Goal: Task Accomplishment & Management: Manage account settings

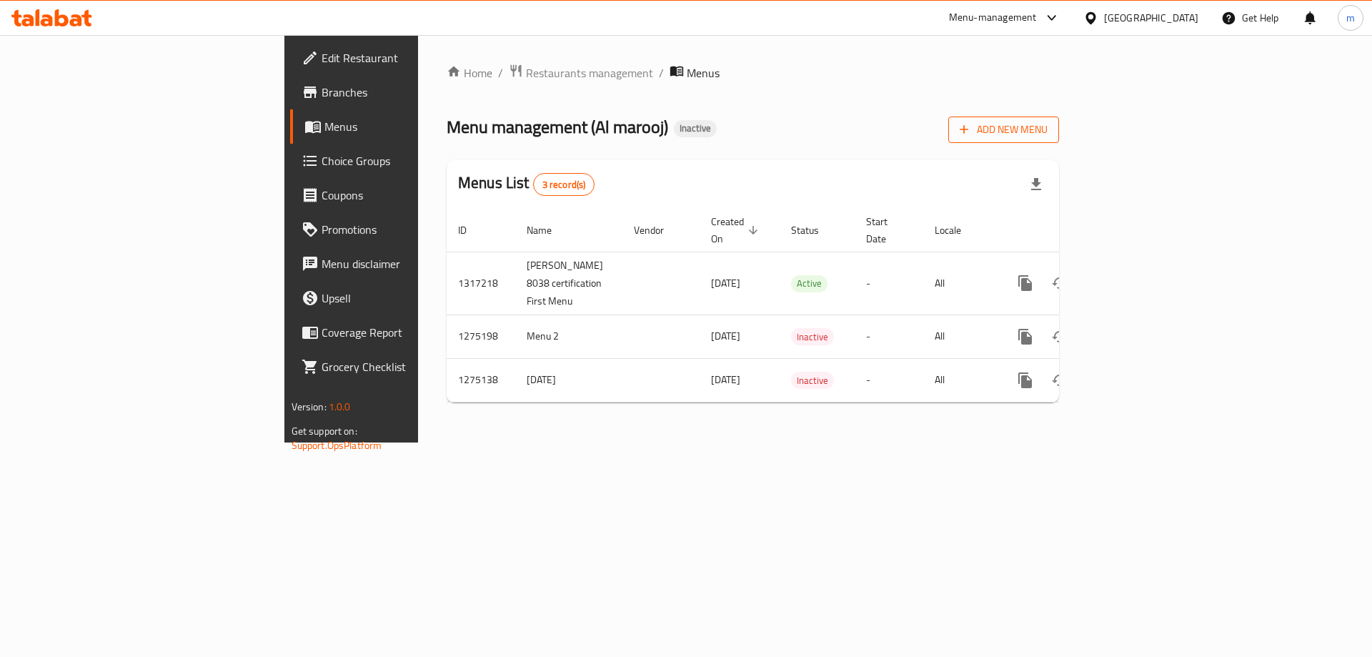
click at [1048, 135] on span "Add New Menu" at bounding box center [1004, 130] width 88 height 18
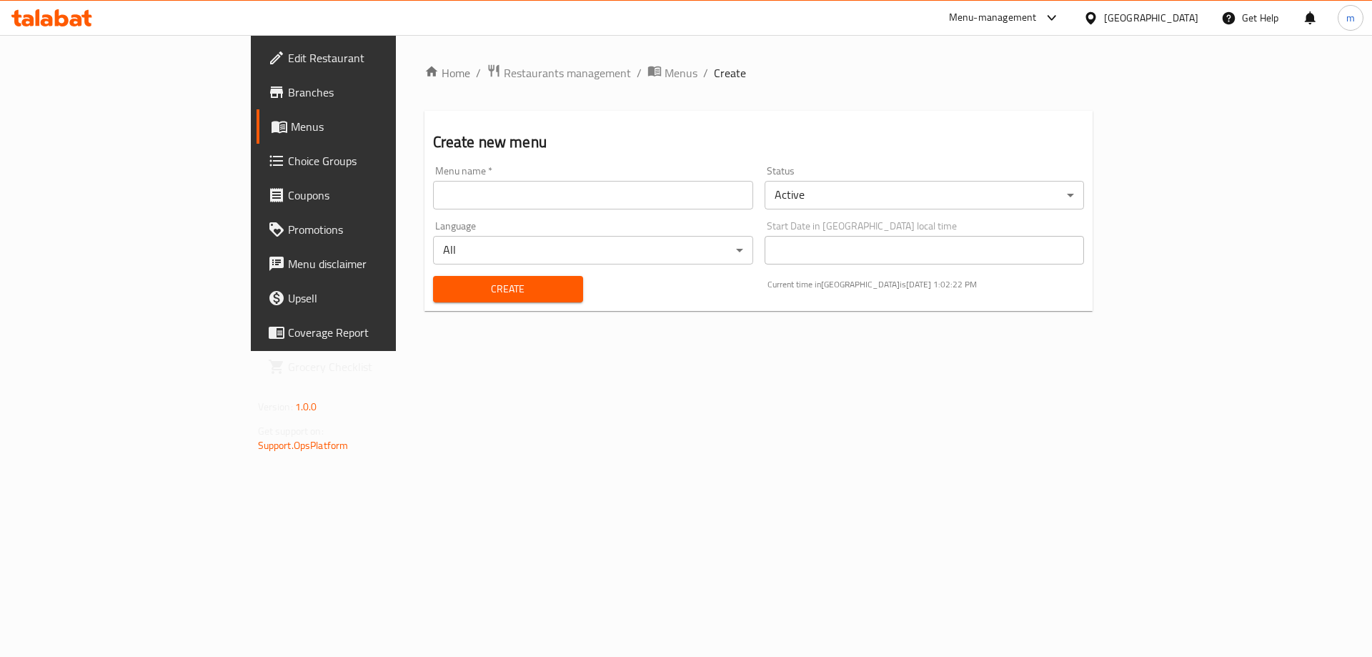
click at [510, 191] on input "text" at bounding box center [593, 195] width 320 height 29
drag, startPoint x: 510, startPoint y: 191, endPoint x: 429, endPoint y: 191, distance: 81.5
click at [433, 191] on input "text" at bounding box center [593, 195] width 320 height 29
paste input "Mahmoud Ahmed Mahdy 8038 Certfifcation Menu 2"
type input "Mahmoud Ahmed Mahdy 8038 Certfifcation Menu 2"
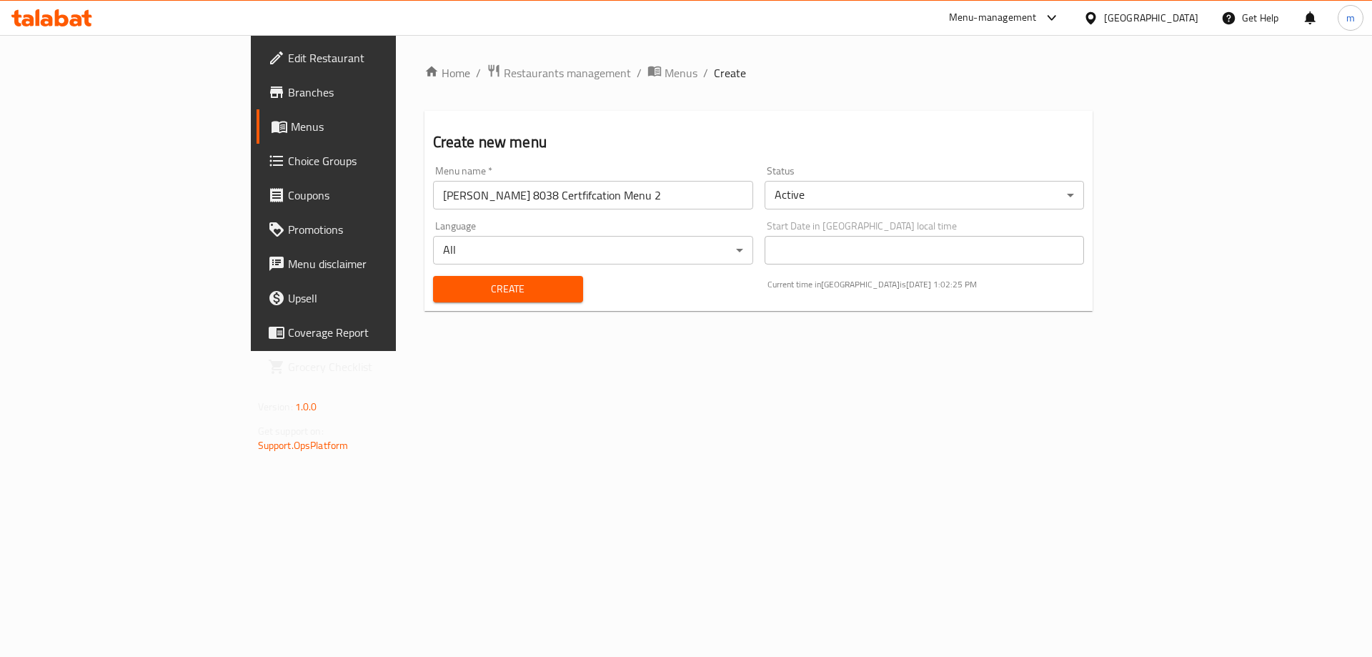
click at [479, 351] on div "Home / Restaurants management / Menus / Create Create new menu Menu name   * Ma…" at bounding box center [759, 193] width 726 height 316
click at [452, 285] on span "Create" at bounding box center [508, 289] width 127 height 18
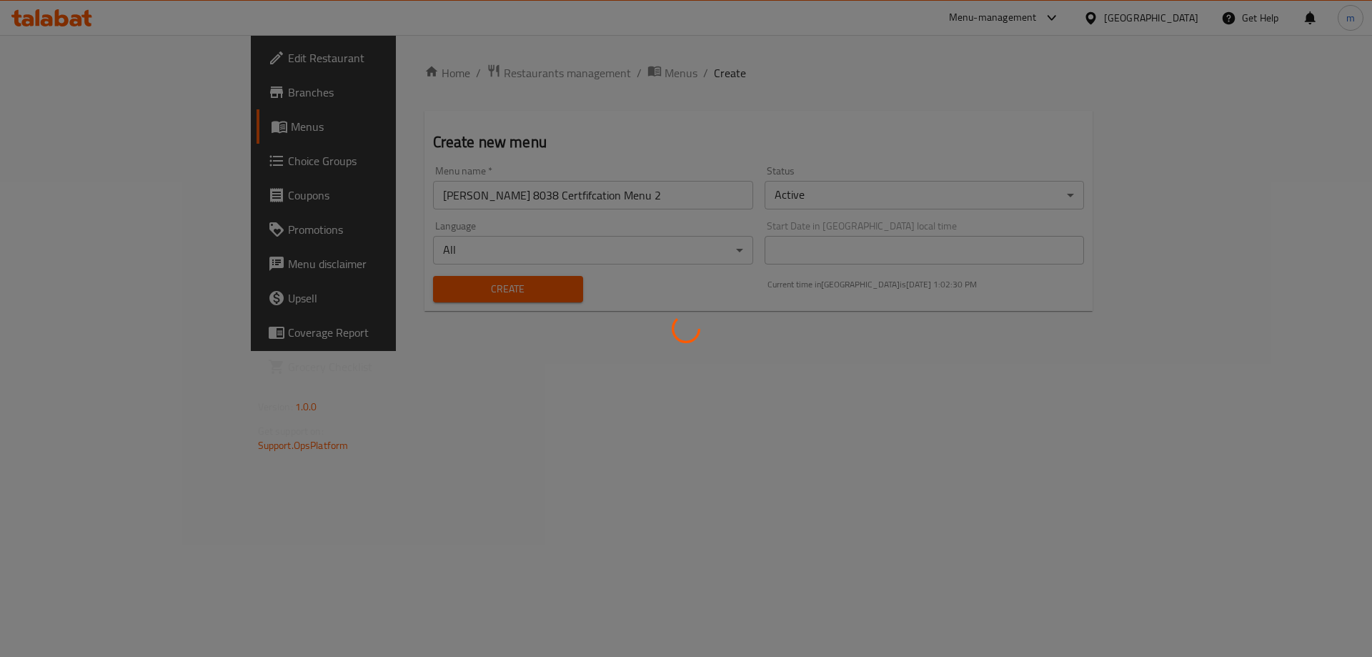
click at [463, 192] on div at bounding box center [686, 328] width 1372 height 657
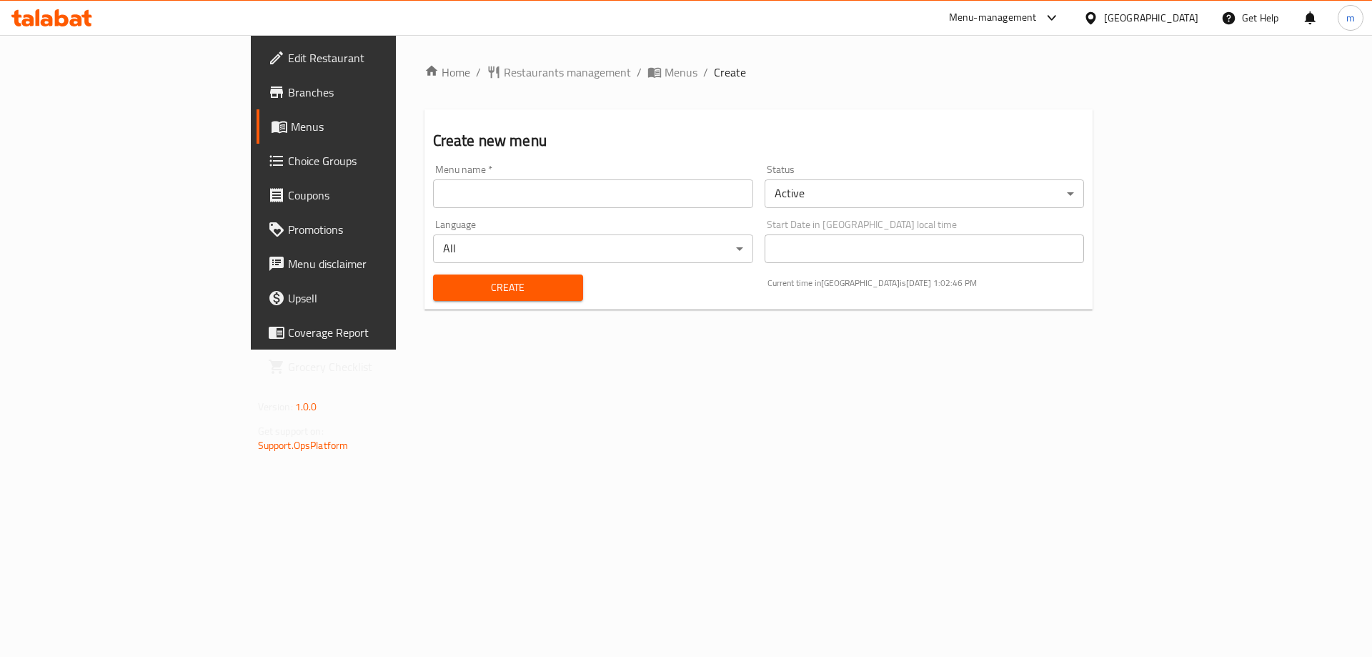
click at [291, 126] on span "Menus" at bounding box center [380, 126] width 178 height 17
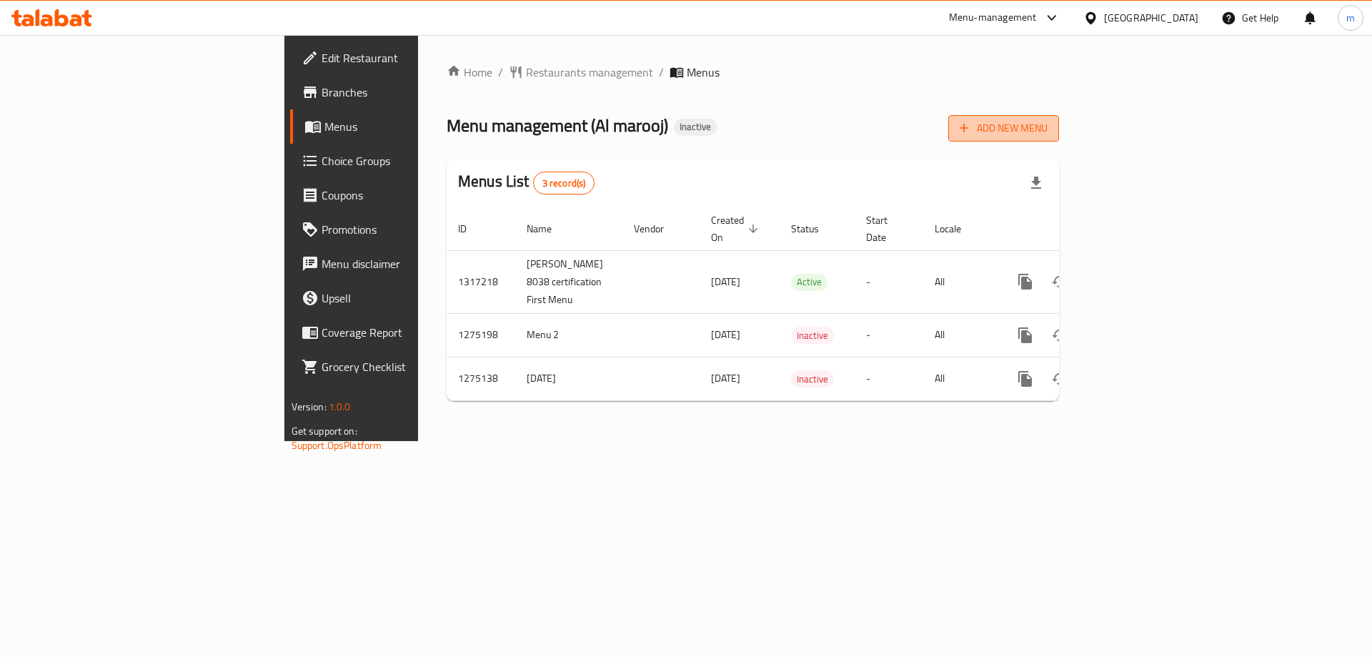
click at [1059, 139] on button "Add New Menu" at bounding box center [1003, 128] width 111 height 26
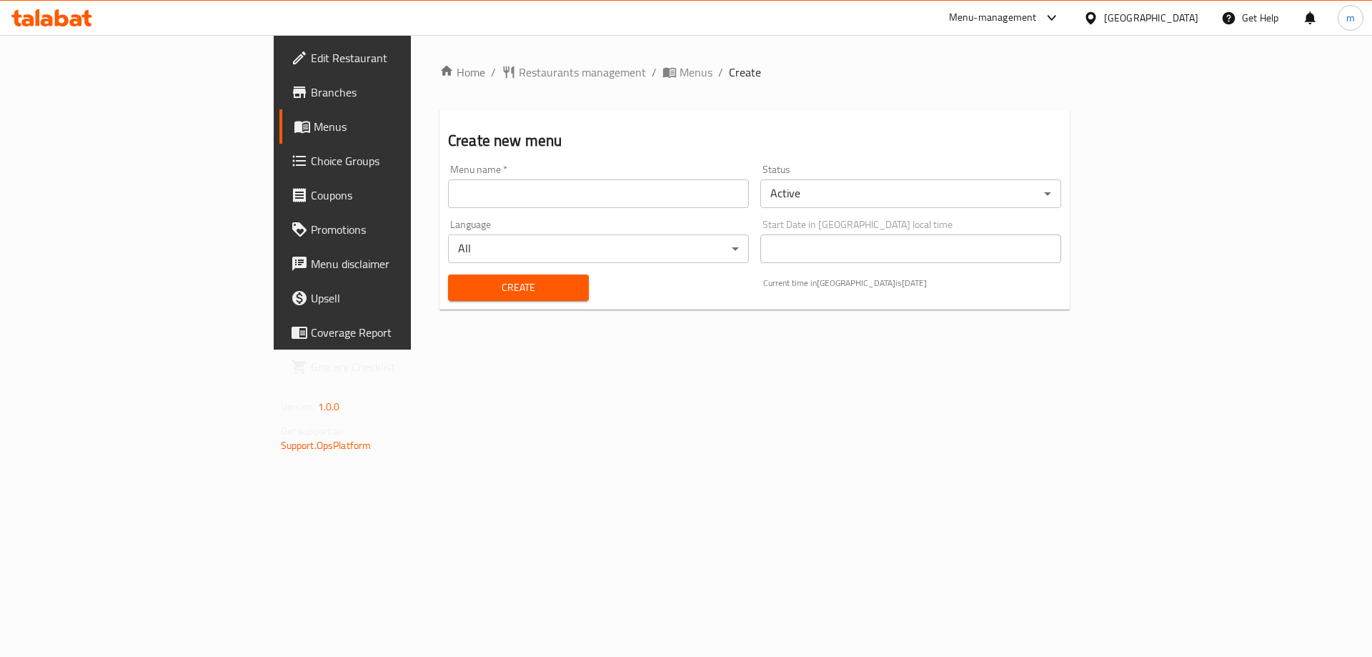
click at [583, 190] on input "text" at bounding box center [598, 193] width 301 height 29
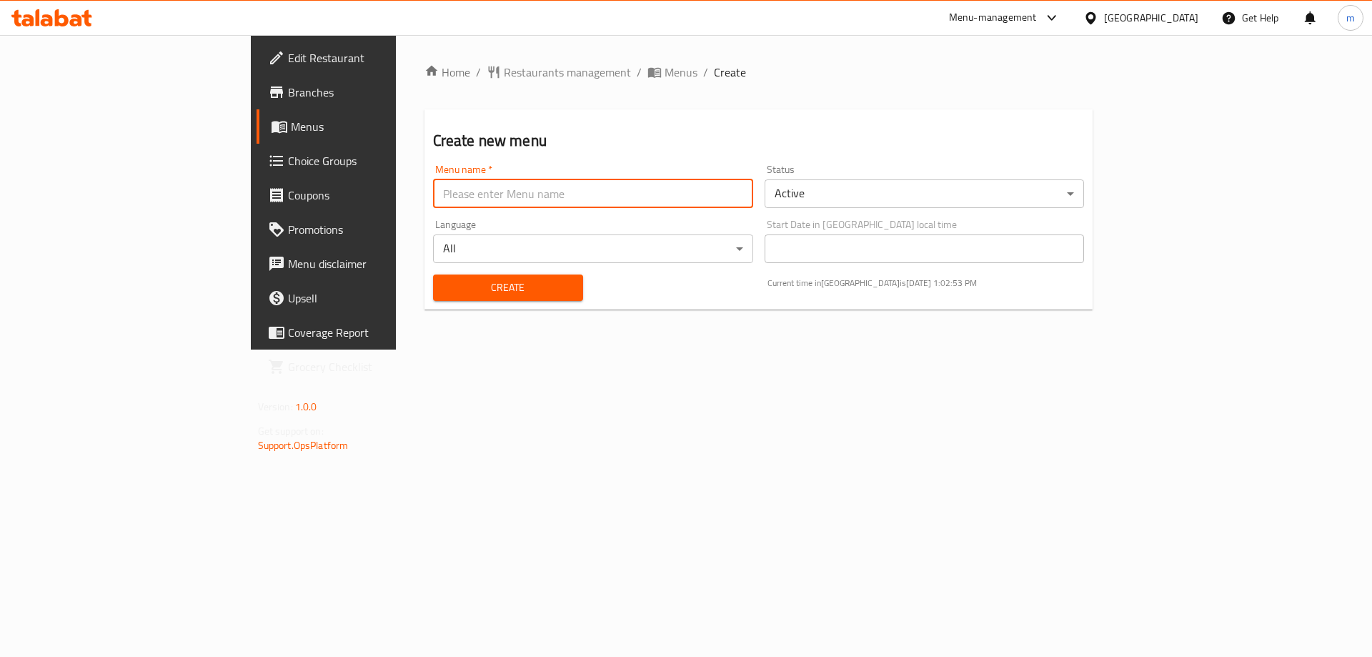
paste input "Mahmoud Ahmed Mahdy 8038 Certfifcation Menu 2"
click at [460, 201] on input "Mahmoud Ahmed Mahdy 8038 Certfifcation Menu 2" at bounding box center [593, 193] width 320 height 29
type input "[PERSON_NAME] 8038 Certification Menu 2"
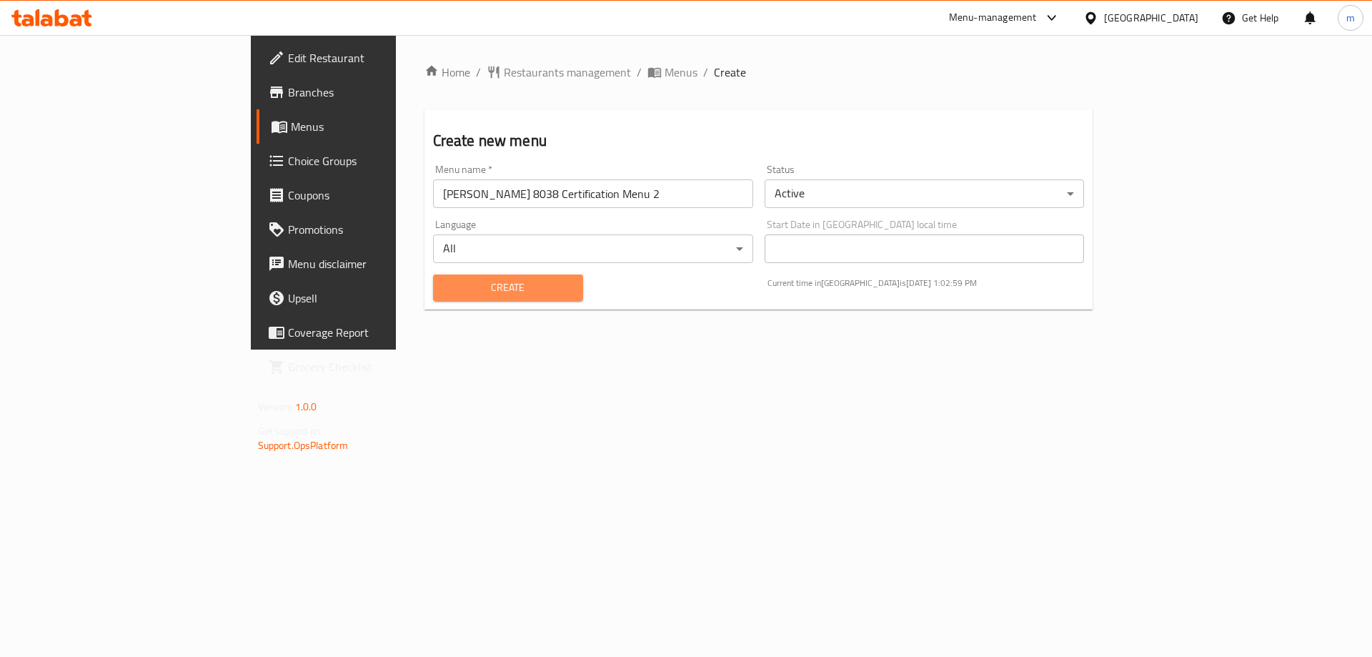
click at [445, 282] on span "Create" at bounding box center [508, 288] width 127 height 18
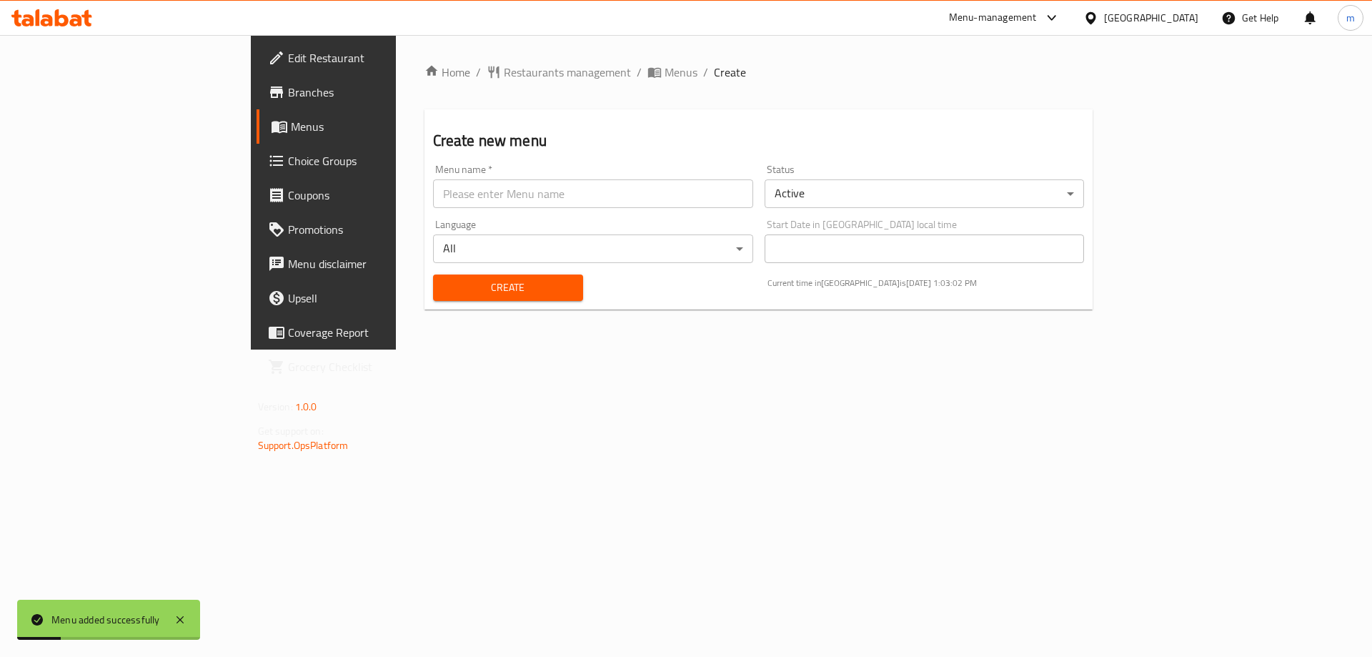
click at [291, 125] on span "Menus" at bounding box center [380, 126] width 178 height 17
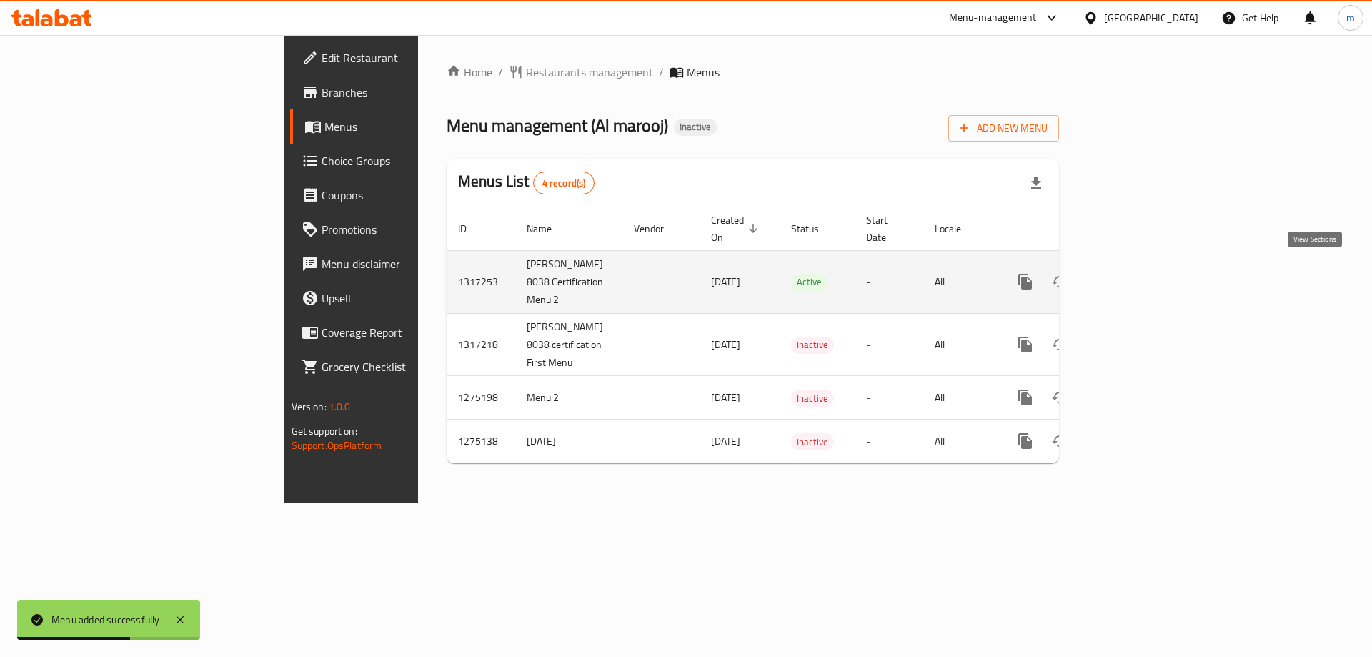
click at [1137, 278] on icon "enhanced table" at bounding box center [1128, 281] width 17 height 17
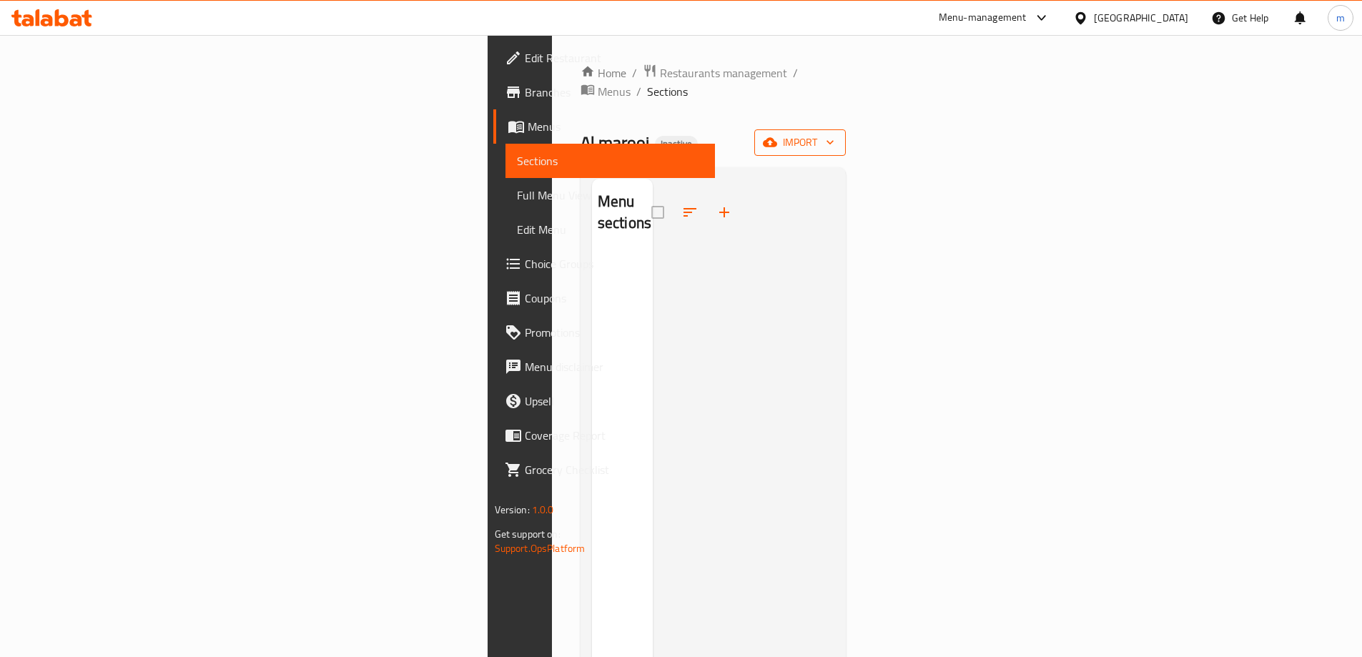
click at [834, 134] on span "import" at bounding box center [799, 143] width 69 height 18
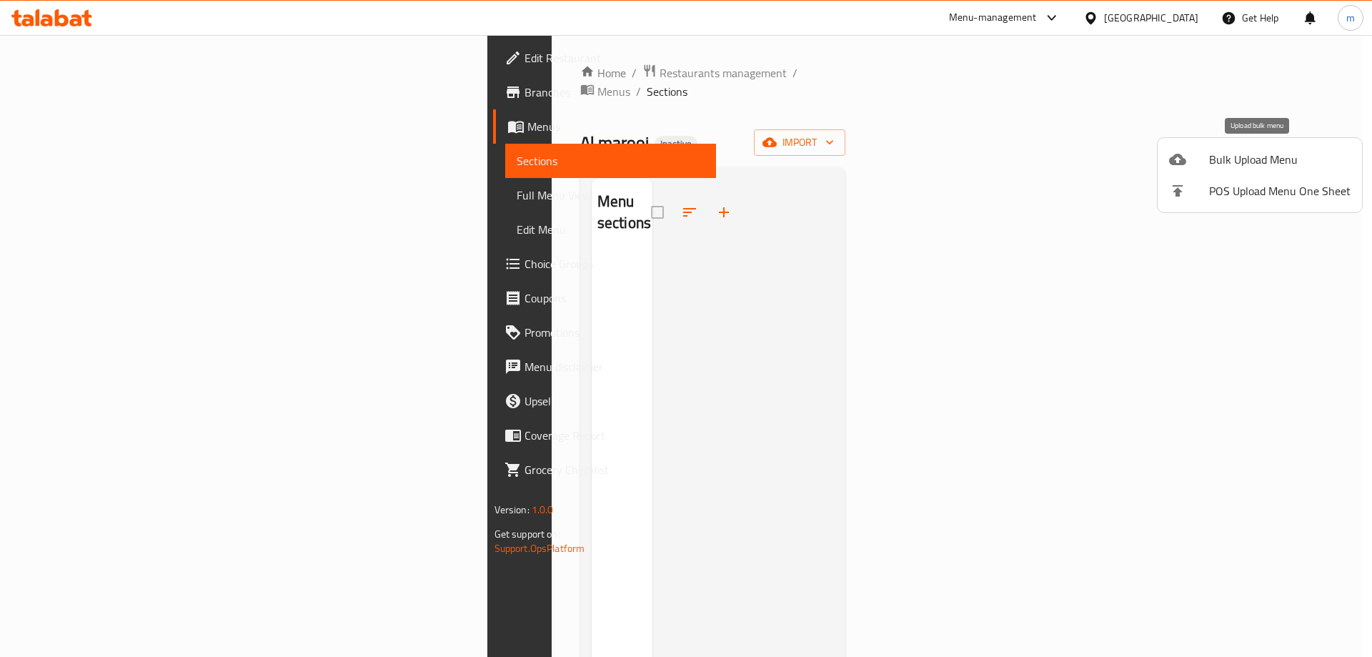
click at [1225, 167] on span "Bulk Upload Menu" at bounding box center [1280, 159] width 142 height 17
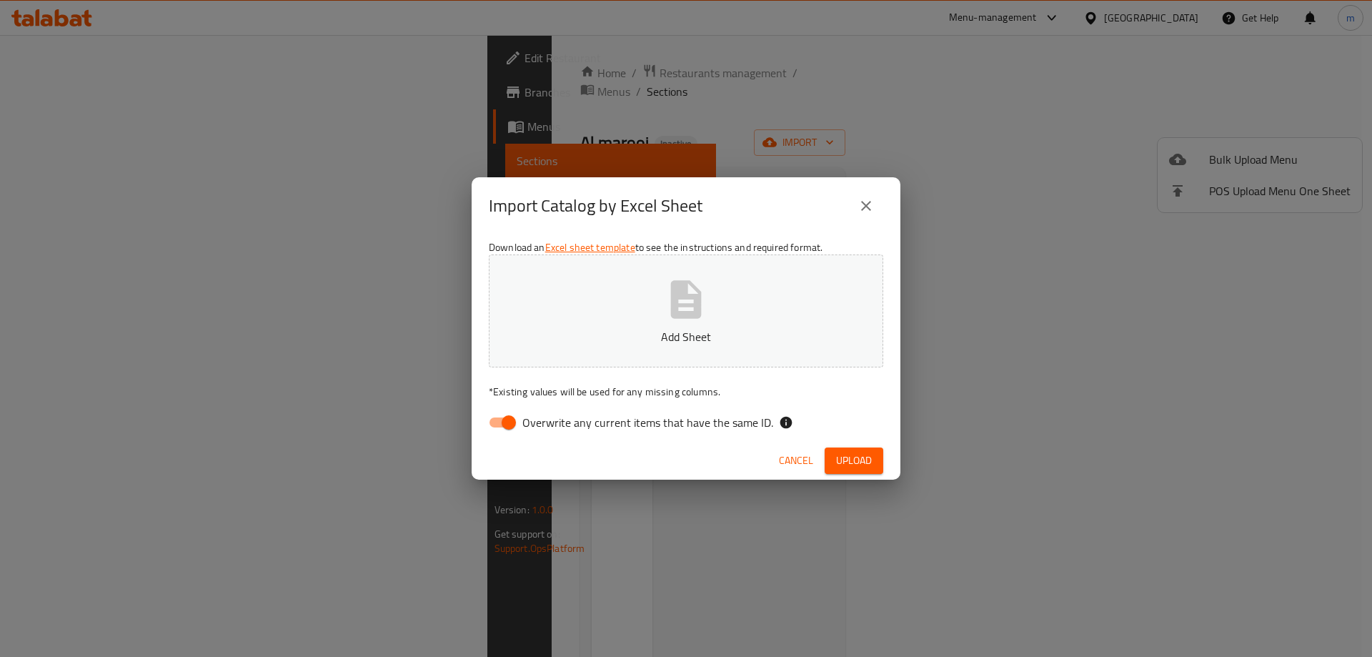
click at [503, 422] on input "Overwrite any current items that have the same ID." at bounding box center [508, 422] width 81 height 27
checkbox input "false"
click at [865, 456] on span "Upload" at bounding box center [854, 461] width 36 height 18
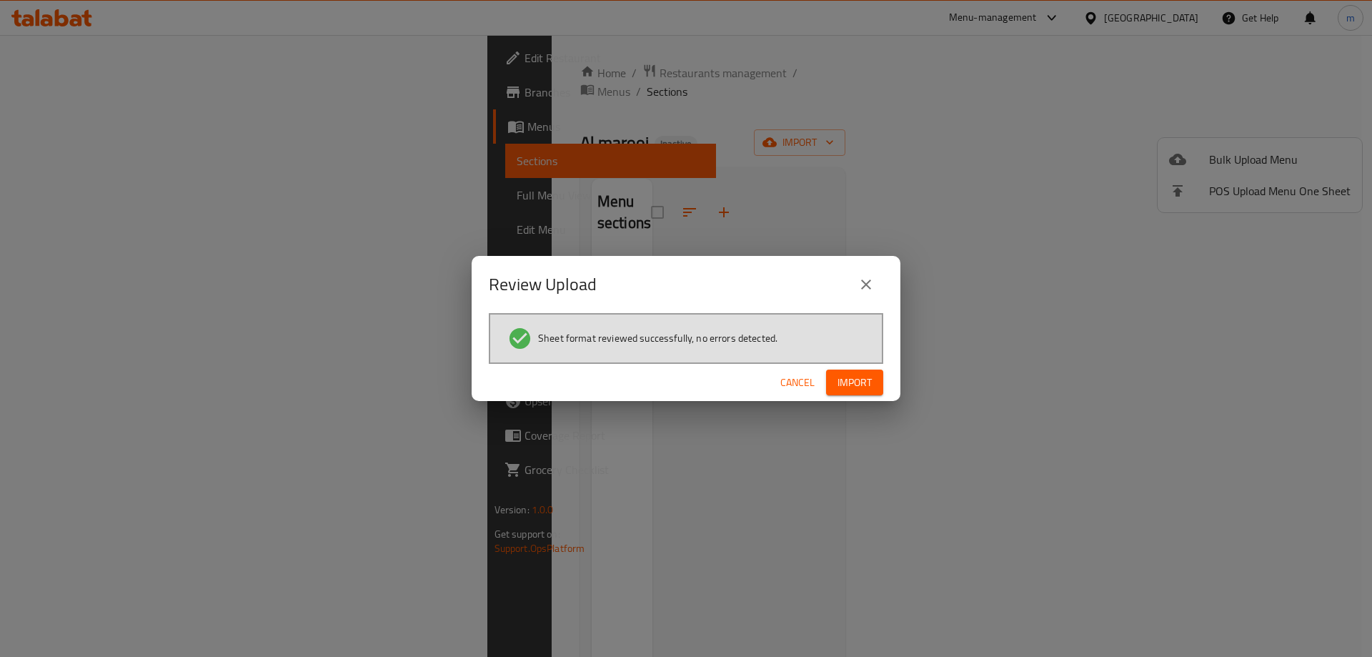
click at [873, 390] on button "Import" at bounding box center [854, 383] width 57 height 26
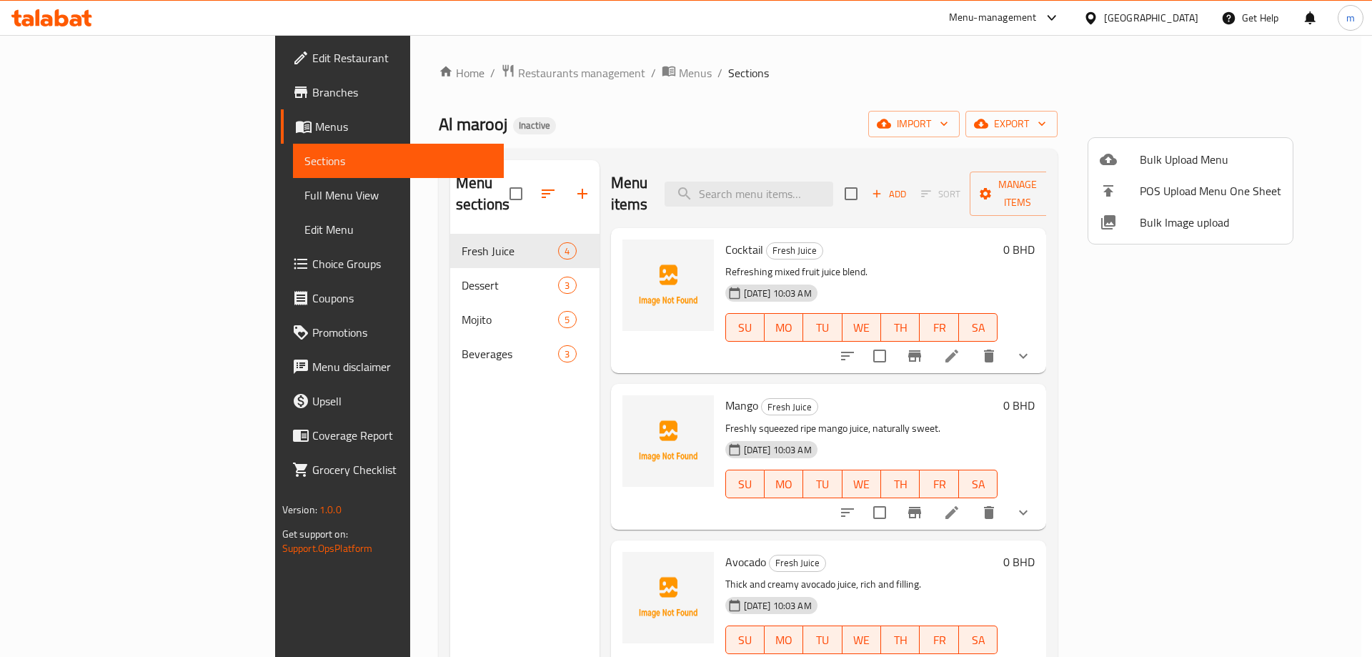
click at [443, 424] on div at bounding box center [686, 328] width 1372 height 657
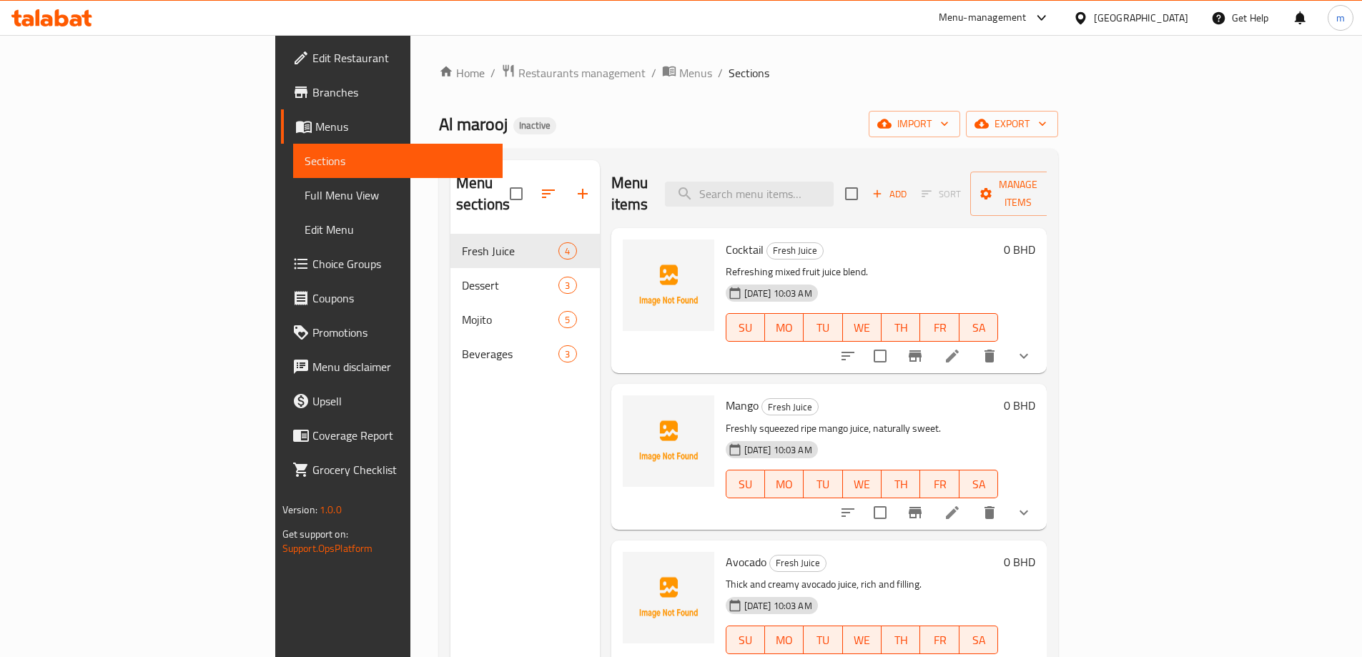
click at [304, 199] on span "Full Menu View" at bounding box center [397, 195] width 187 height 17
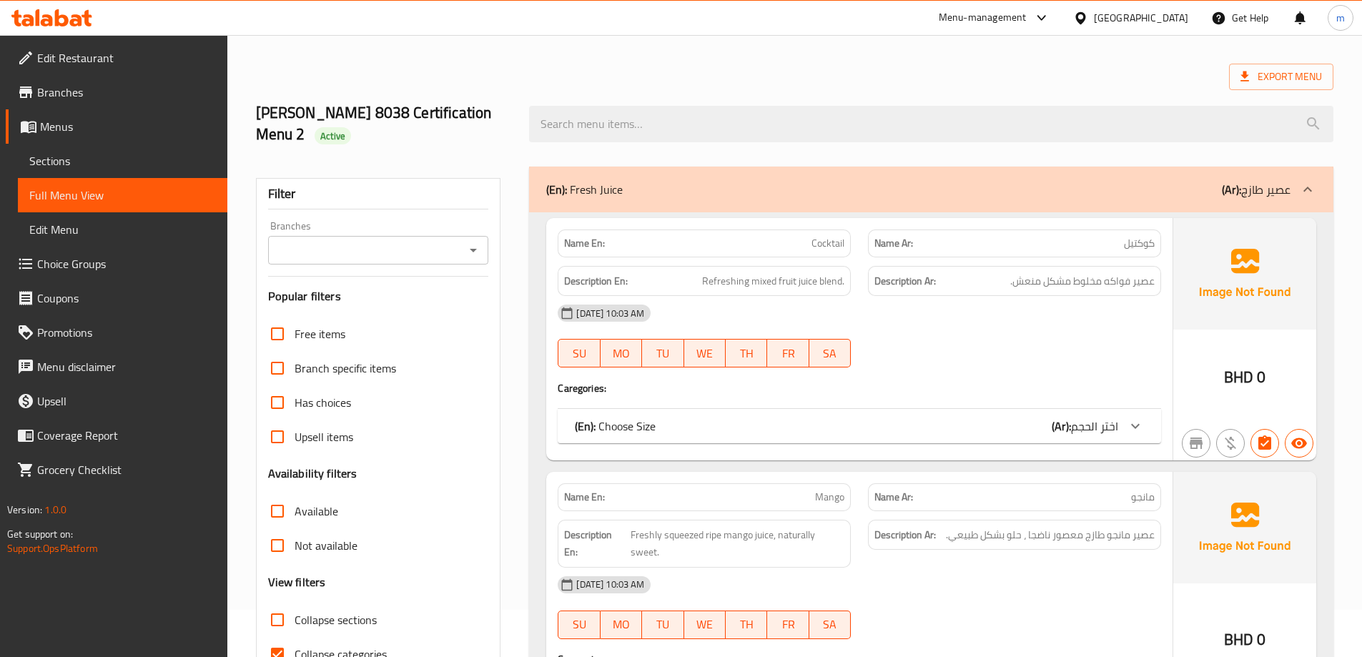
scroll to position [71, 0]
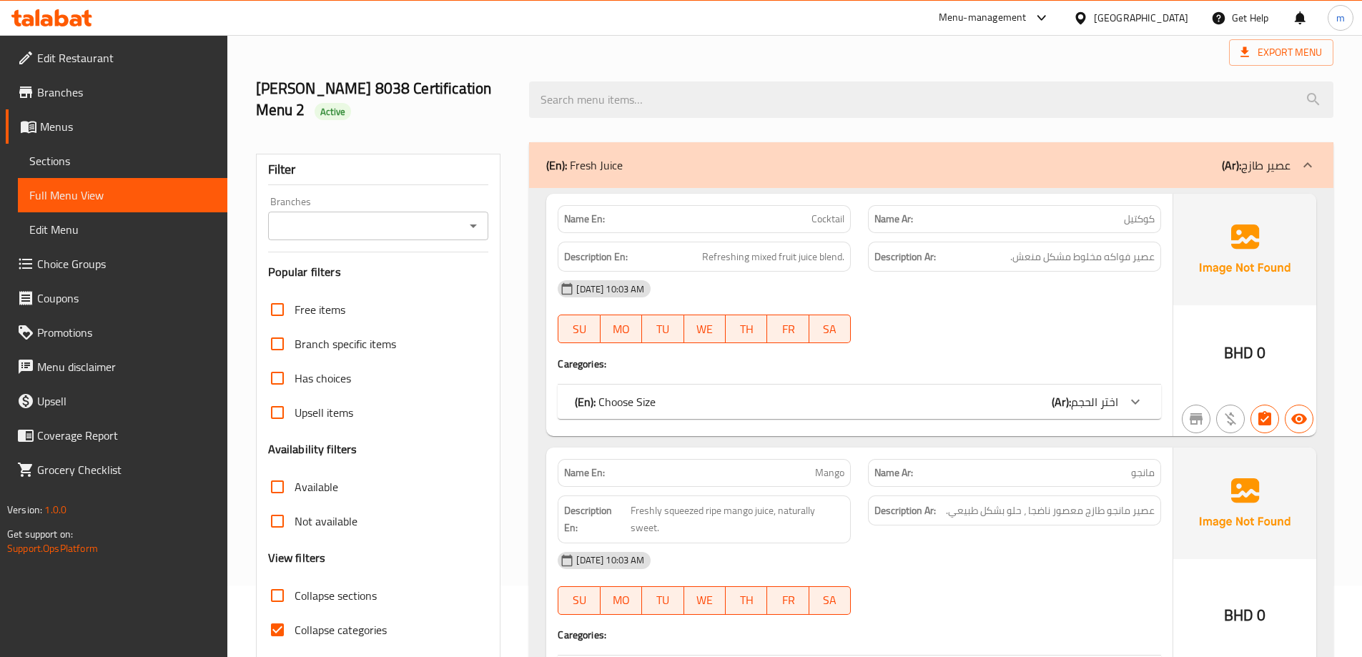
click at [911, 389] on div "(En): Choose Size (Ar): اختر الحجم" at bounding box center [858, 402] width 603 height 34
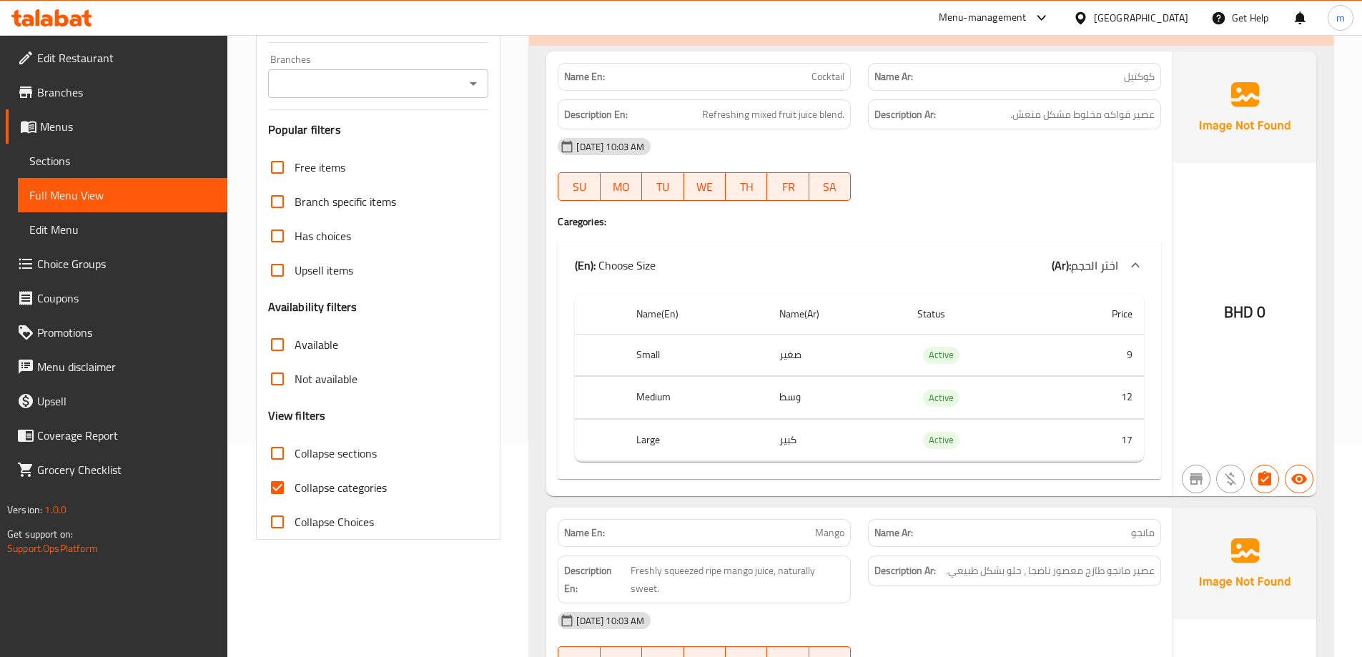
scroll to position [214, 0]
click at [355, 485] on span "Collapse categories" at bounding box center [340, 486] width 92 height 17
click at [294, 485] on input "Collapse categories" at bounding box center [277, 487] width 34 height 34
checkbox input "false"
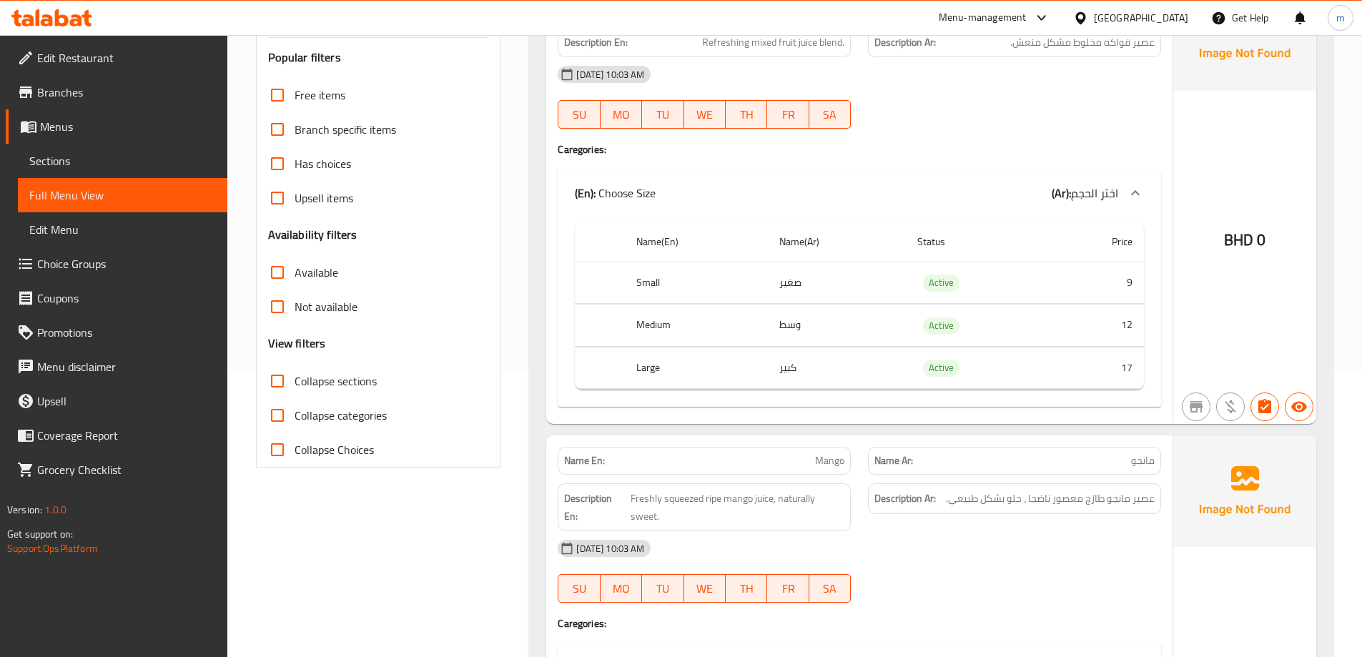
scroll to position [0, 0]
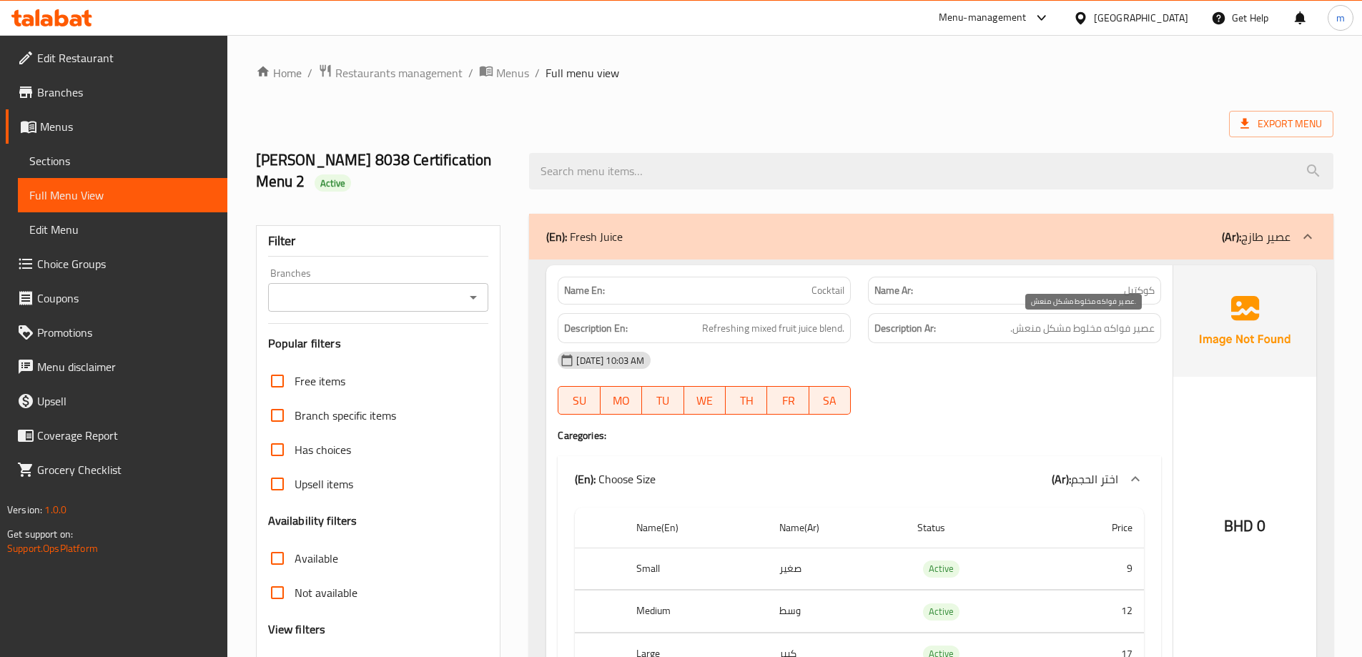
click at [1059, 334] on span "عصير فواكه مخلوط مشكل منعش." at bounding box center [1082, 328] width 144 height 18
drag, startPoint x: 704, startPoint y: 329, endPoint x: 845, endPoint y: 327, distance: 140.8
click at [845, 327] on div "Description En: Refreshing mixed fruit juice blend." at bounding box center [703, 328] width 293 height 31
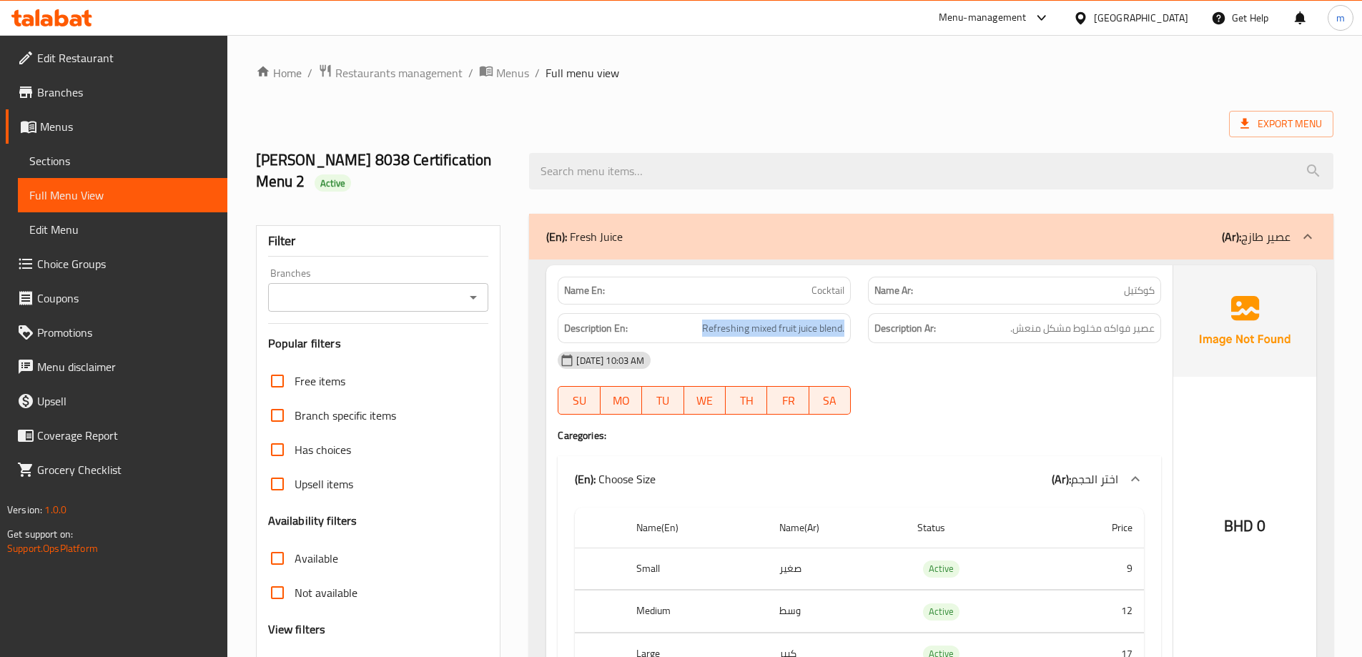
copy span "Refreshing mixed fruit juice blend."
click at [1001, 358] on div "[DATE] 10:03 AM" at bounding box center [859, 360] width 620 height 34
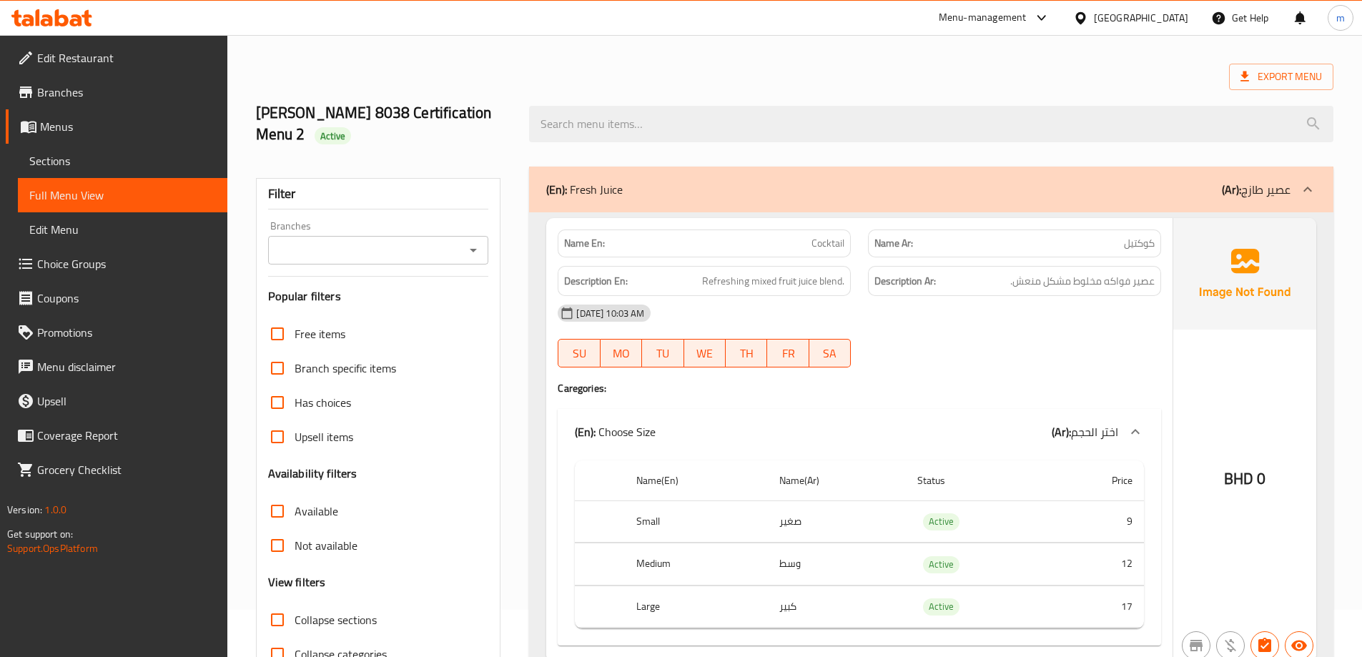
scroll to position [71, 0]
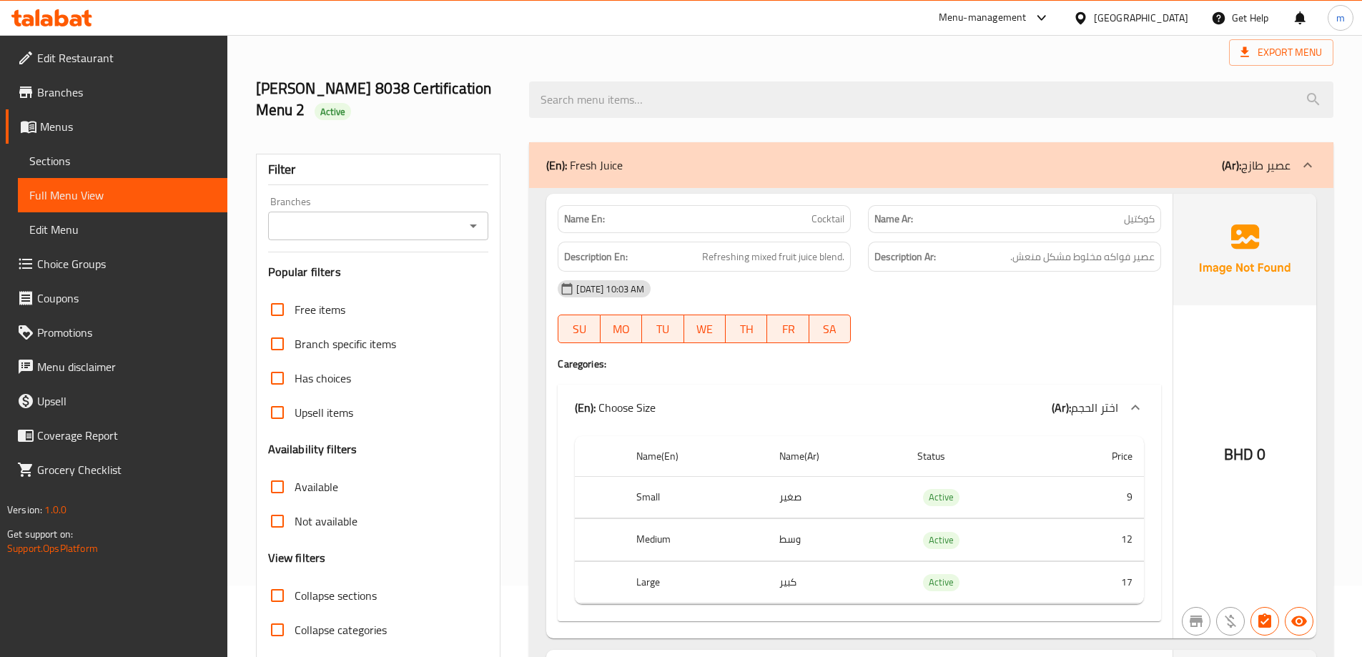
click at [1003, 328] on div "14-10-2025 10:03 AM SU MO TU WE TH FR SA" at bounding box center [859, 312] width 620 height 80
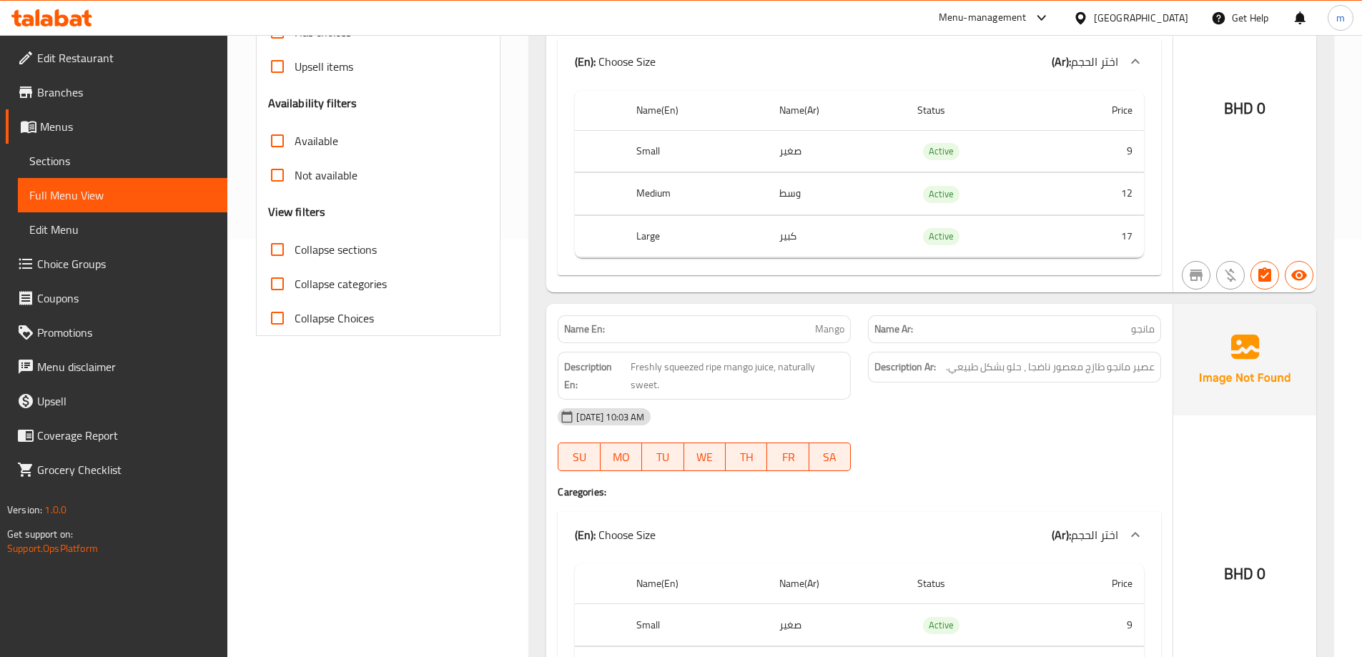
scroll to position [143, 0]
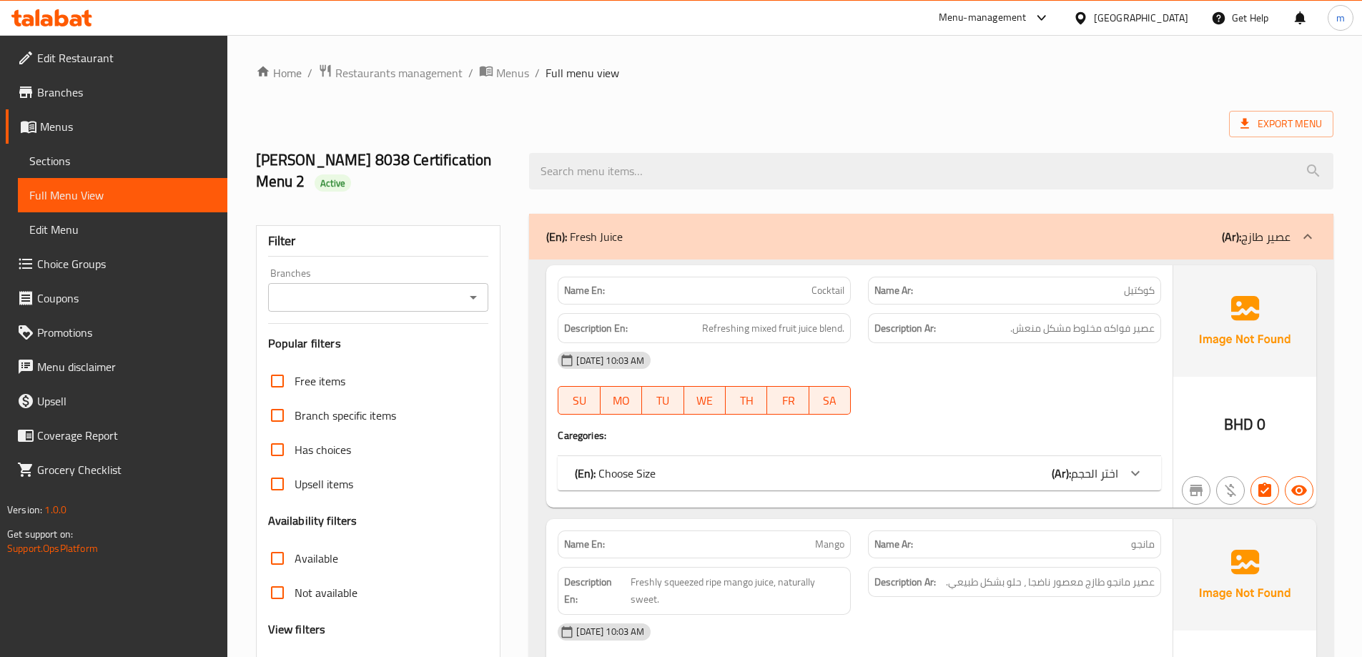
click at [79, 124] on span "Menus" at bounding box center [128, 126] width 176 height 17
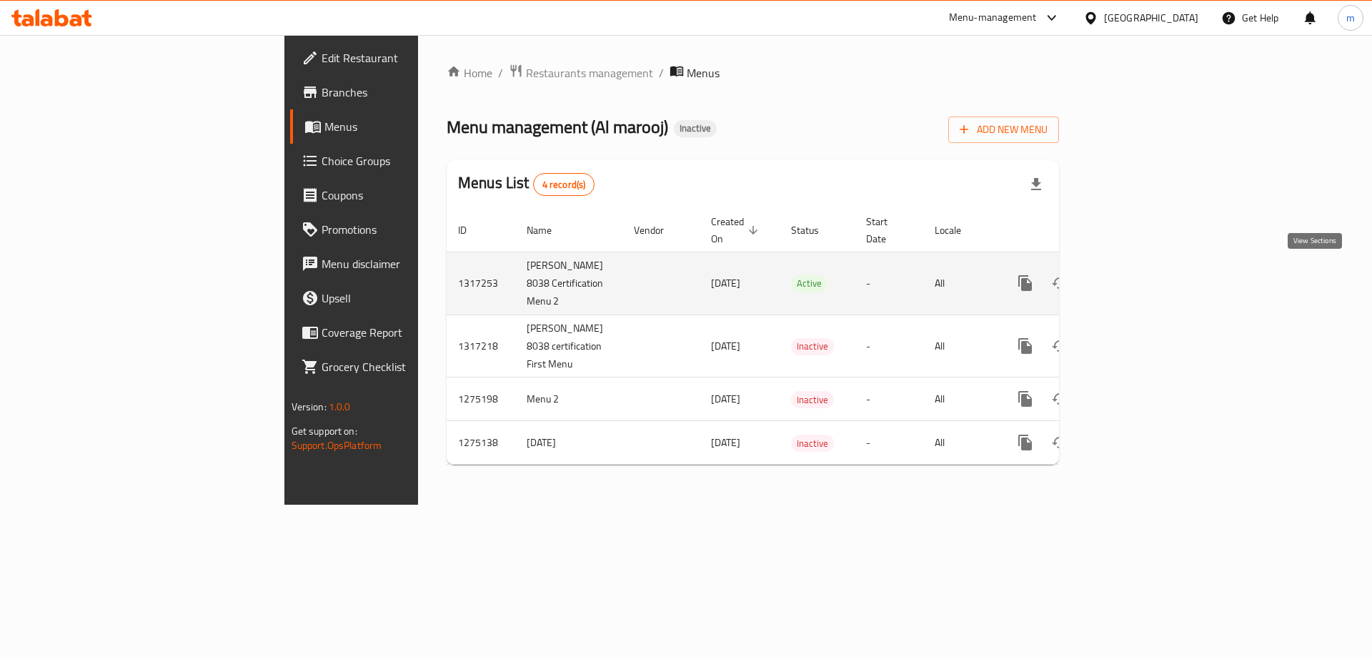
click at [1146, 271] on link "enhanced table" at bounding box center [1128, 283] width 34 height 34
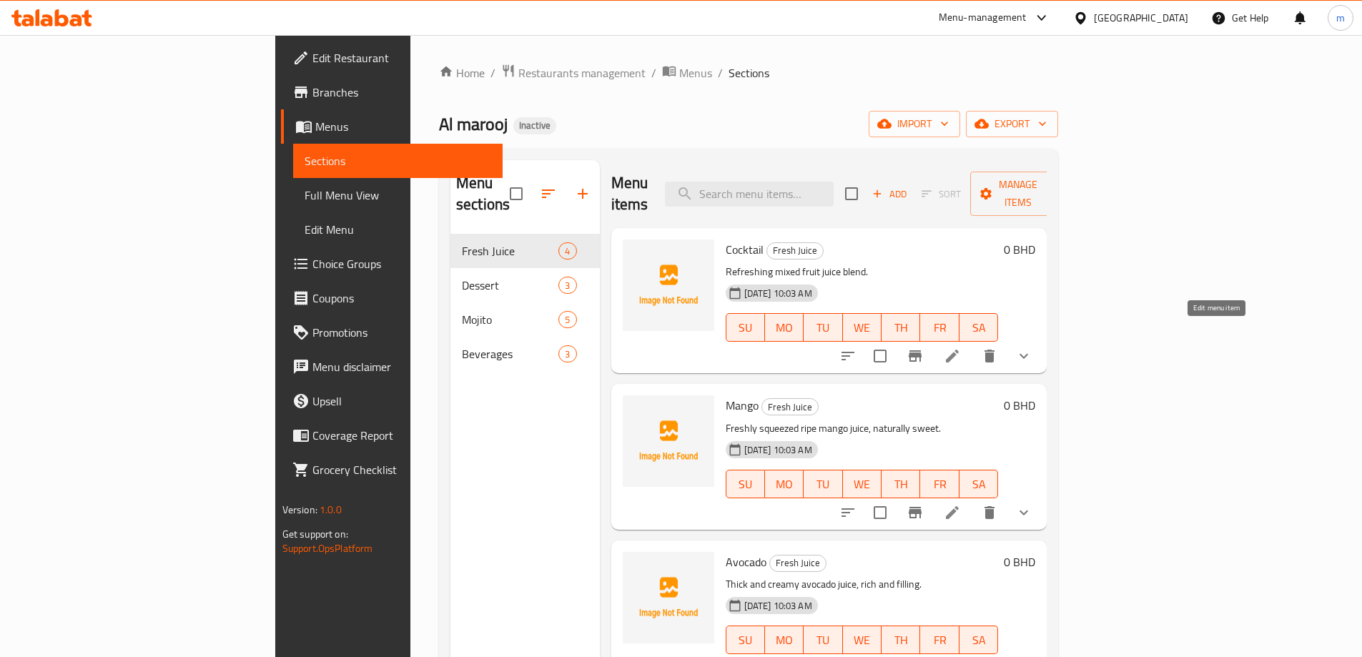
click at [961, 347] on icon at bounding box center [951, 355] width 17 height 17
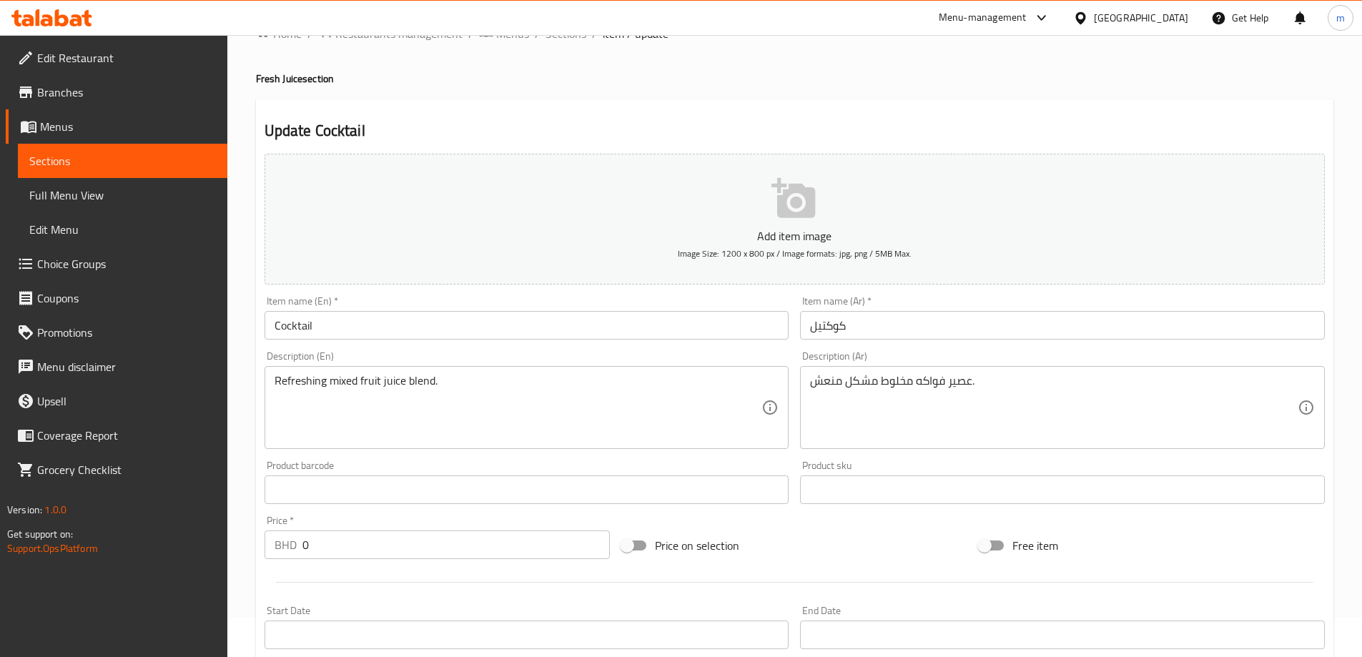
scroll to position [71, 0]
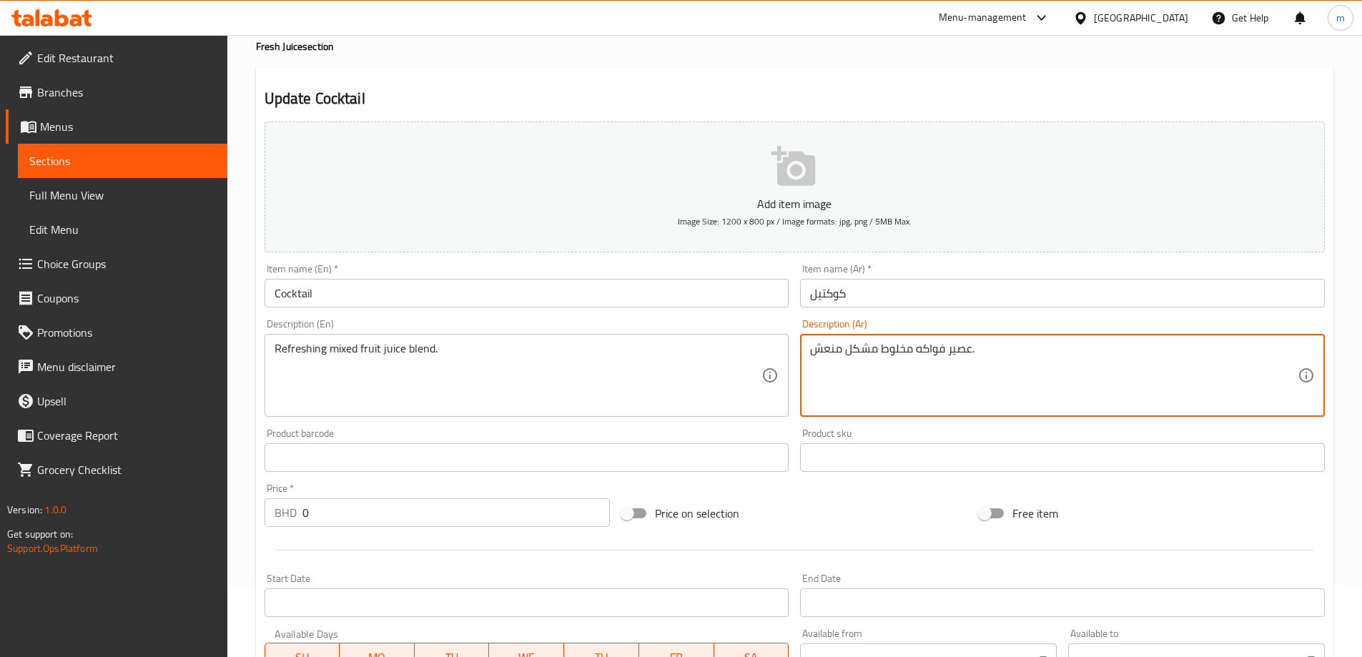
drag, startPoint x: 881, startPoint y: 350, endPoint x: 914, endPoint y: 352, distance: 33.6
click at [922, 371] on textarea "عصير فواكه مخلوط مشكل منعش." at bounding box center [1053, 376] width 487 height 68
click at [894, 355] on textarea "عصير فواكه مخلوط مشكل منعش." at bounding box center [1053, 376] width 487 height 68
click at [941, 355] on textarea "عصير فواكه مشكل منعش." at bounding box center [1053, 376] width 487 height 68
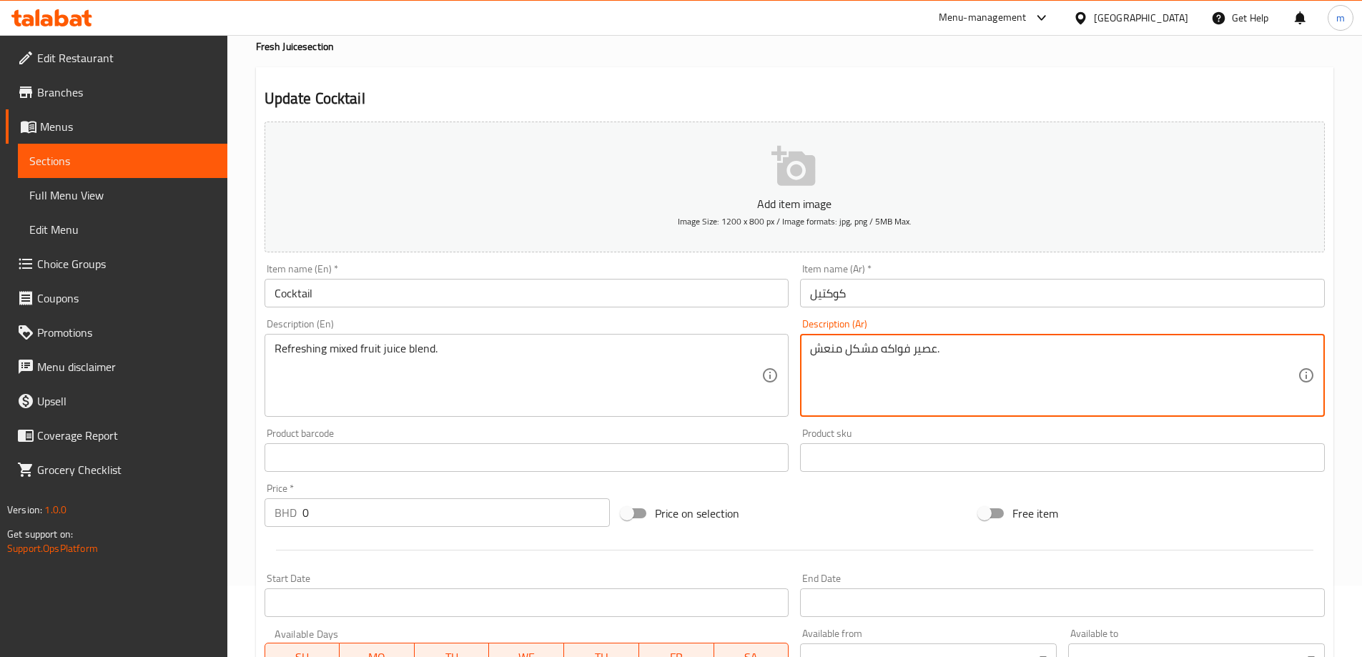
click at [940, 352] on textarea "عصير فواكه مشكل منعش." at bounding box center [1053, 376] width 487 height 68
paste textarea "مخلوط"
drag, startPoint x: 851, startPoint y: 347, endPoint x: 807, endPoint y: 356, distance: 45.1
click at [807, 356] on div "عصير فواكه مشكل منعش مخلوط . Description (Ar)" at bounding box center [1062, 375] width 525 height 83
click at [816, 355] on textarea "عصير فواكه مشكل منعش مخلوط ." at bounding box center [1053, 376] width 487 height 68
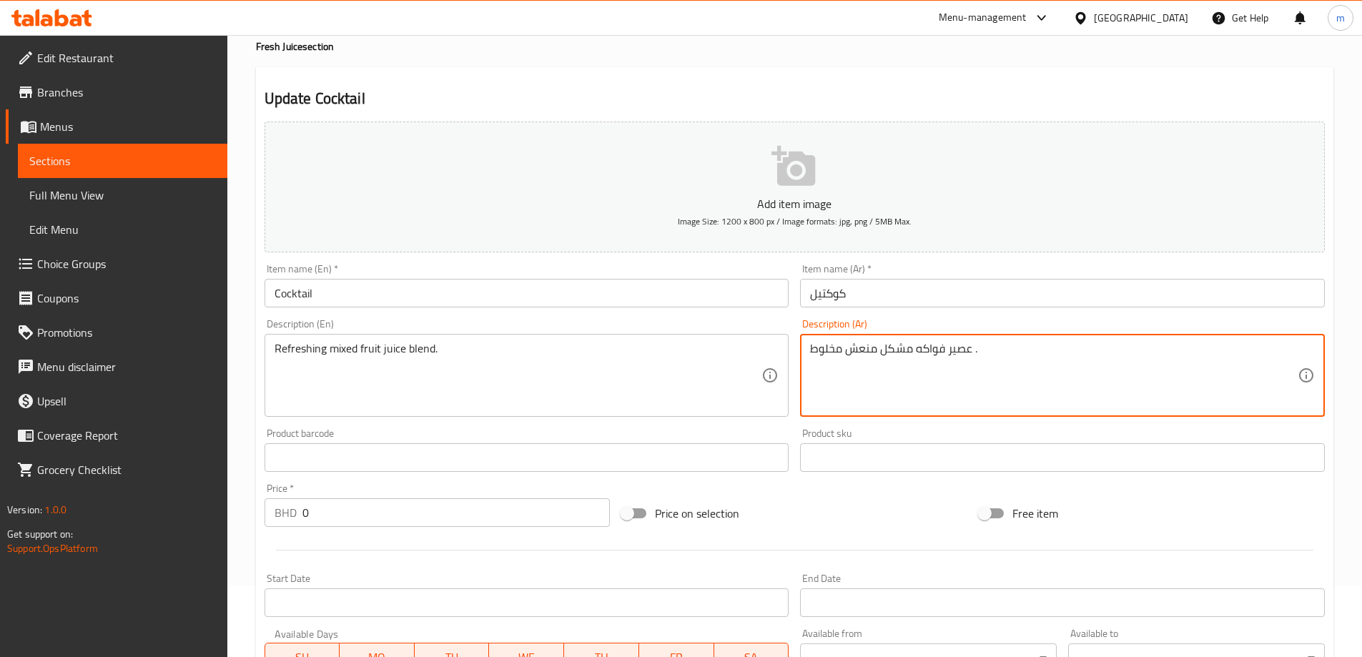
click at [826, 350] on textarea "عصير فواكه مشكل منعش مخلوط ." at bounding box center [1053, 376] width 487 height 68
click at [969, 350] on textarea "عصير فواكه مشكل منعش مخلوط ." at bounding box center [1053, 376] width 487 height 68
drag, startPoint x: 849, startPoint y: 352, endPoint x: 973, endPoint y: 353, distance: 124.4
click at [973, 353] on textarea "عصير فواكه مشكل منعش مخلوط ." at bounding box center [1053, 376] width 487 height 68
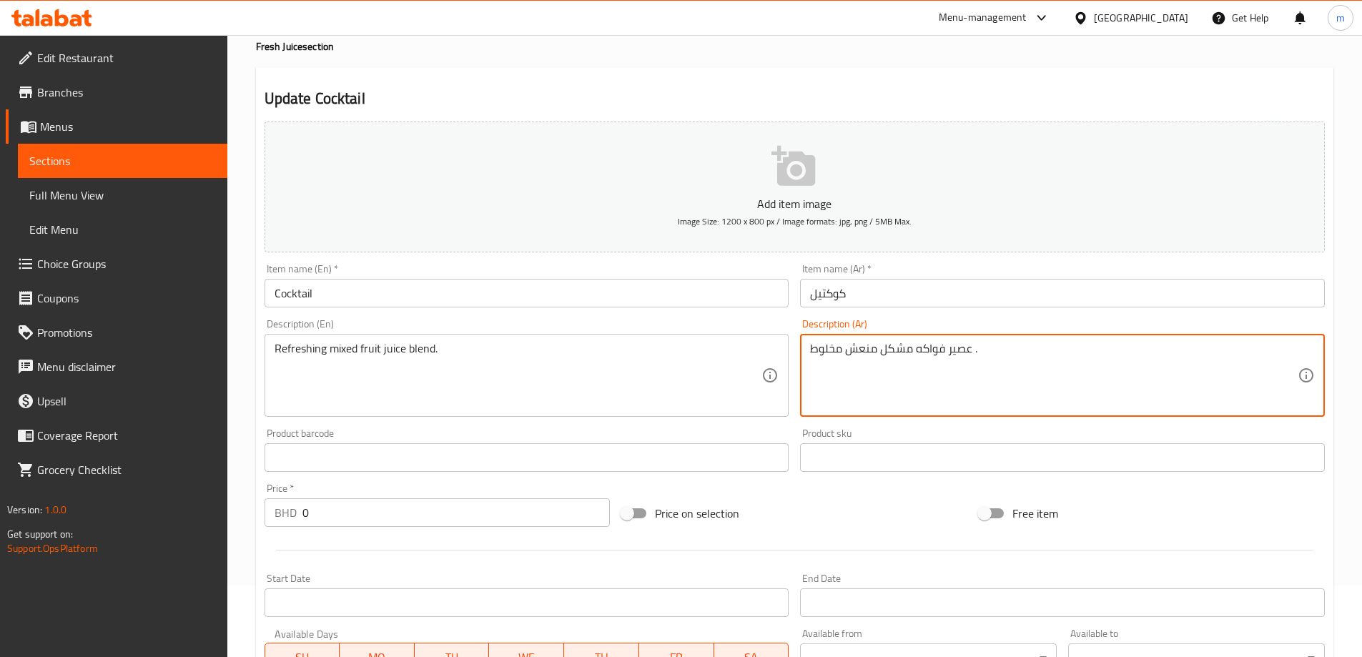
click at [823, 352] on textarea "عصير فواكه مشكل منعش مخلوط ." at bounding box center [1053, 376] width 487 height 68
drag, startPoint x: 949, startPoint y: 350, endPoint x: 941, endPoint y: 352, distance: 8.0
click at [941, 352] on textarea "عصير فواكه مشكل منعش ." at bounding box center [1053, 376] width 487 height 68
click at [945, 352] on textarea "عصير فواكه مشكل منعش" at bounding box center [1053, 376] width 487 height 68
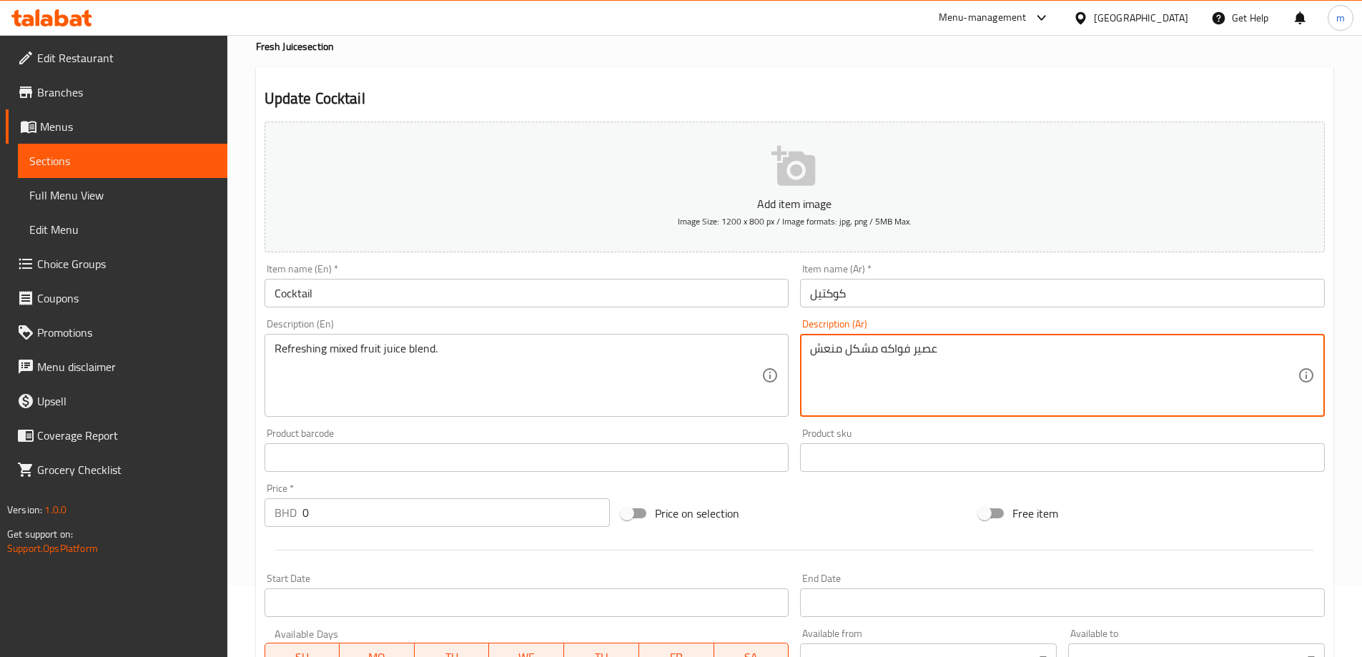
paste textarea "مخلوط"
type textarea "عصير فواكه مشكل منعش مخلوط"
drag, startPoint x: 843, startPoint y: 350, endPoint x: 812, endPoint y: 352, distance: 31.6
click at [812, 352] on textarea "عصير فواكه مشكل منعش مخلوط" at bounding box center [1053, 376] width 487 height 68
click at [966, 352] on textarea "عصير فواكه مشكل منعش مخلوط" at bounding box center [1053, 376] width 487 height 68
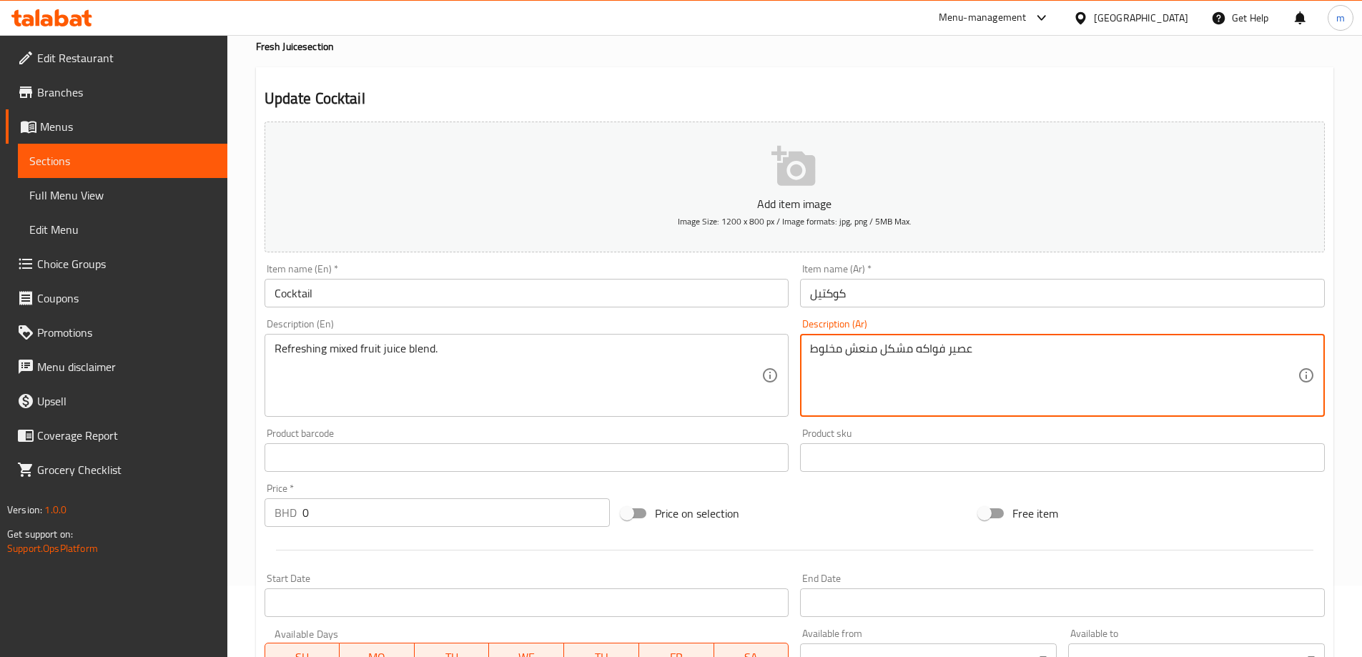
click at [966, 352] on textarea "عصير فواكه مشكل منعش مخلوط" at bounding box center [1053, 376] width 487 height 68
click at [914, 365] on textarea at bounding box center [1053, 376] width 487 height 68
paste textarea "عصير فواكه مخلوط مشكل منعش."
type textarea "عصير فواكه مخلوط مشكل منعش."
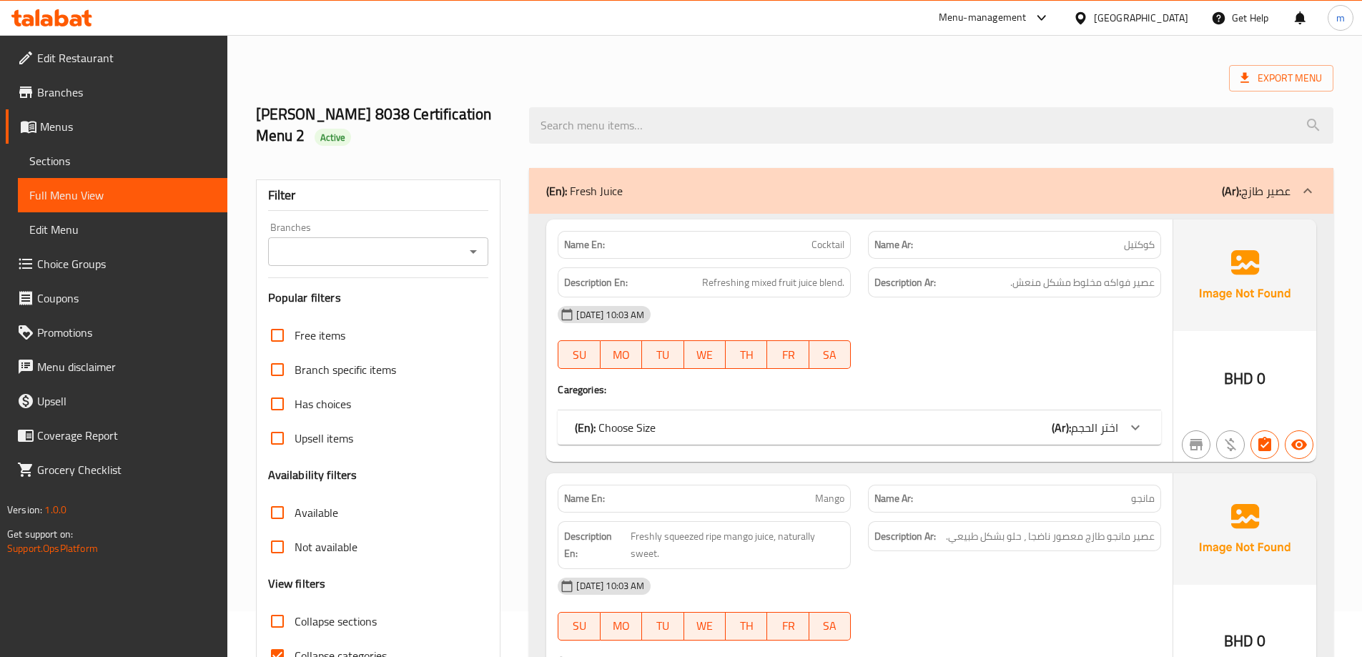
scroll to position [71, 0]
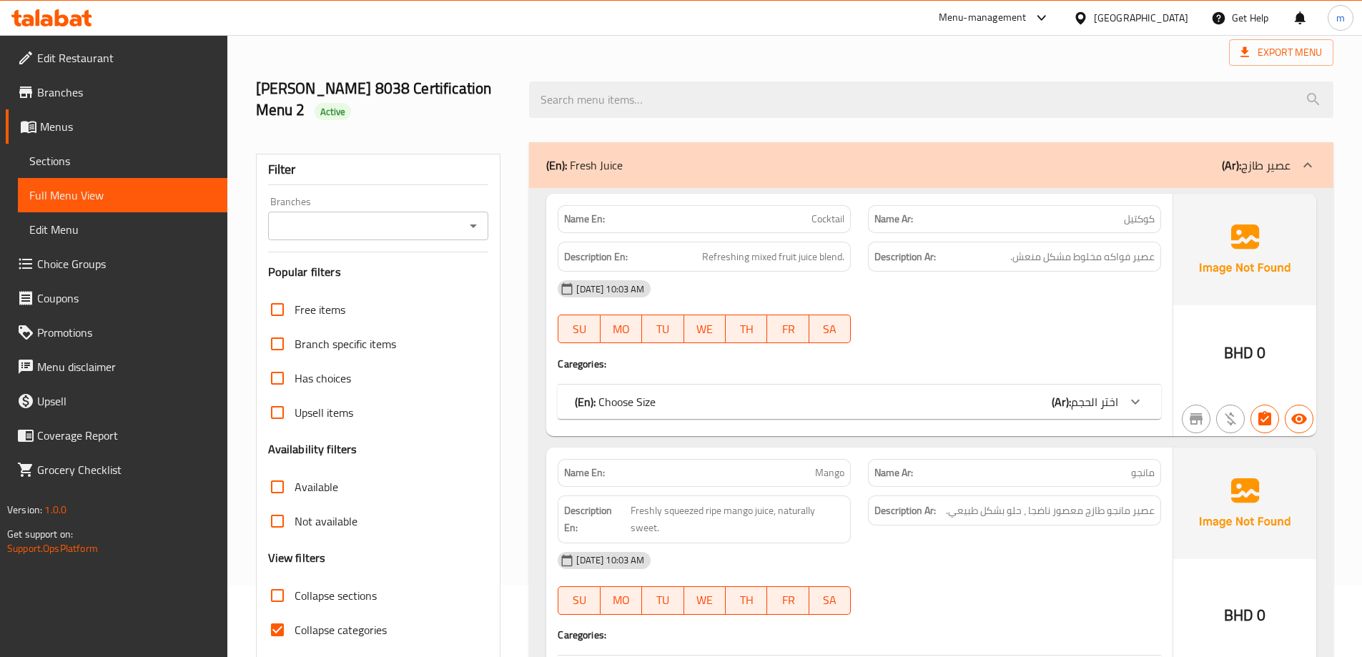
click at [1030, 397] on div "(En): Choose Size (Ar): اختر الحجم" at bounding box center [846, 401] width 543 height 17
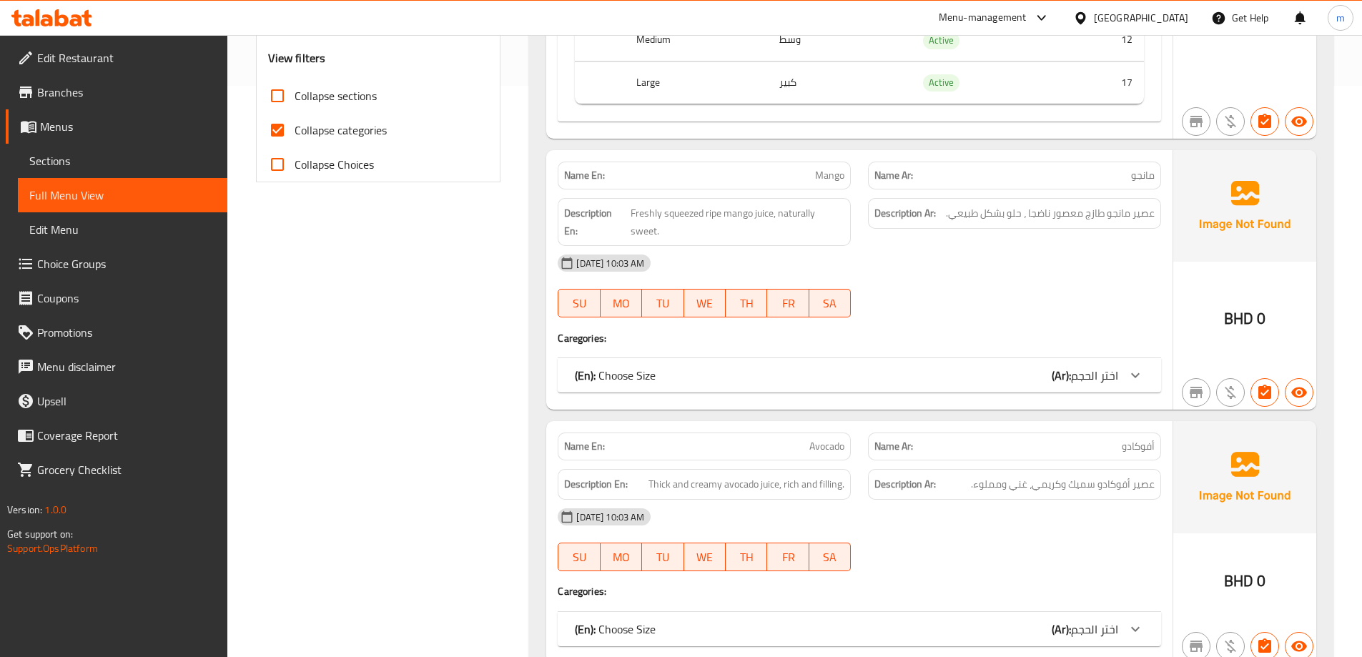
scroll to position [572, 0]
click at [304, 135] on span "Collapse categories" at bounding box center [340, 129] width 92 height 17
click at [294, 135] on input "Collapse categories" at bounding box center [277, 129] width 34 height 34
checkbox input "false"
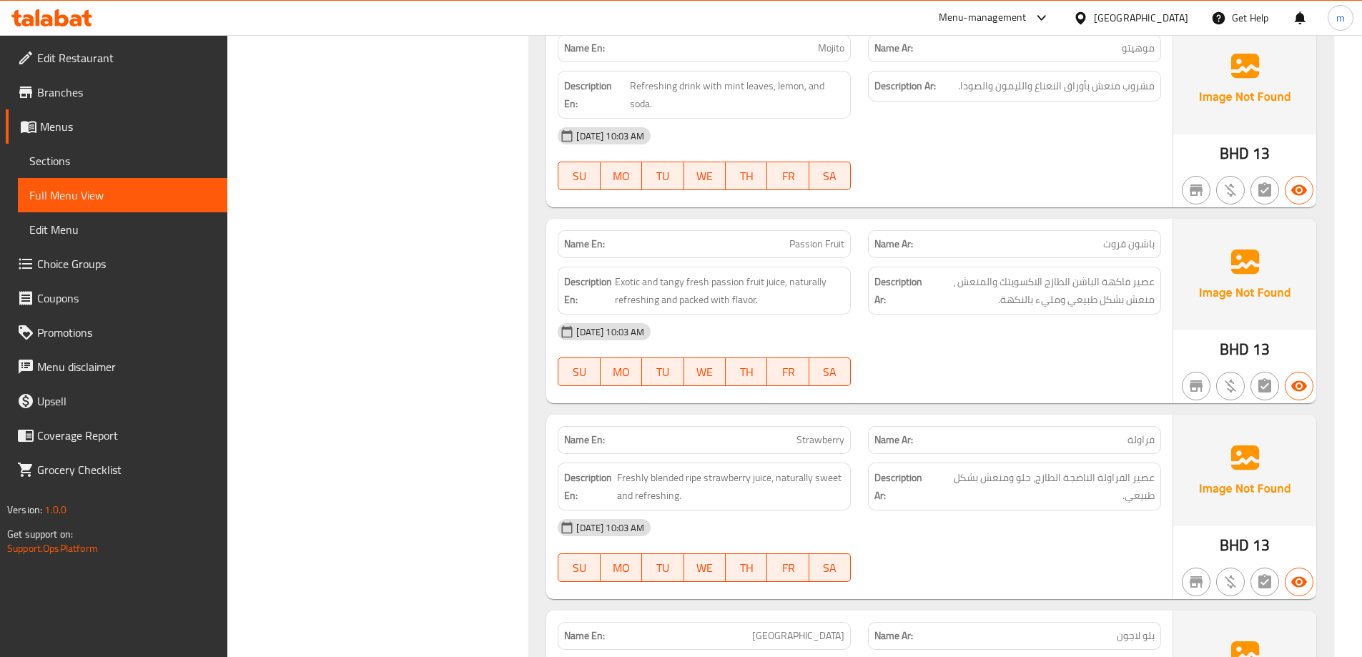
scroll to position [2859, 0]
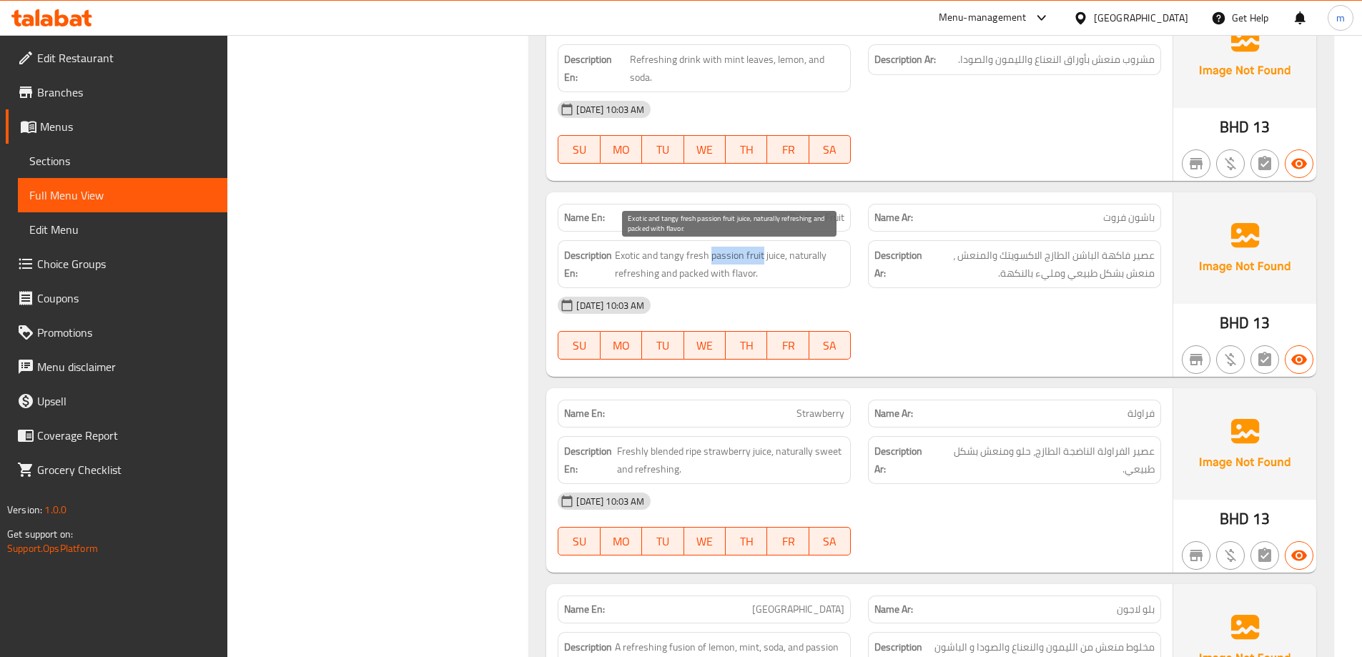
drag, startPoint x: 710, startPoint y: 257, endPoint x: 761, endPoint y: 257, distance: 50.7
click at [761, 257] on span "Exotic and tangy fresh passion fruit juice, naturally refreshing and packed wit…" at bounding box center [729, 264] width 229 height 35
copy span "passion fruit"
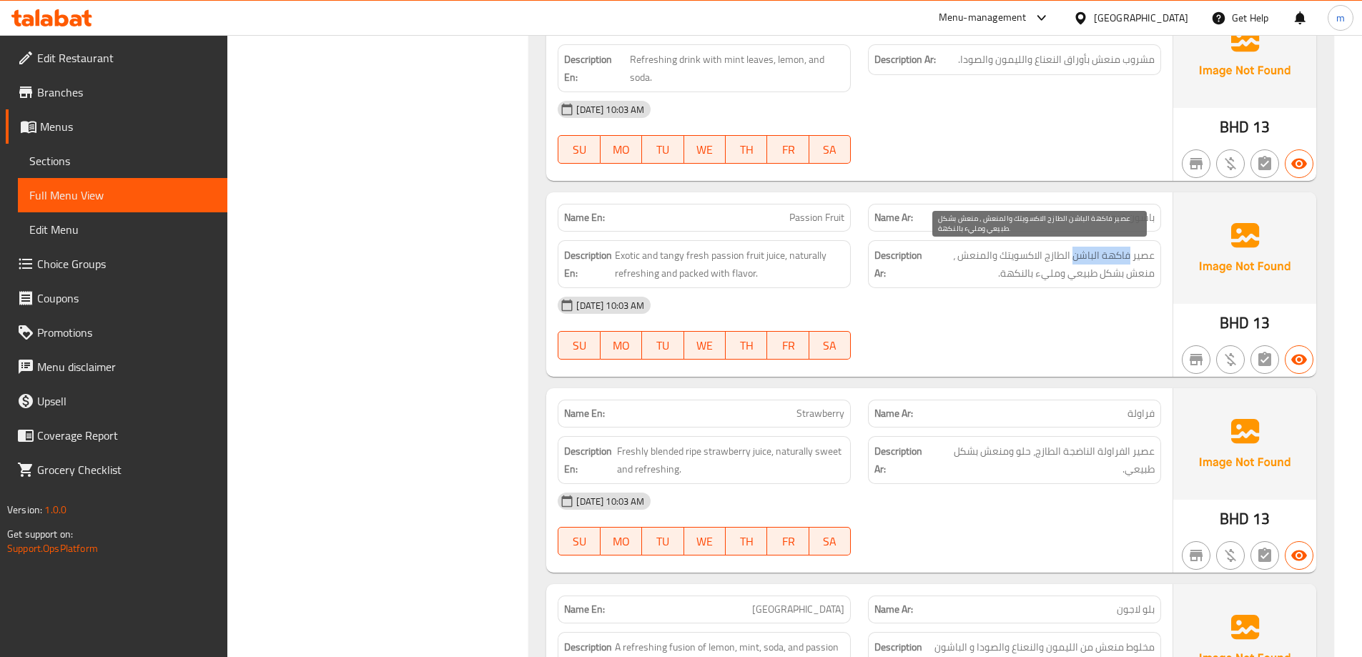
drag, startPoint x: 1073, startPoint y: 258, endPoint x: 1131, endPoint y: 260, distance: 58.6
click at [1131, 260] on span "عصير فاكهة الباشن الطازج الاكسويتك والمنعش ، منعش بشكل طبيعي ومليء بالنكهة." at bounding box center [1039, 264] width 229 height 35
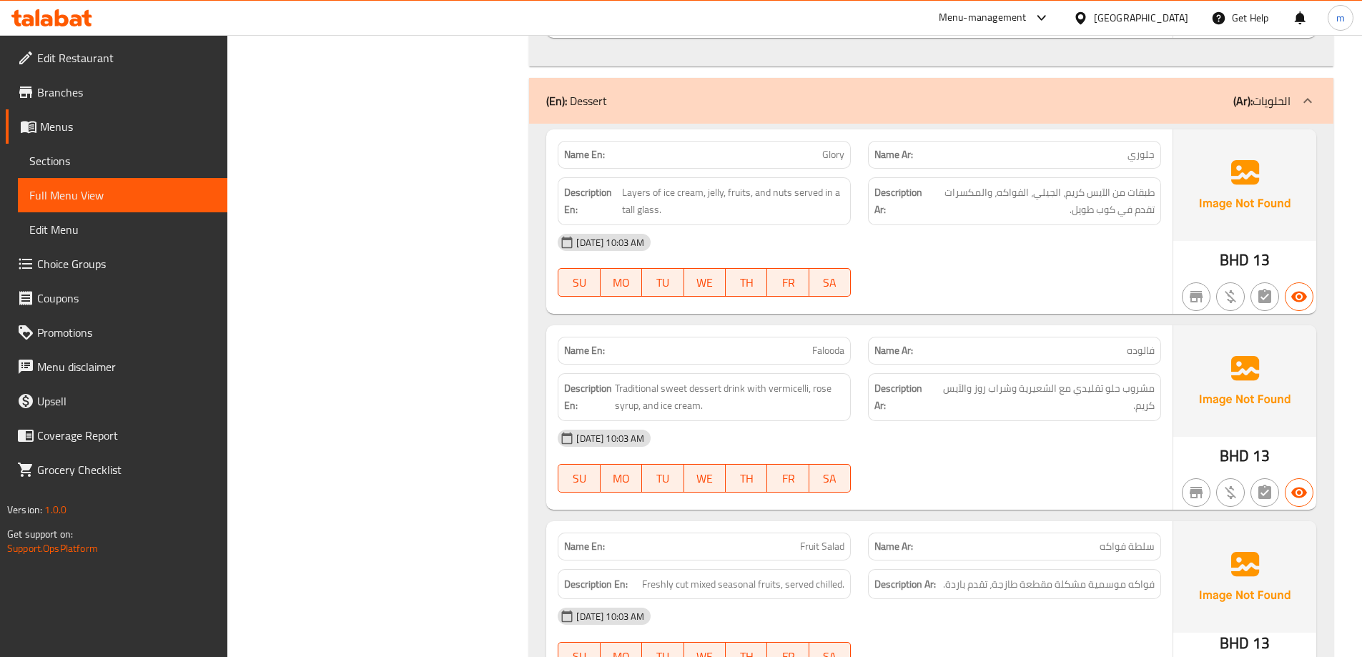
scroll to position [2073, 0]
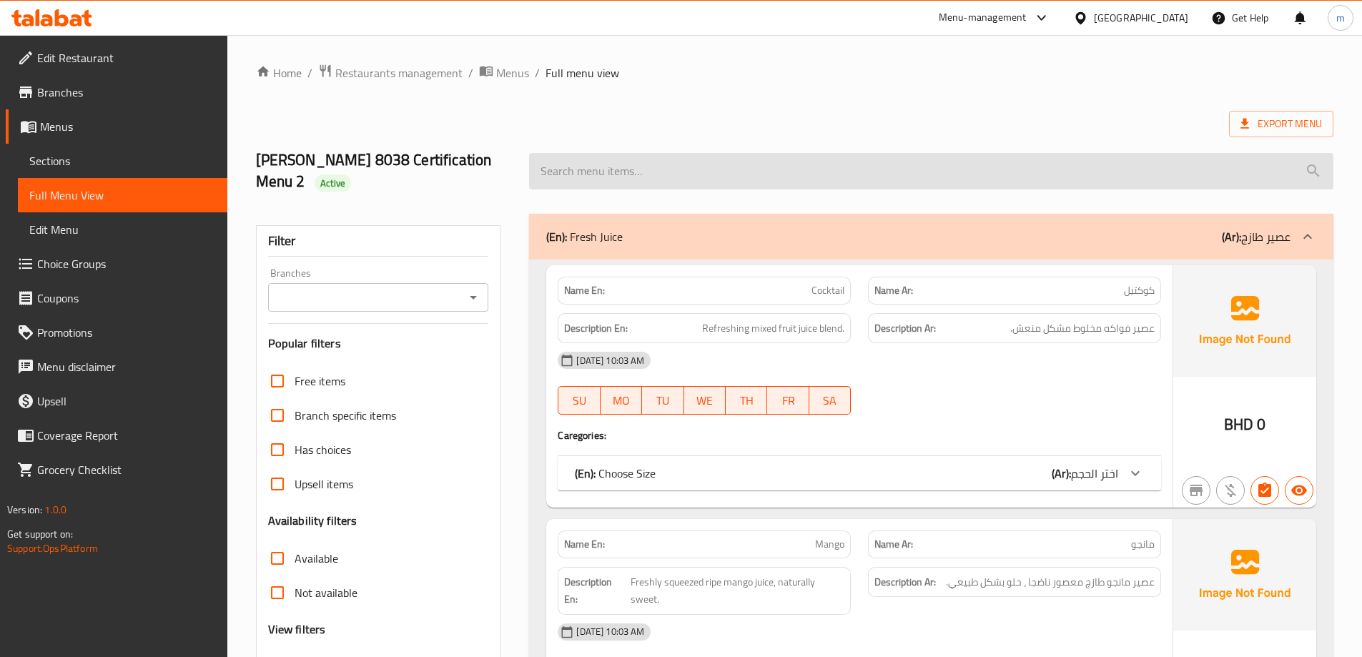
click at [807, 167] on input "search" at bounding box center [931, 171] width 804 height 36
paste input "passion fruit"
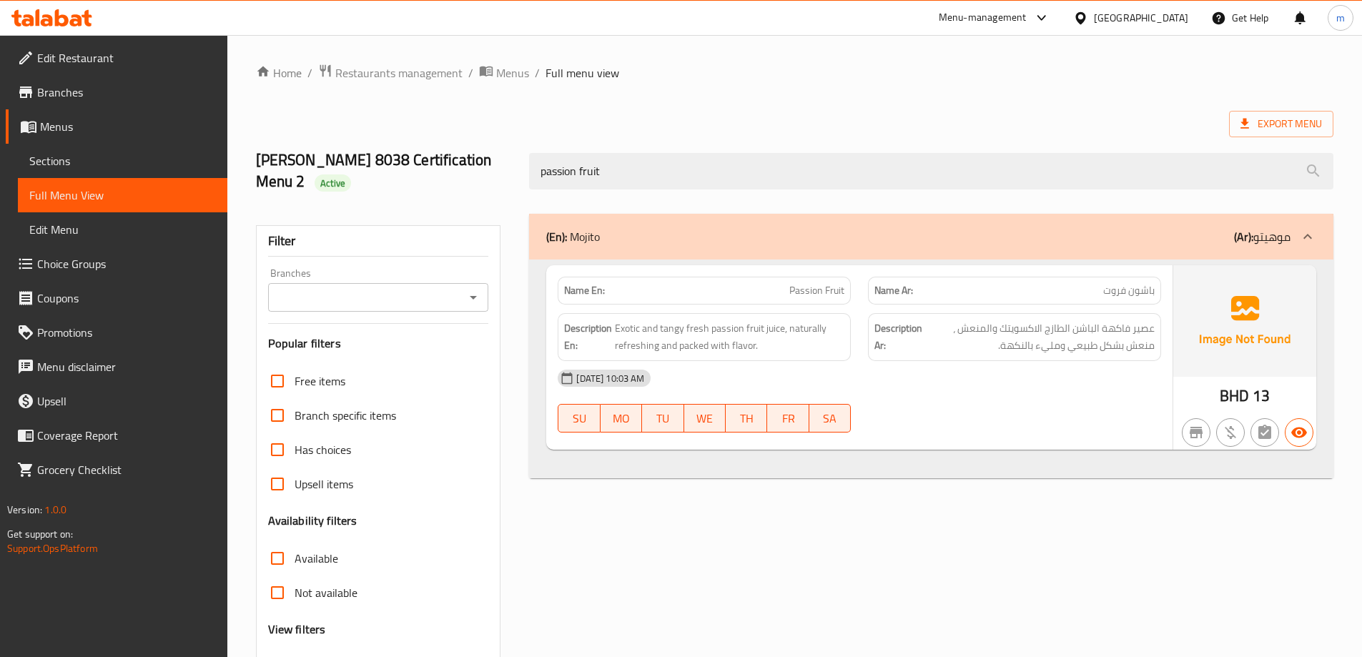
type input "passion fruit"
click at [78, 128] on span "Menus" at bounding box center [128, 126] width 176 height 17
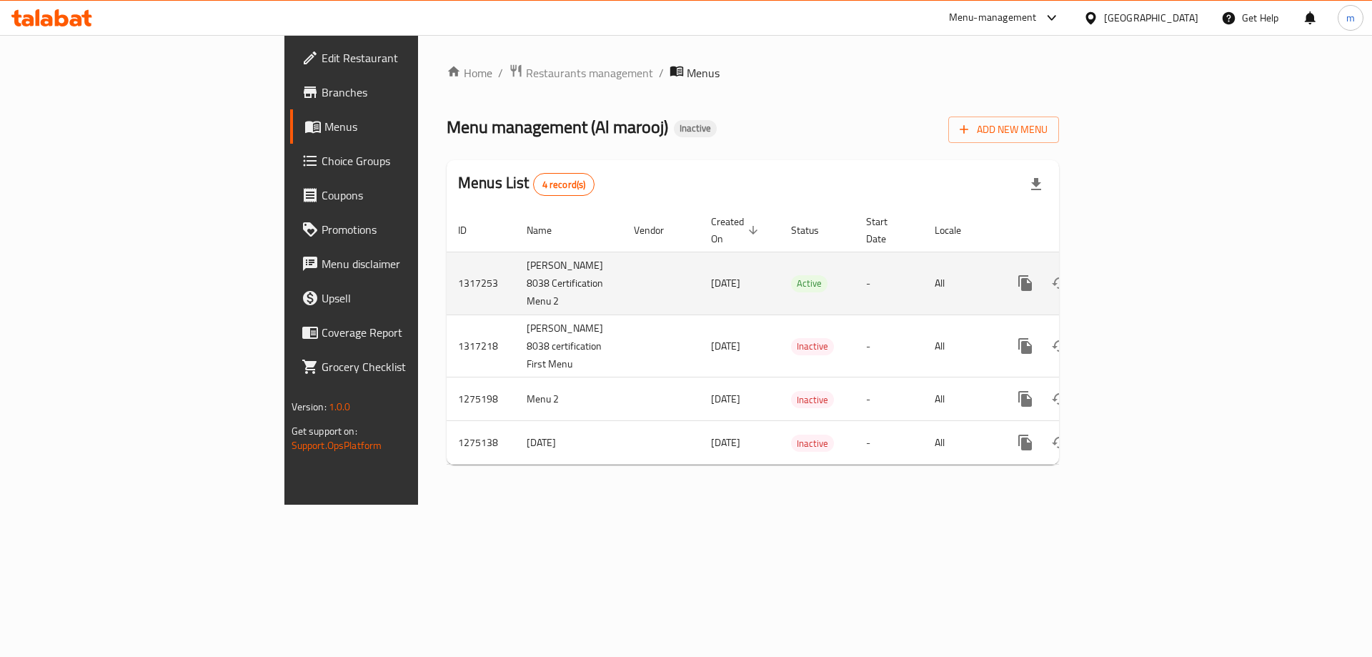
click at [1146, 290] on link "enhanced table" at bounding box center [1128, 283] width 34 height 34
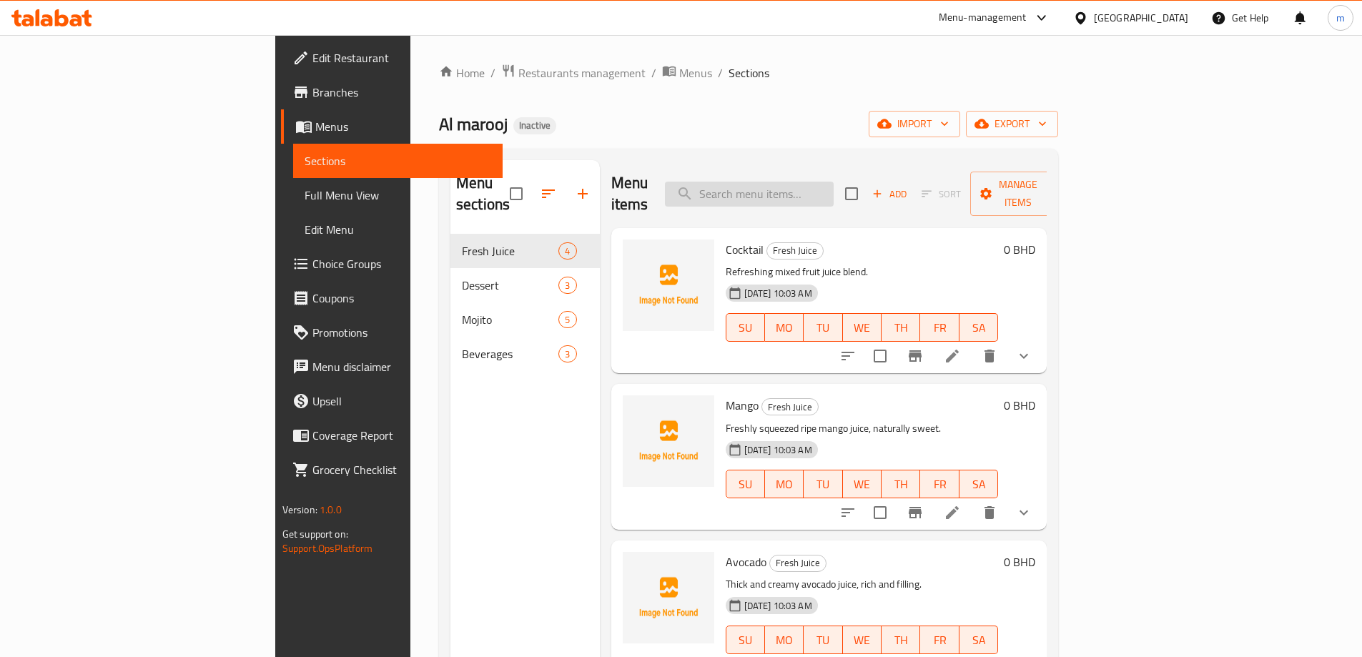
click at [833, 190] on input "search" at bounding box center [749, 194] width 169 height 25
paste input "passion fruit"
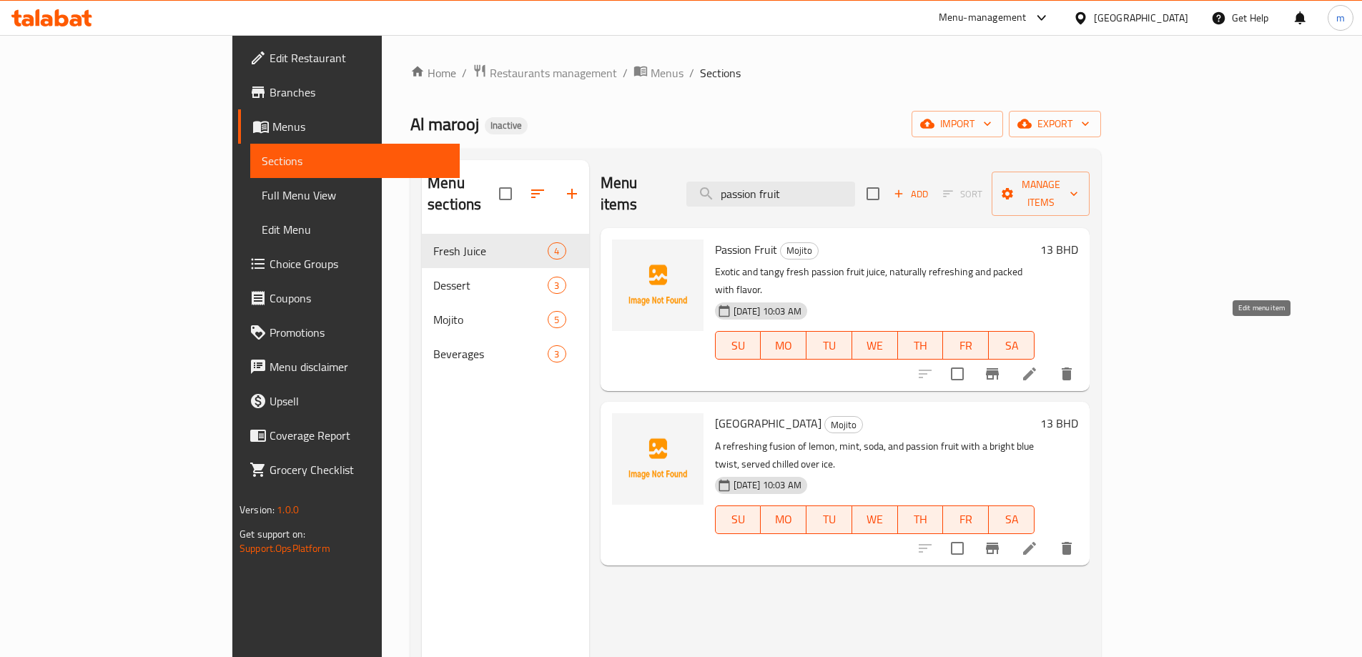
type input "passion fruit"
click at [1038, 365] on icon at bounding box center [1029, 373] width 17 height 17
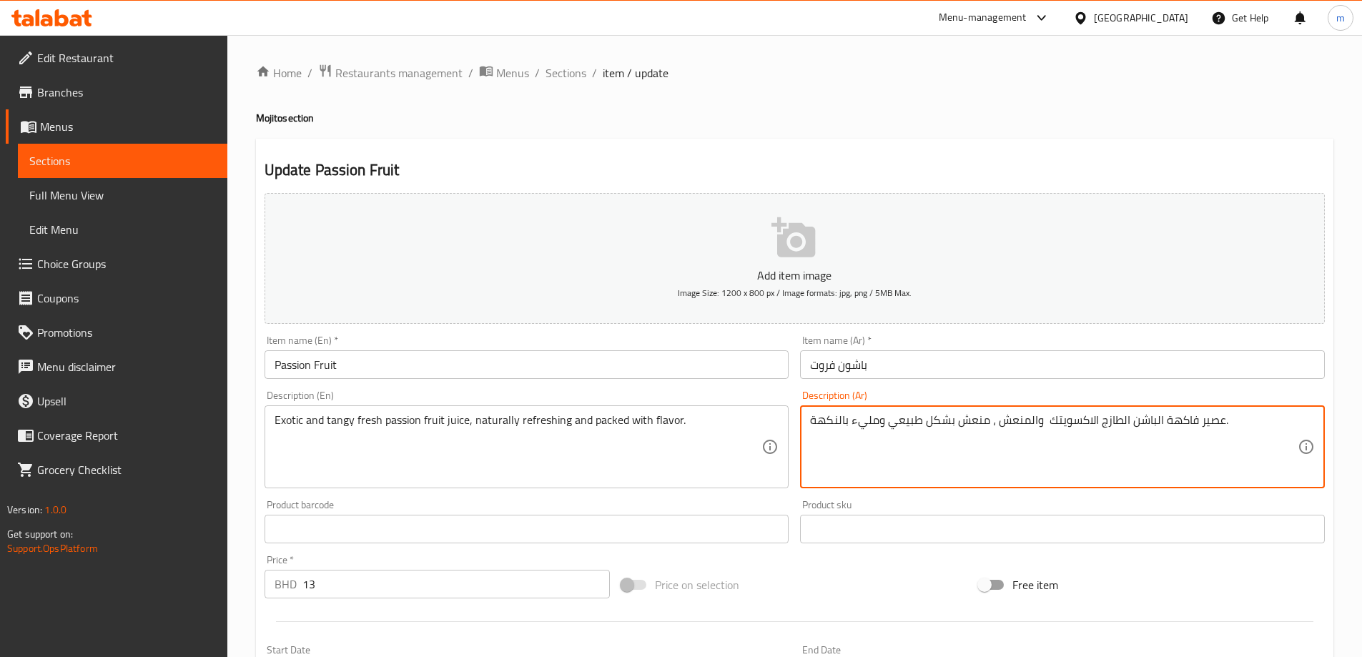
drag, startPoint x: 1129, startPoint y: 422, endPoint x: 1194, endPoint y: 420, distance: 65.1
paste textarea "باشون فروت"
drag, startPoint x: 1118, startPoint y: 423, endPoint x: 1125, endPoint y: 422, distance: 7.2
click at [1125, 422] on textarea "عصير باشون فروت الطازج الاكسويتك والمنعش ، منعش بشكل طبيعي ومليء بالنكهة." at bounding box center [1053, 447] width 487 height 68
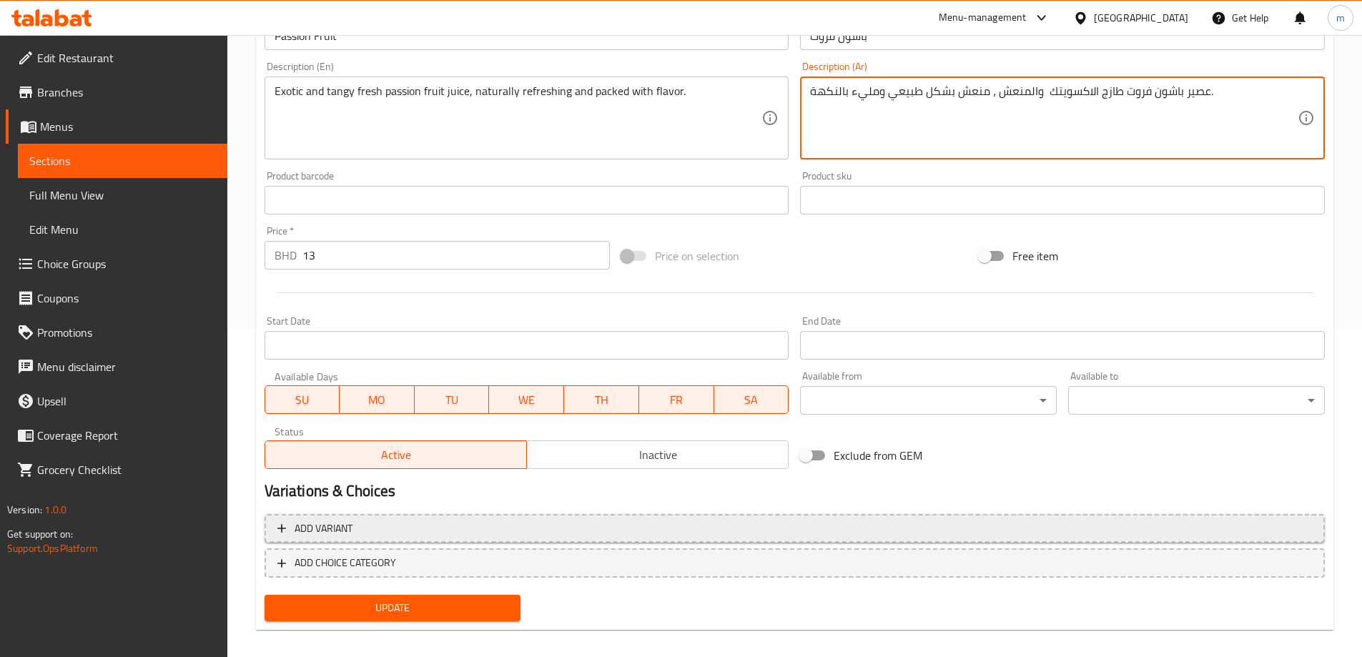
scroll to position [342, 0]
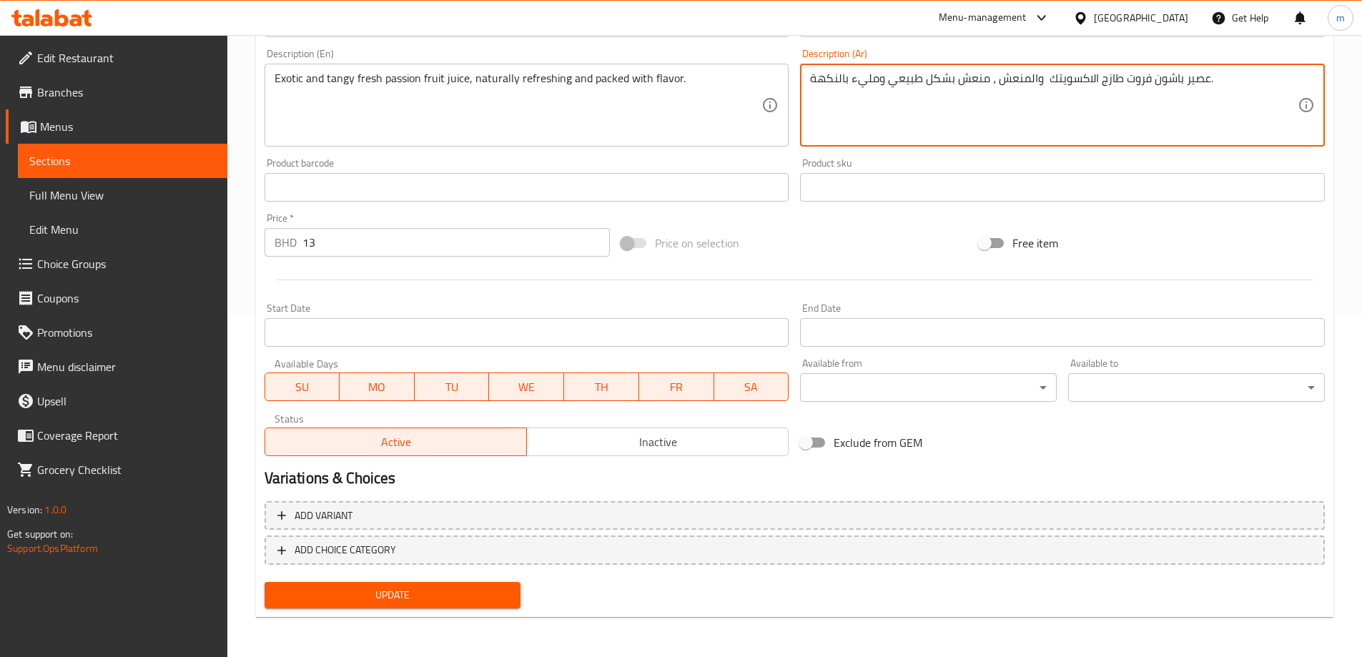
type textarea "عصير باشون فروت طازج الاكسويتك والمنعش ، منعش بشكل طبيعي ومليء بالنكهة."
click at [430, 600] on span "Update" at bounding box center [393, 595] width 234 height 18
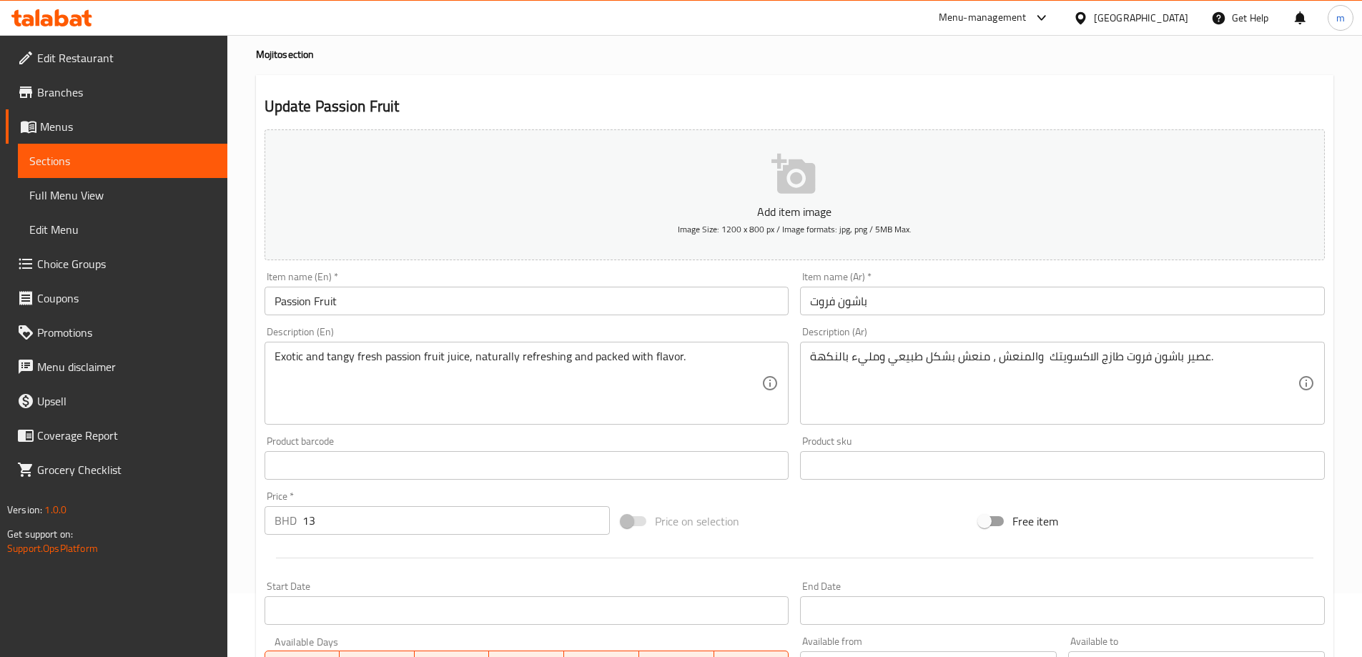
scroll to position [0, 0]
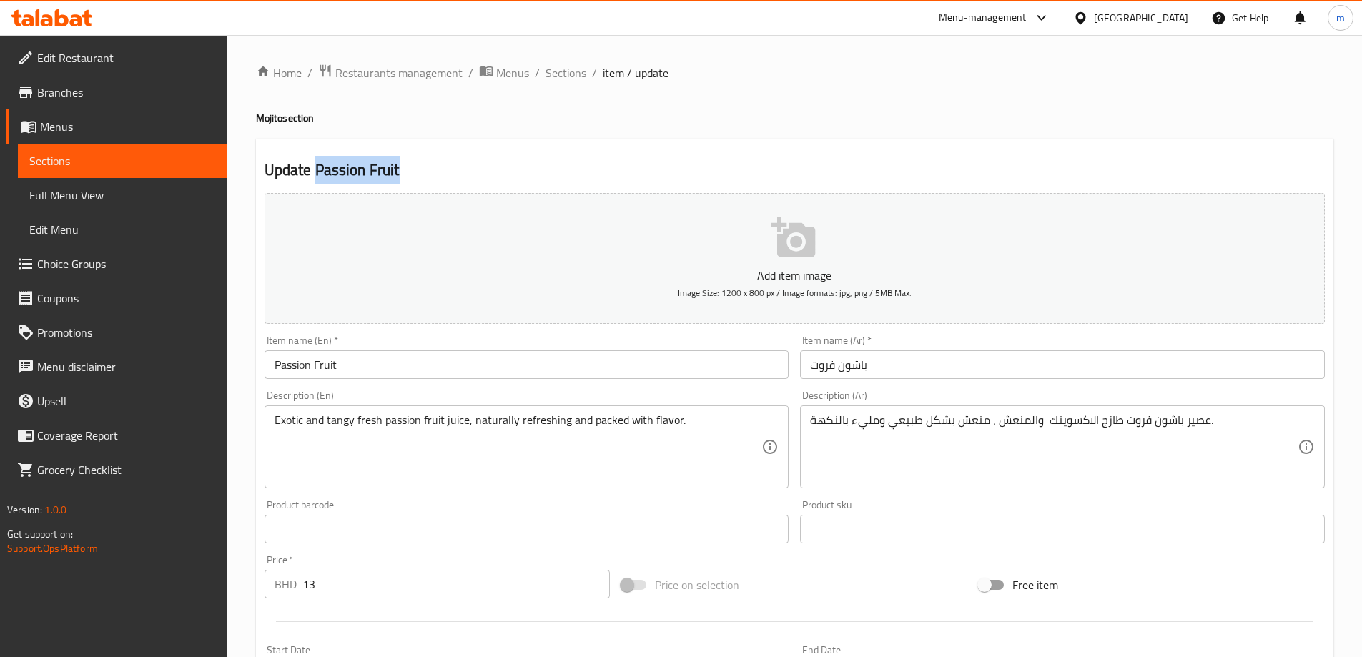
drag, startPoint x: 314, startPoint y: 171, endPoint x: 398, endPoint y: 169, distance: 83.7
click at [398, 169] on h2 "Update Passion Fruit" at bounding box center [794, 169] width 1060 height 21
copy h2 "Passion Fruit"
click at [75, 117] on link "Menus" at bounding box center [117, 126] width 222 height 34
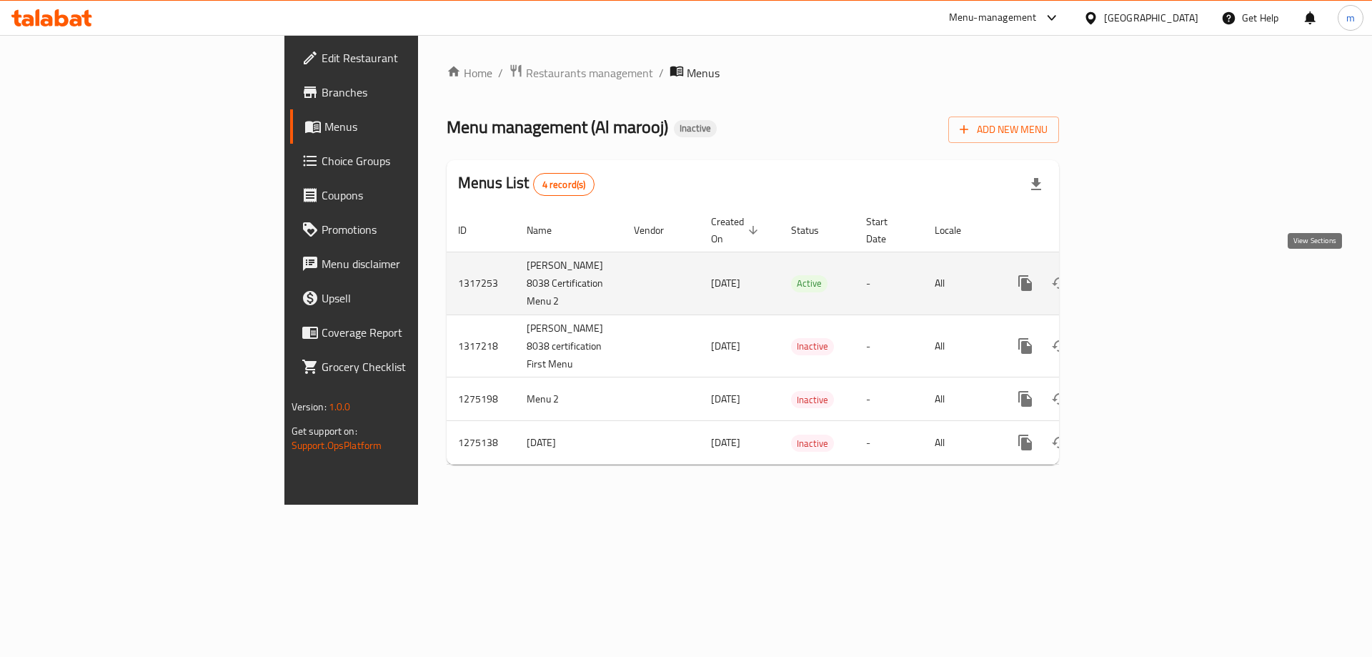
click at [1146, 272] on link "enhanced table" at bounding box center [1128, 283] width 34 height 34
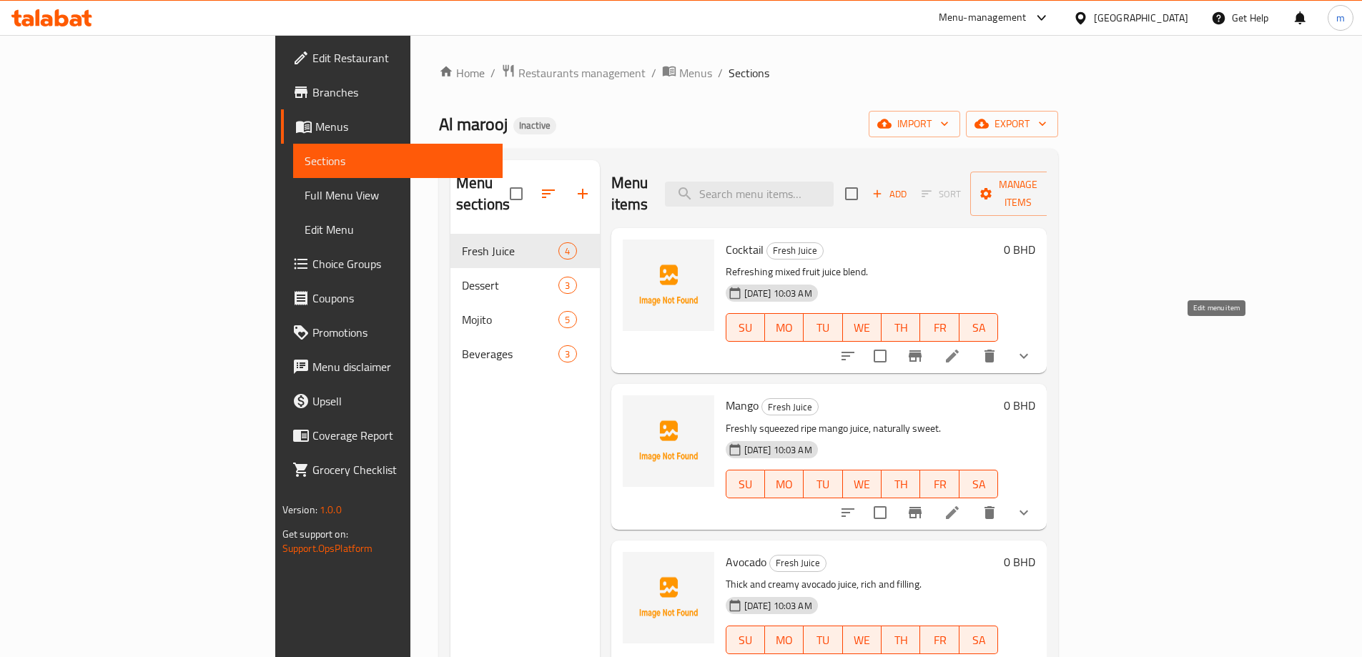
click at [961, 347] on icon at bounding box center [951, 355] width 17 height 17
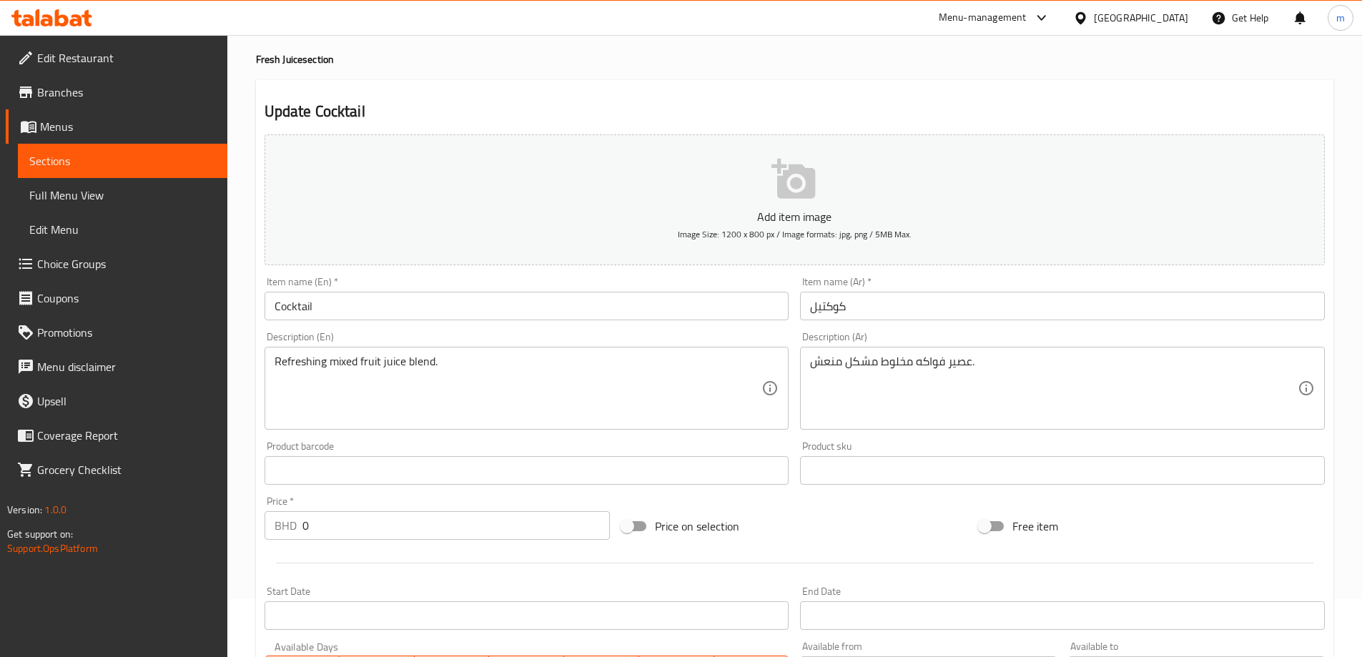
scroll to position [143, 0]
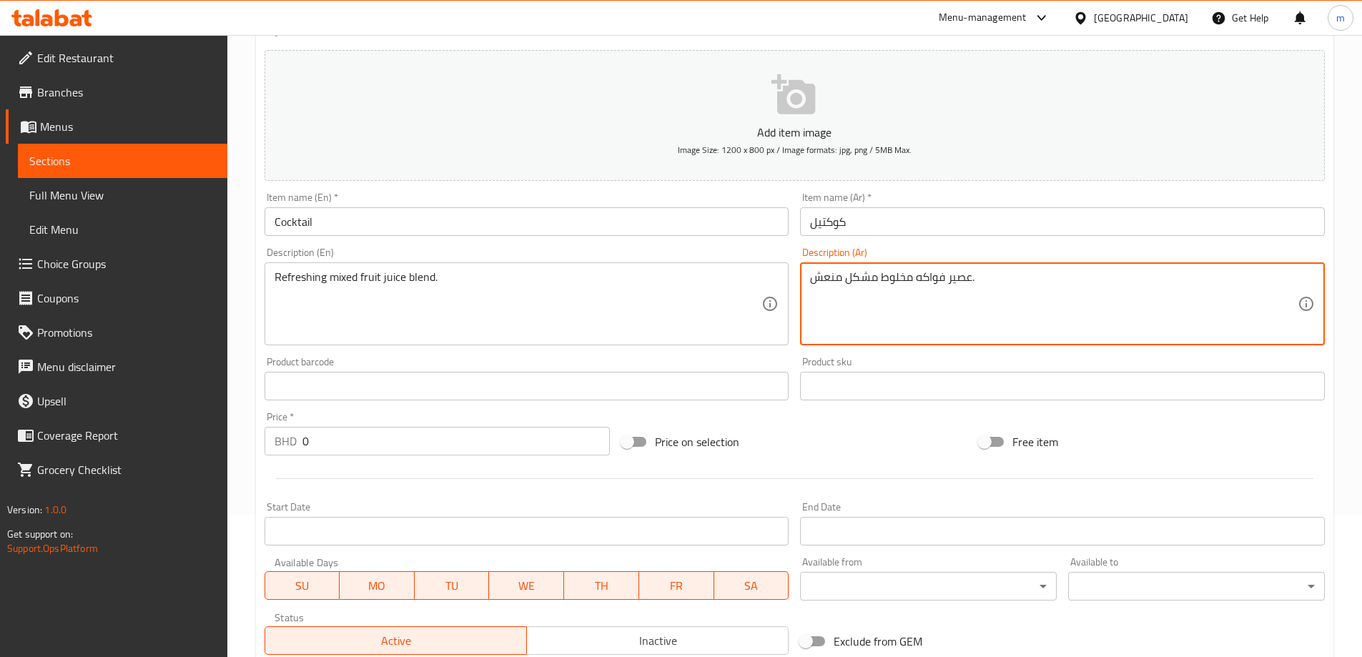
click at [944, 278] on textarea "عصير فواكه مخلوط مشكل منعش." at bounding box center [1053, 304] width 487 height 68
click at [922, 274] on textarea "عصير فواكه مشكلة" at bounding box center [1053, 304] width 487 height 68
click at [911, 277] on textarea "عصير فواكه مشكلة" at bounding box center [1053, 304] width 487 height 68
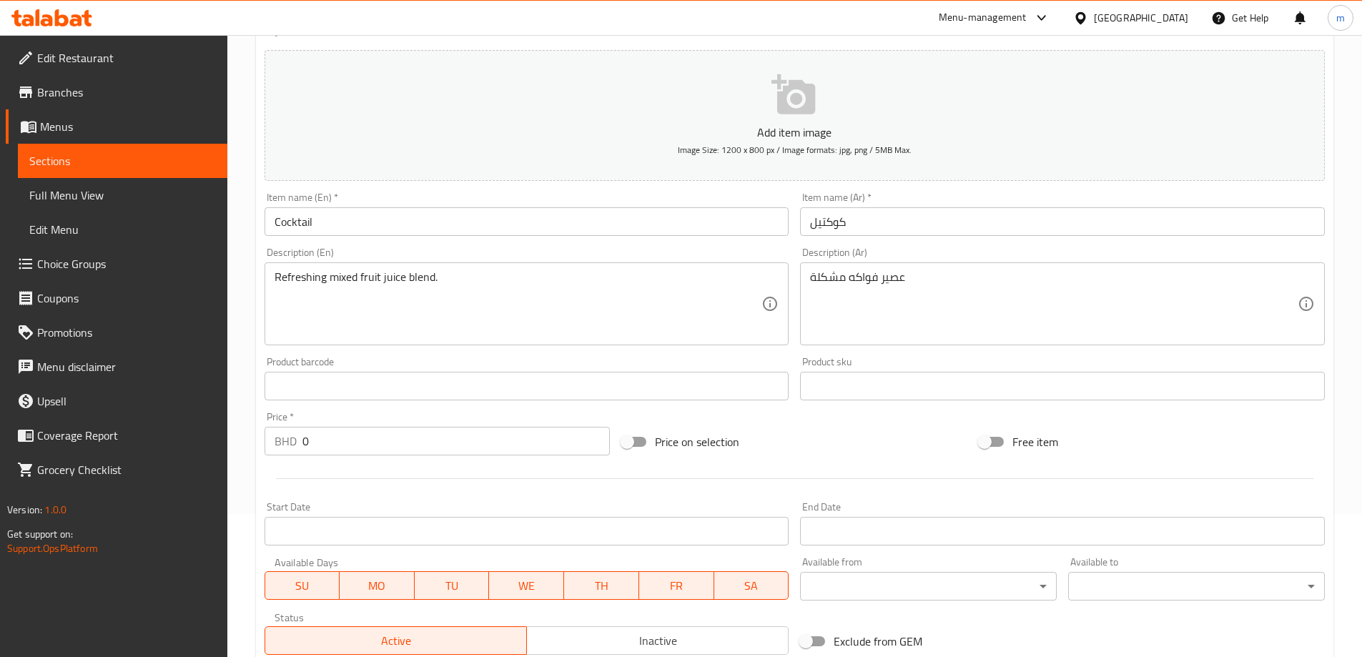
click at [809, 282] on div "عصير فواكه مشكلة Description (Ar)" at bounding box center [1062, 303] width 525 height 83
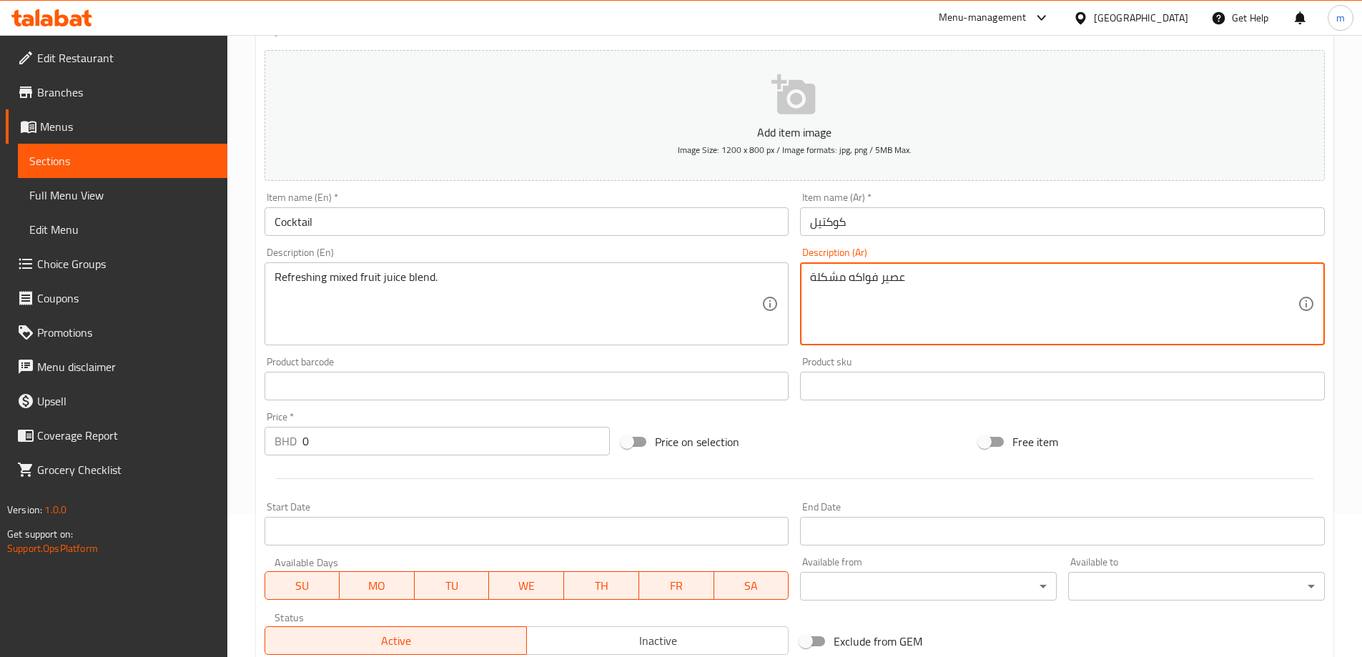
click at [807, 276] on div "عصير فواكه مشكلة Description (Ar)" at bounding box center [1062, 303] width 525 height 83
click at [815, 277] on textarea "عصير فواكه مشكلة" at bounding box center [1053, 304] width 487 height 68
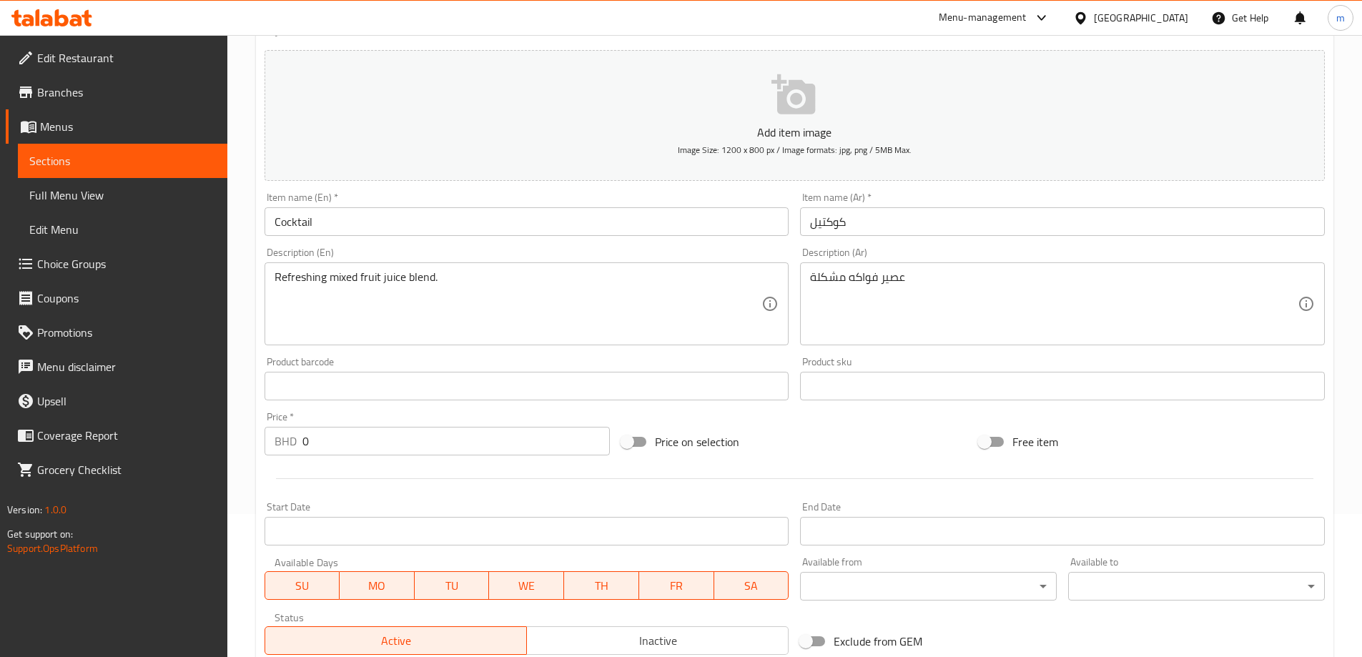
click at [809, 275] on div "عصير فواكه مشكلة Description (Ar)" at bounding box center [1062, 303] width 525 height 83
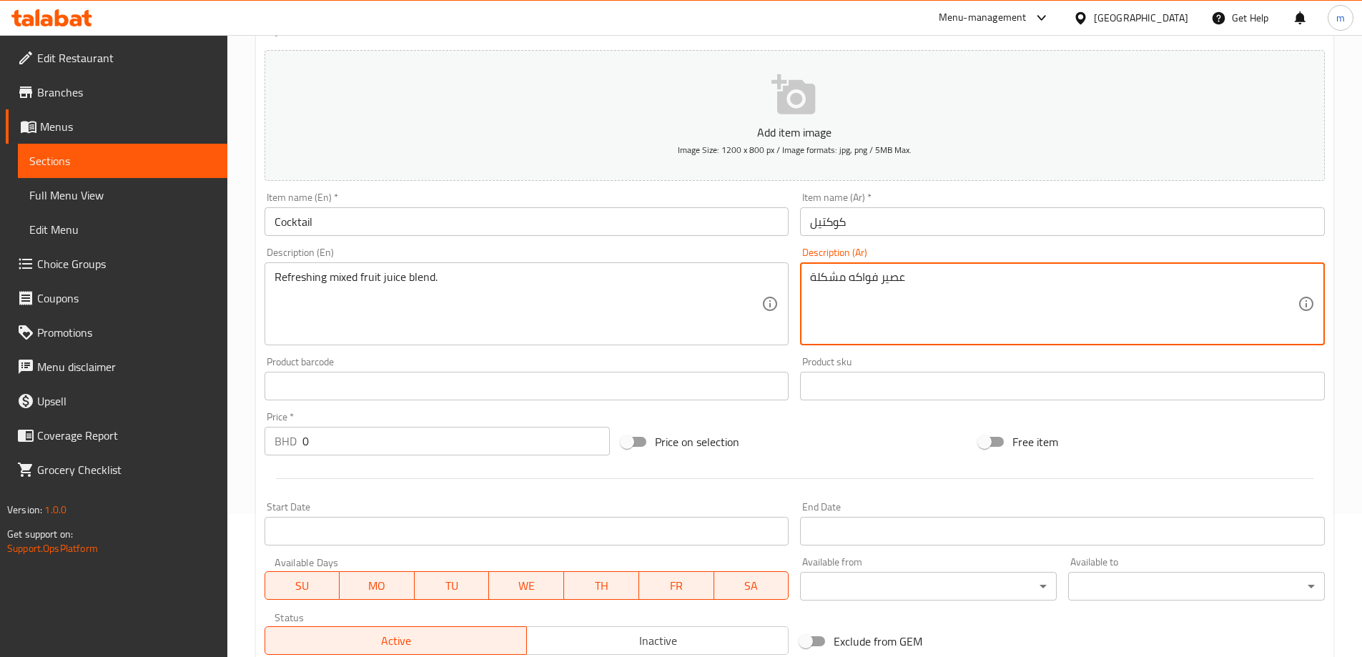
click at [813, 274] on textarea "عصير فواكه مشكلة" at bounding box center [1053, 304] width 487 height 68
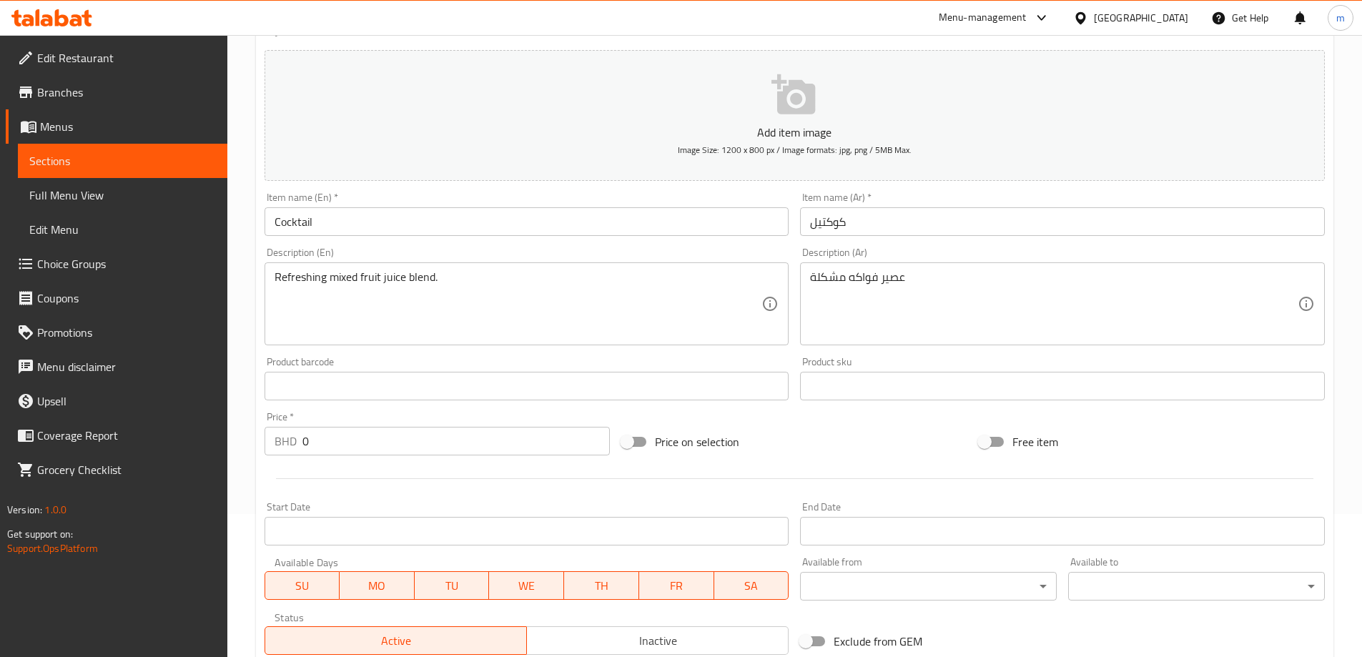
click at [808, 275] on div "عصير فواكه مشكلة Description (Ar)" at bounding box center [1062, 303] width 525 height 83
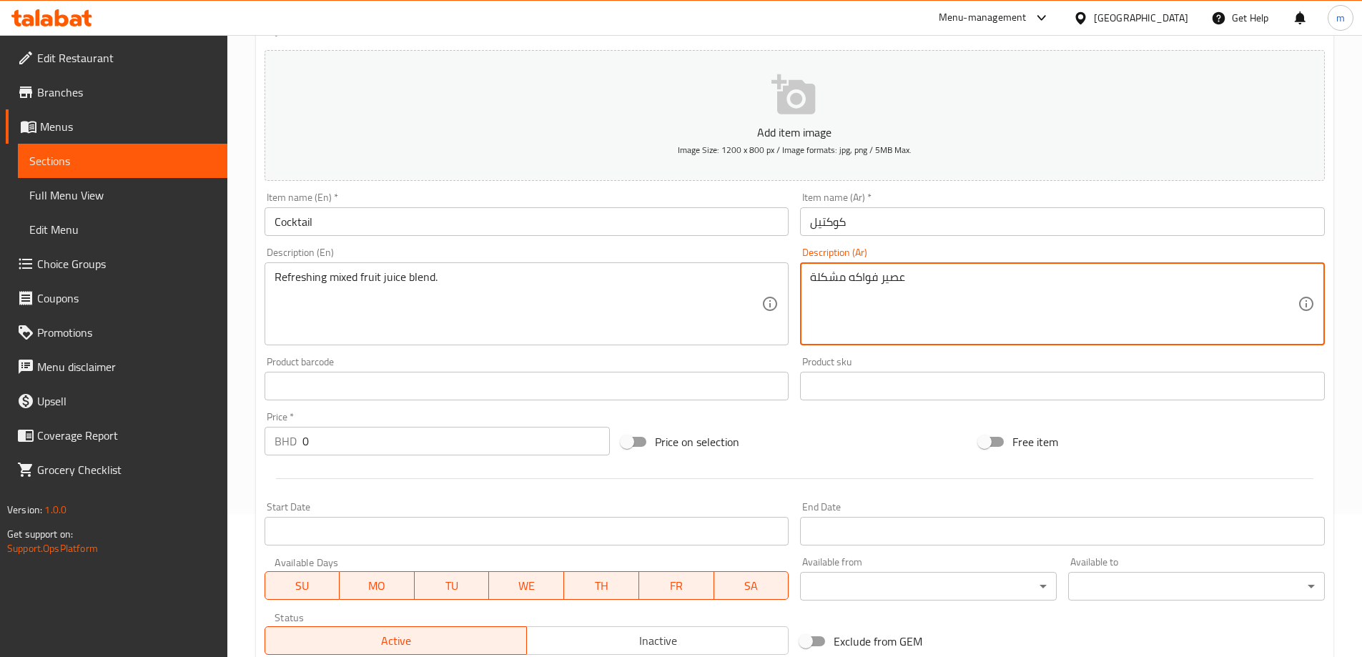
click at [816, 277] on textarea "عصير فواكه مشكلة" at bounding box center [1053, 304] width 487 height 68
click at [810, 279] on textarea "عصير فواكه مشكلة" at bounding box center [1053, 304] width 487 height 68
click at [811, 280] on textarea "عصير فواكه مشكلة" at bounding box center [1053, 304] width 487 height 68
click at [956, 274] on textarea "مخلوط عصير فواكه مشكلة" at bounding box center [1053, 304] width 487 height 68
drag, startPoint x: 943, startPoint y: 277, endPoint x: 918, endPoint y: 282, distance: 24.8
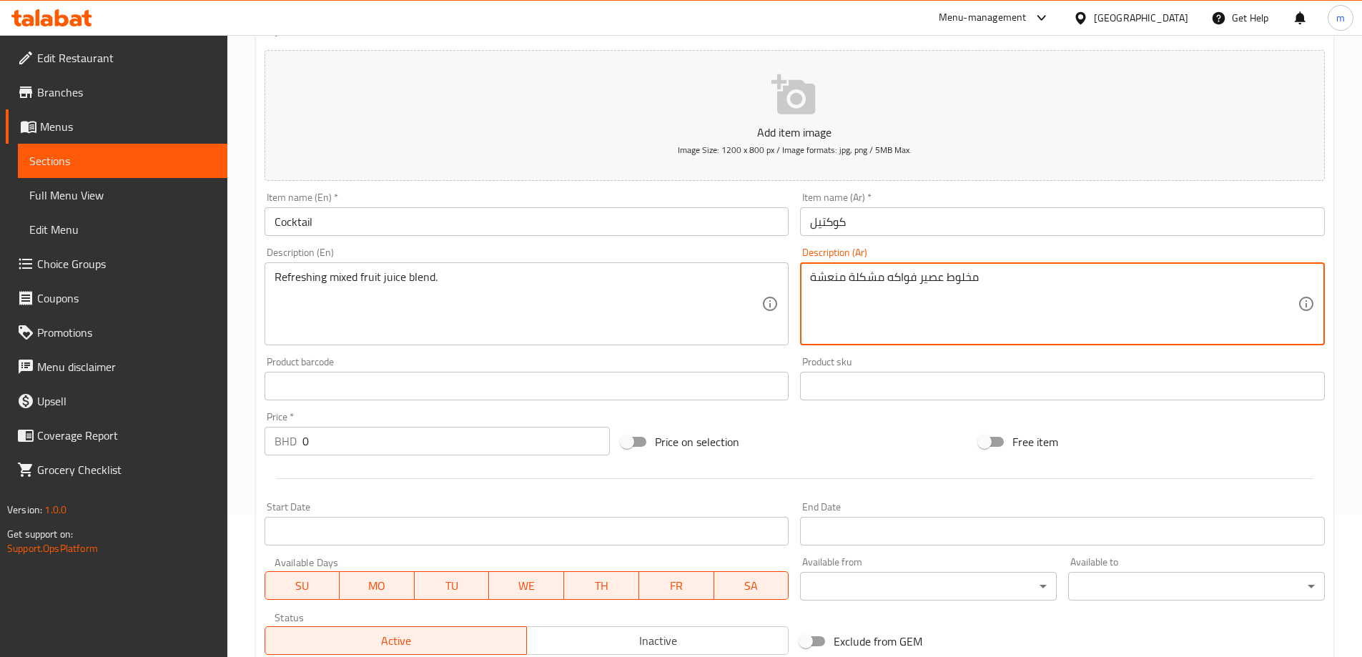
click at [918, 282] on textarea "مخلوط عصير فواكه مشكلة منعشة" at bounding box center [1053, 304] width 487 height 68
click at [969, 279] on textarea "مخلوط عصير فواكه مشكلة منعشة" at bounding box center [1053, 304] width 487 height 68
click at [922, 278] on textarea "مخلوط عصير فواكه مشكلة منعشة" at bounding box center [1053, 304] width 487 height 68
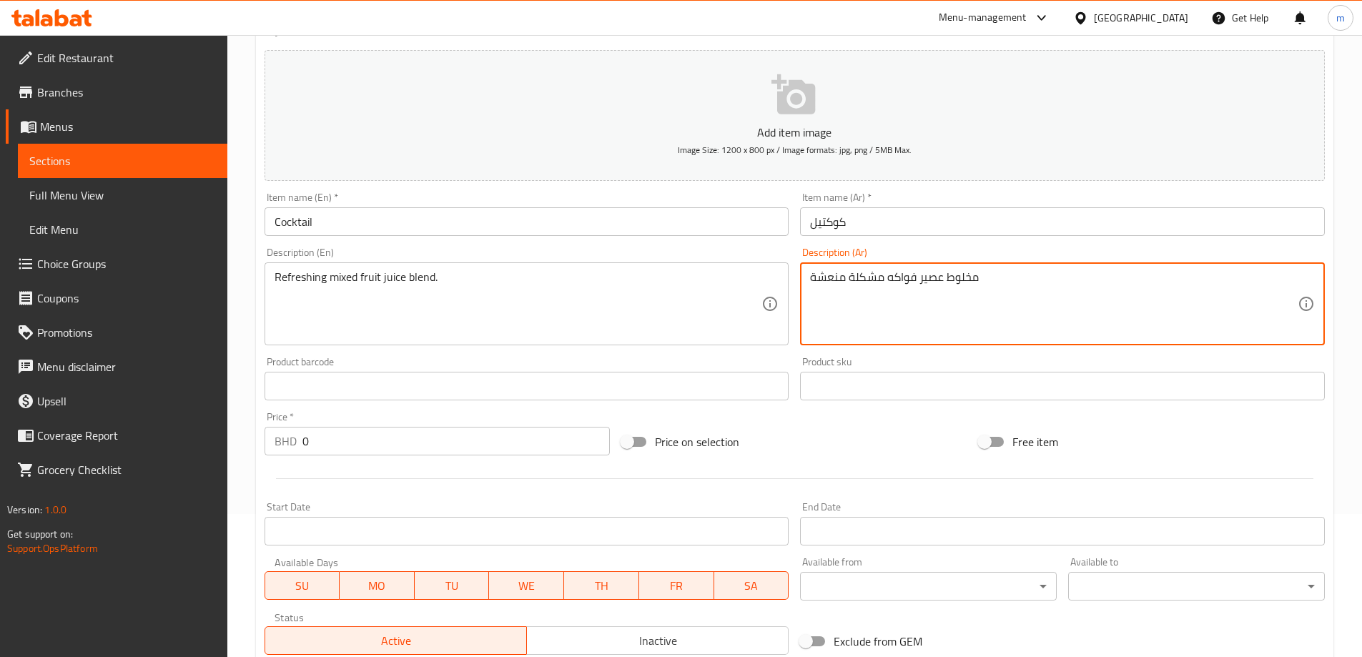
click at [970, 277] on textarea "مخلوط عصير فواكه مشكلة منعشة" at bounding box center [1053, 304] width 487 height 68
click at [918, 279] on textarea "مخلوط عصير فواكه مشكلة منعشة" at bounding box center [1053, 304] width 487 height 68
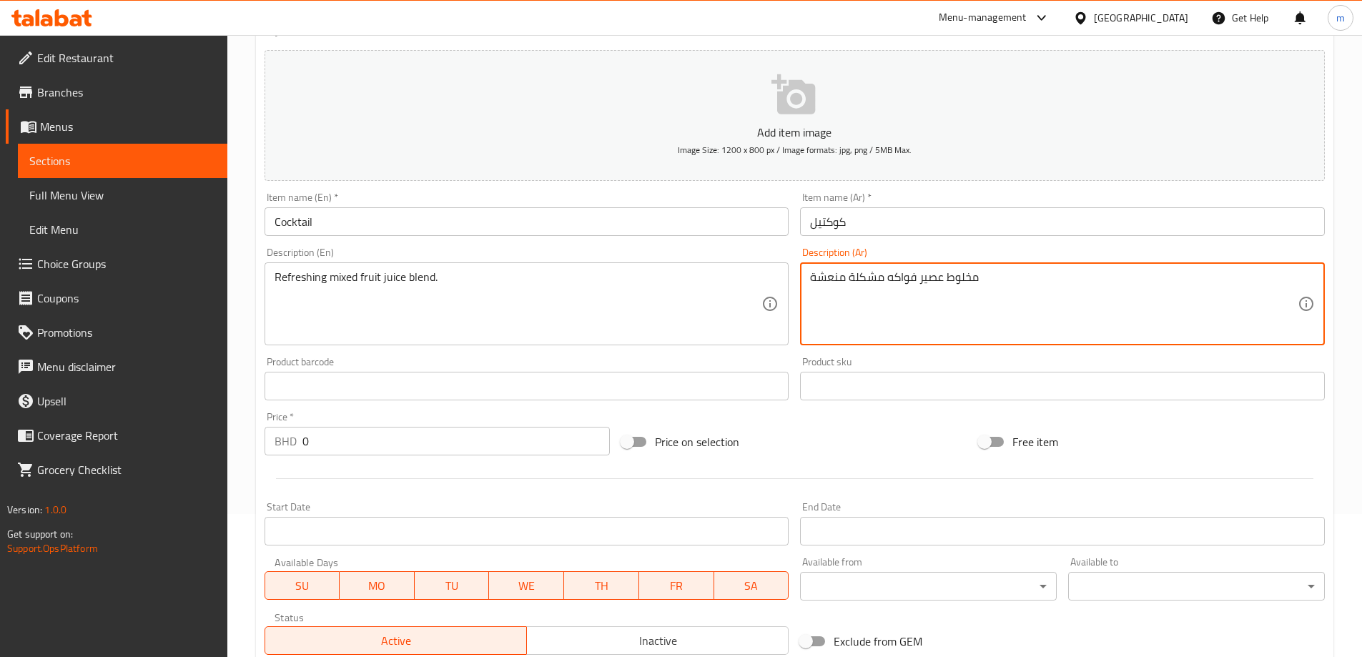
click at [1011, 283] on textarea "مخلوط عصير فواكه مشكلة منعشة" at bounding box center [1053, 304] width 487 height 68
paste textarea "عصير مخلوط فواكه منعشة مشكل ."
drag, startPoint x: 918, startPoint y: 281, endPoint x: 951, endPoint y: 282, distance: 32.9
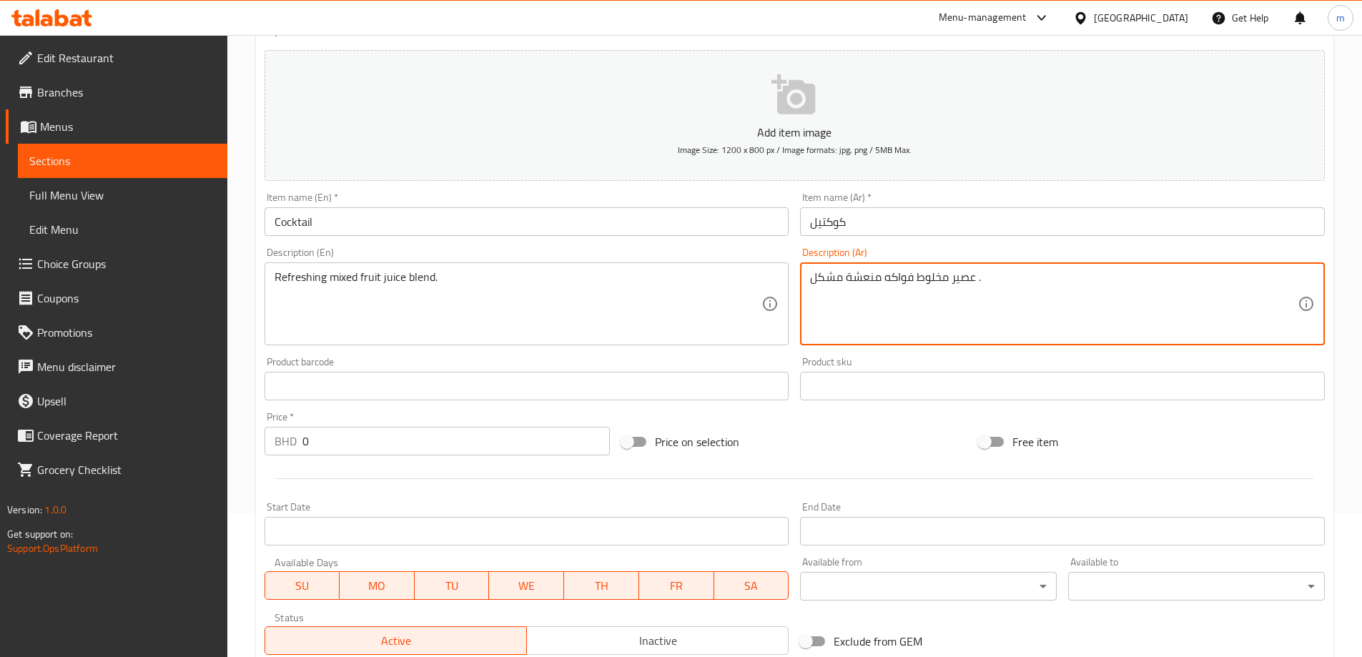
click at [951, 282] on textarea "عصير مخلوط فواكه منعشة مشكل ." at bounding box center [1053, 304] width 487 height 68
click at [916, 270] on textarea "عصير مخلوط فواكه منعشة مشكل ." at bounding box center [1053, 304] width 487 height 68
paste textarea "مخلوط عصير فواكه مشكل منعش"
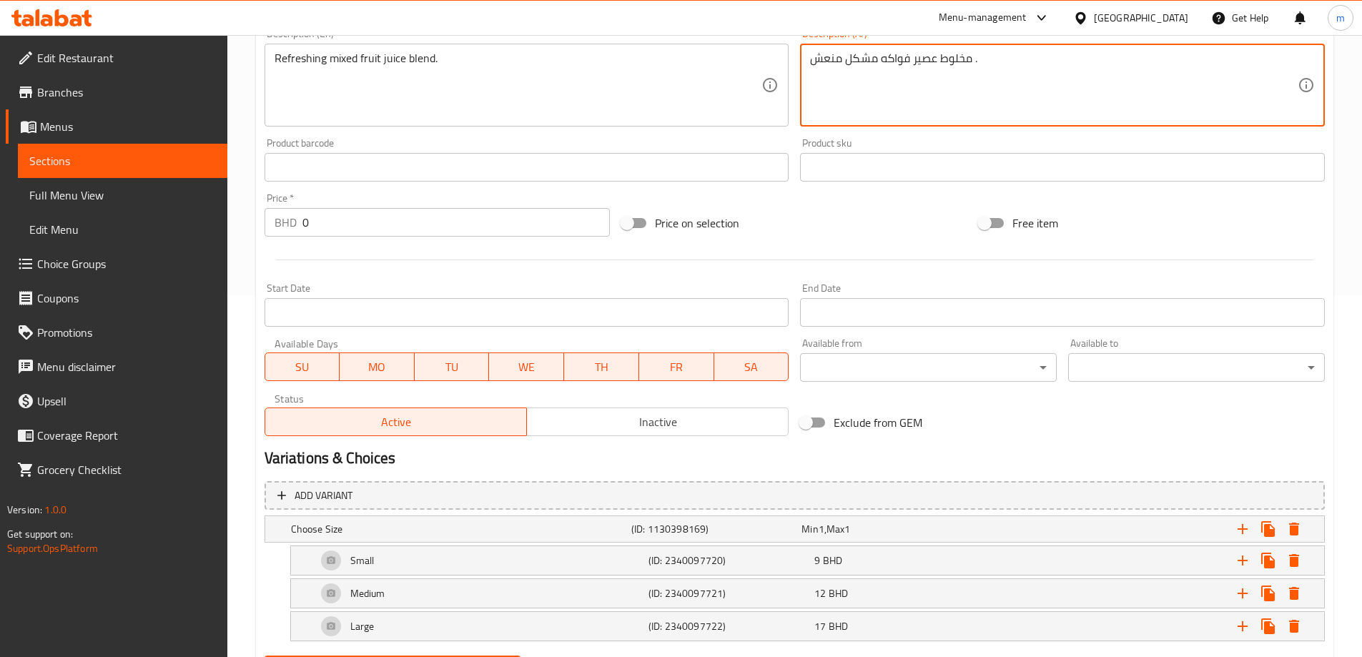
scroll to position [435, 0]
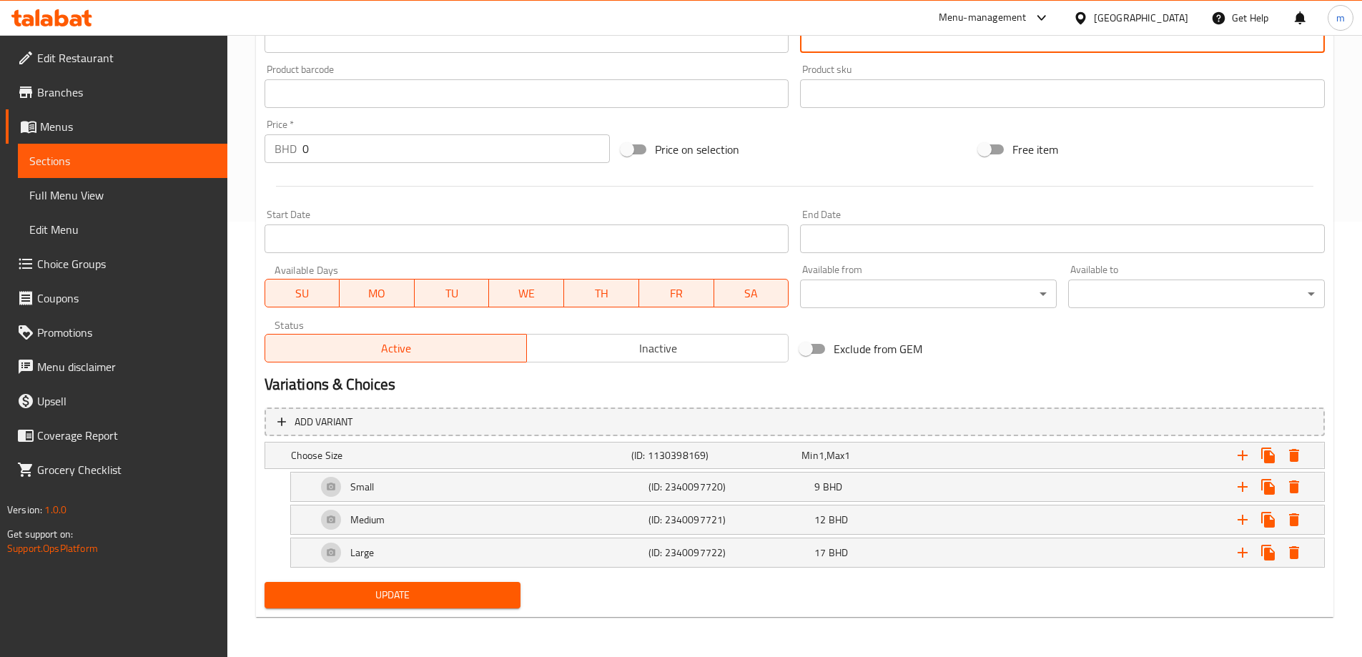
type textarea "مخلوط عصير فواكه مشكل منعش ."
click at [417, 598] on span "Update" at bounding box center [393, 595] width 234 height 18
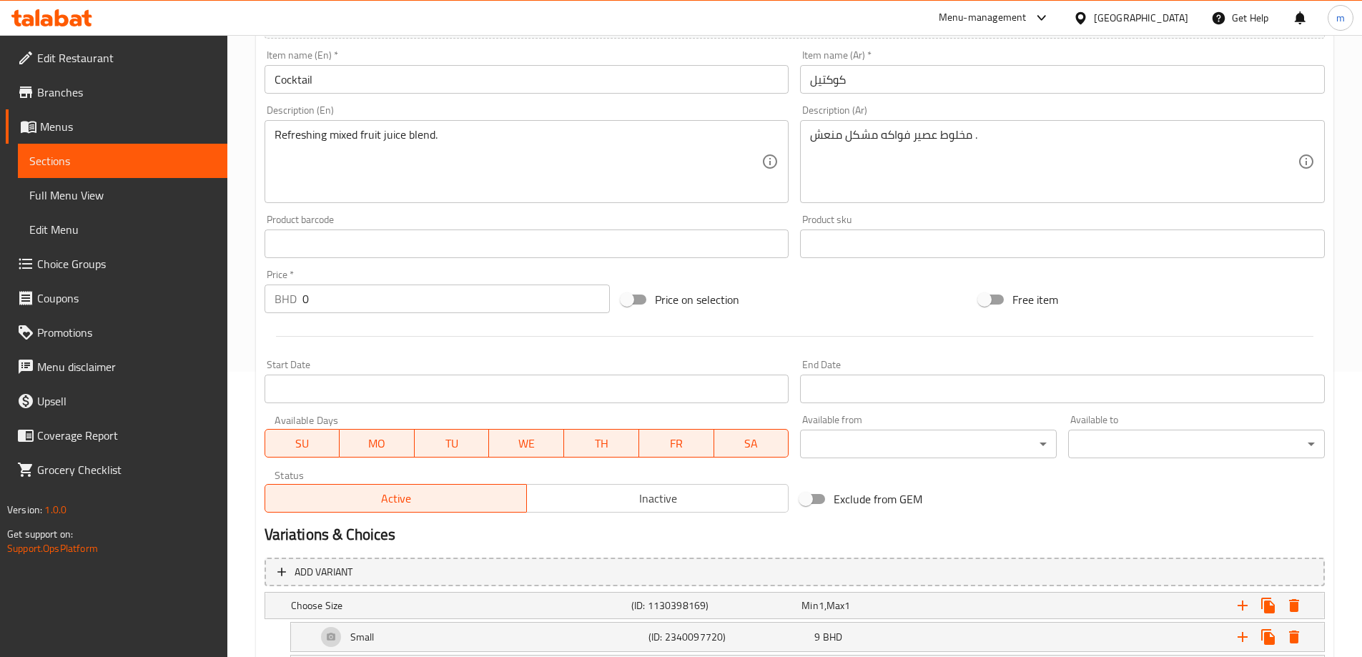
scroll to position [286, 0]
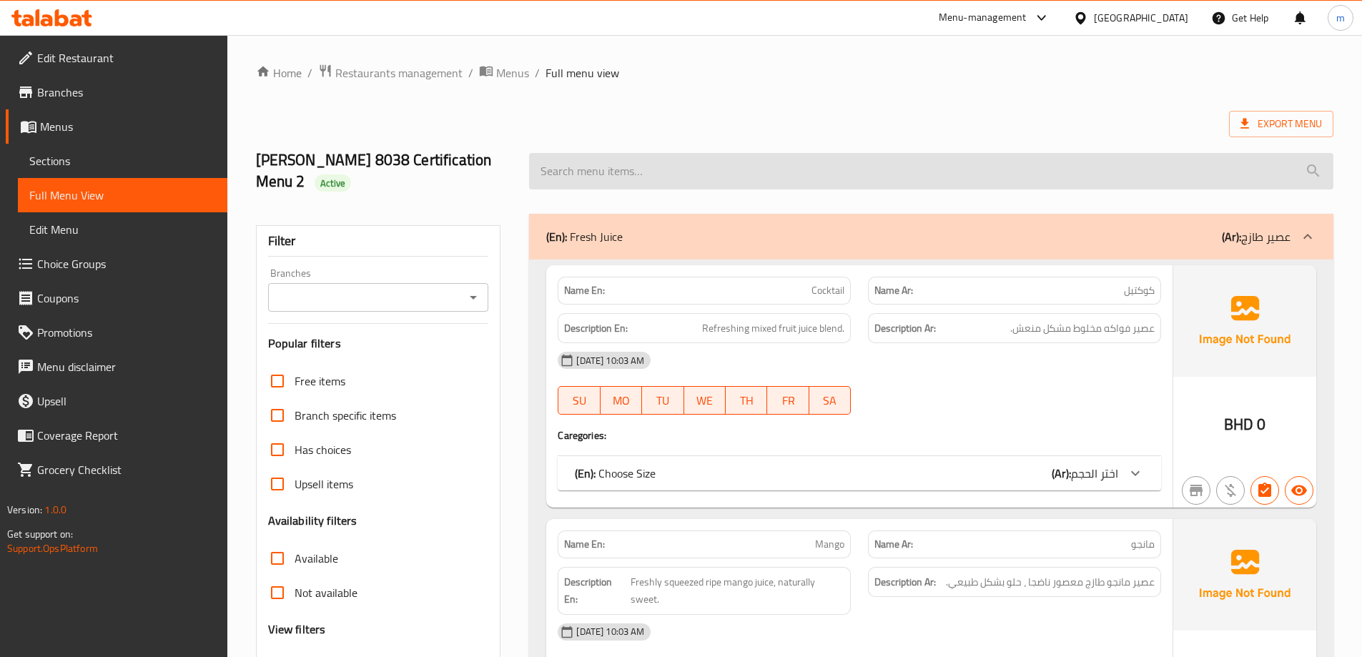
click at [821, 189] on input "search" at bounding box center [931, 171] width 804 height 36
paste input "باشون فروت"
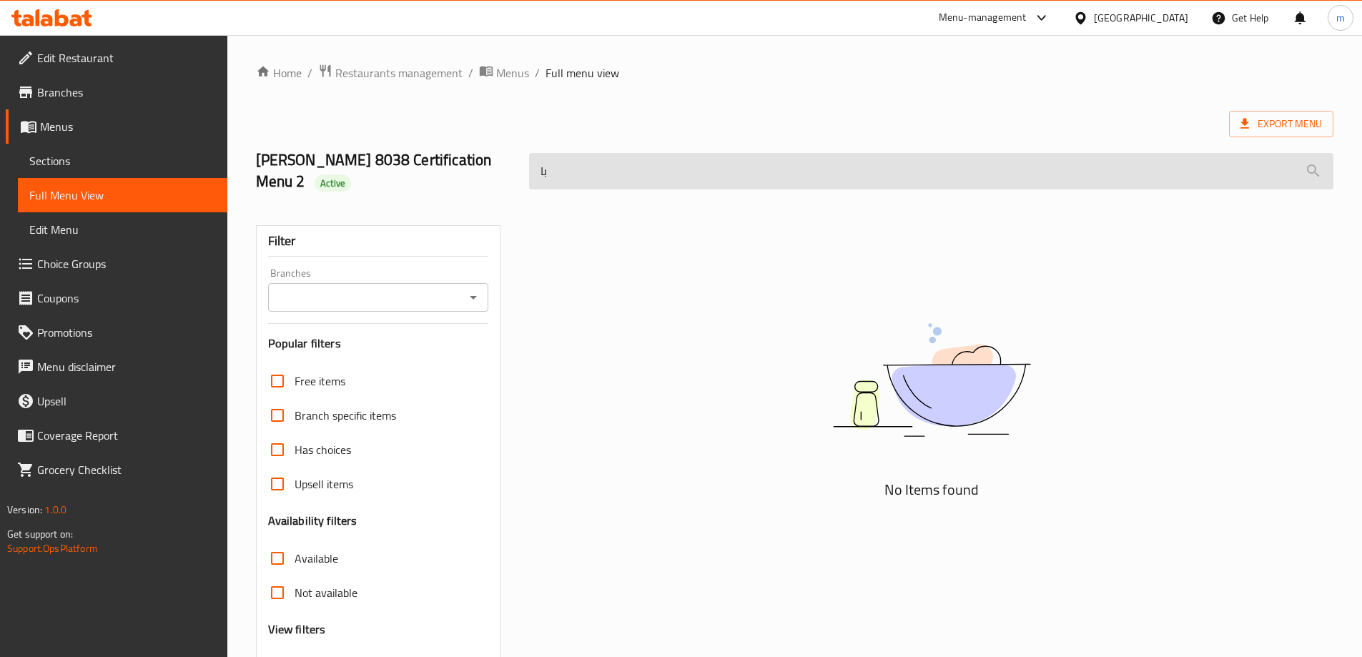
type input "ب"
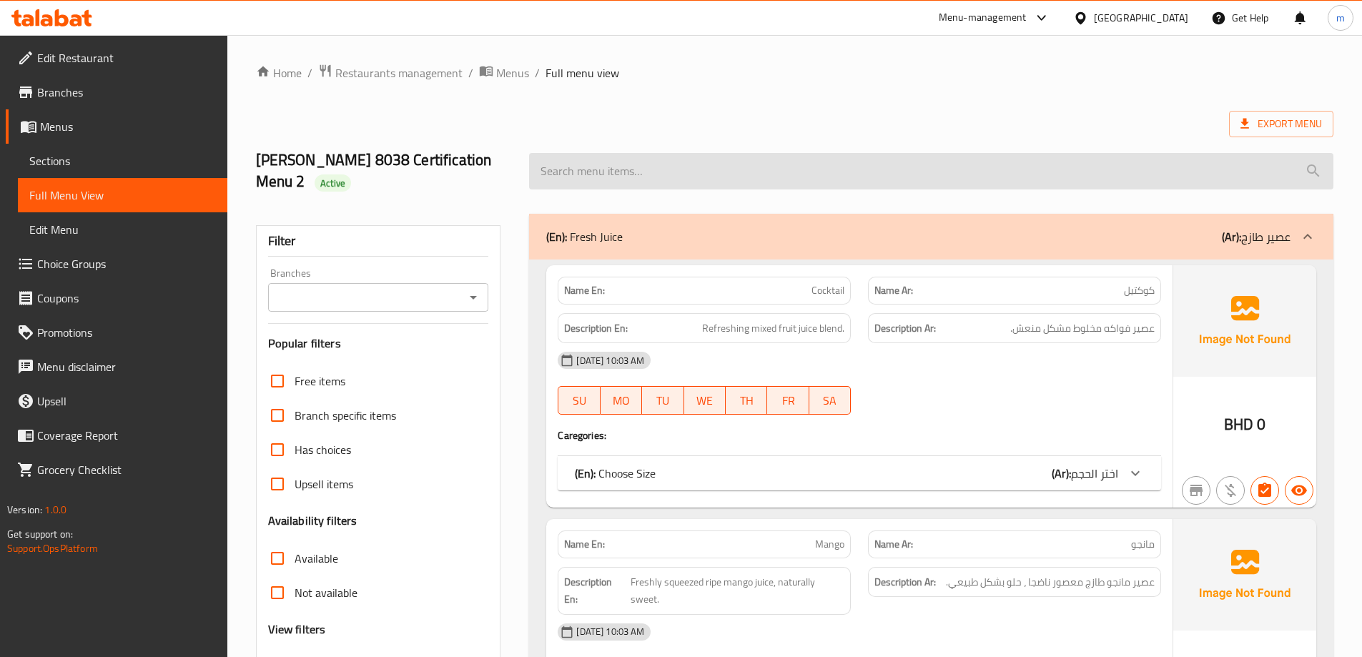
click at [664, 179] on input "search" at bounding box center [931, 171] width 804 height 36
paste input "Passion Fruit"
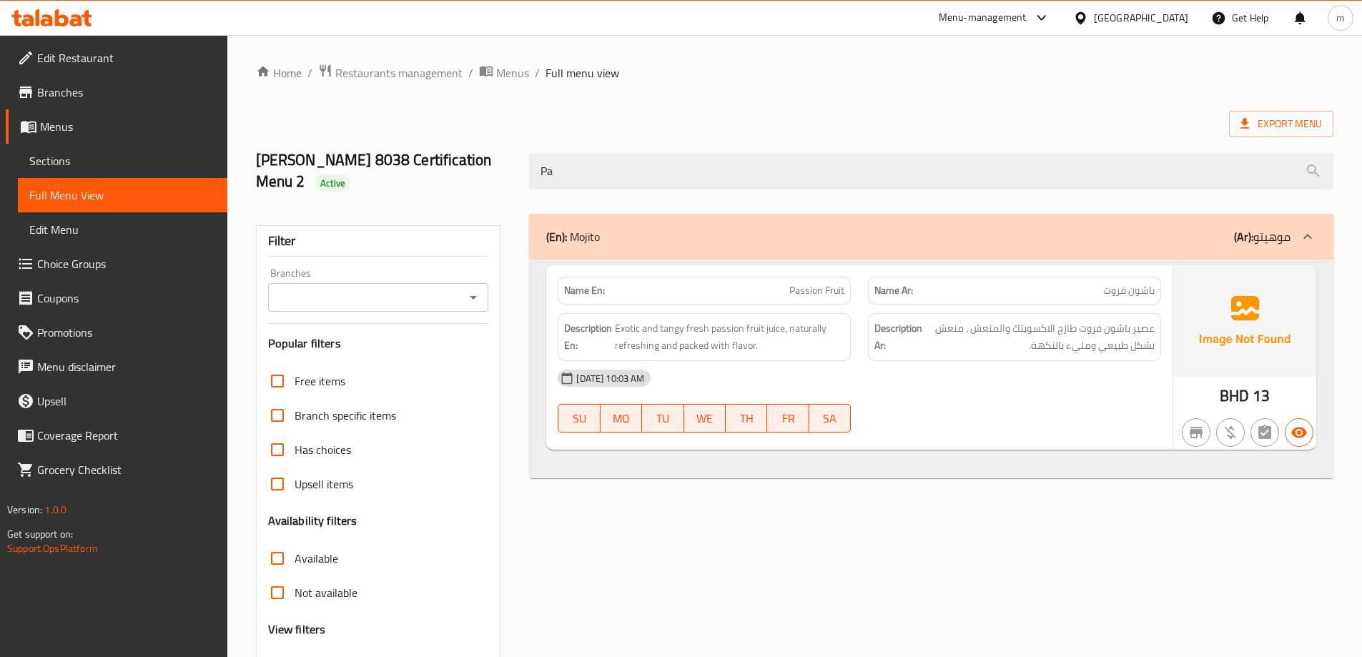
type input "P"
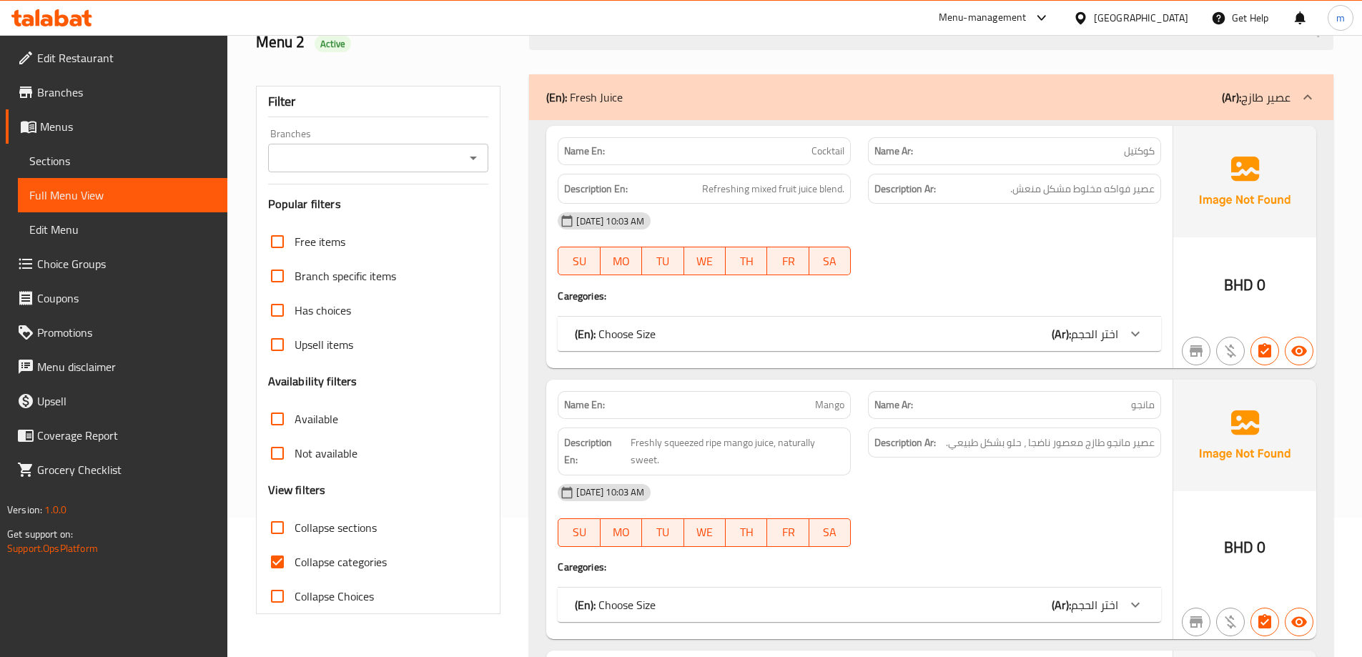
scroll to position [143, 0]
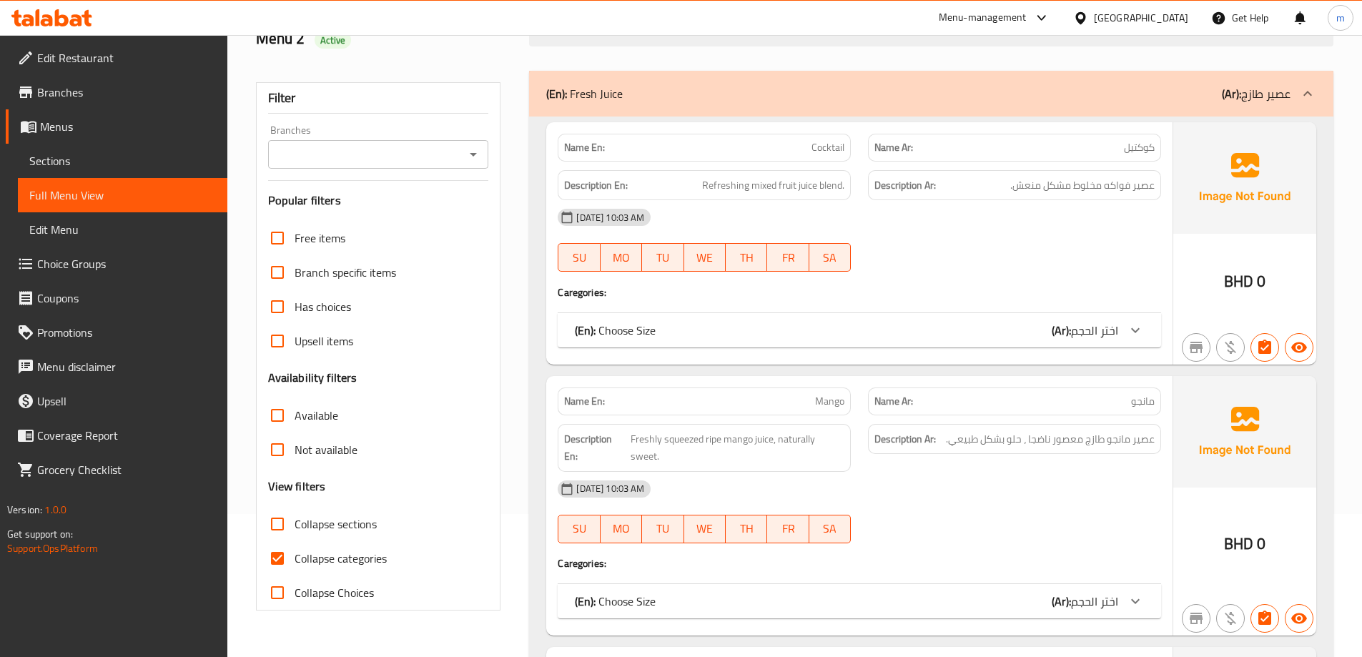
click at [329, 555] on span "Collapse categories" at bounding box center [340, 558] width 92 height 17
click at [294, 555] on input "Collapse categories" at bounding box center [277, 558] width 34 height 34
checkbox input "false"
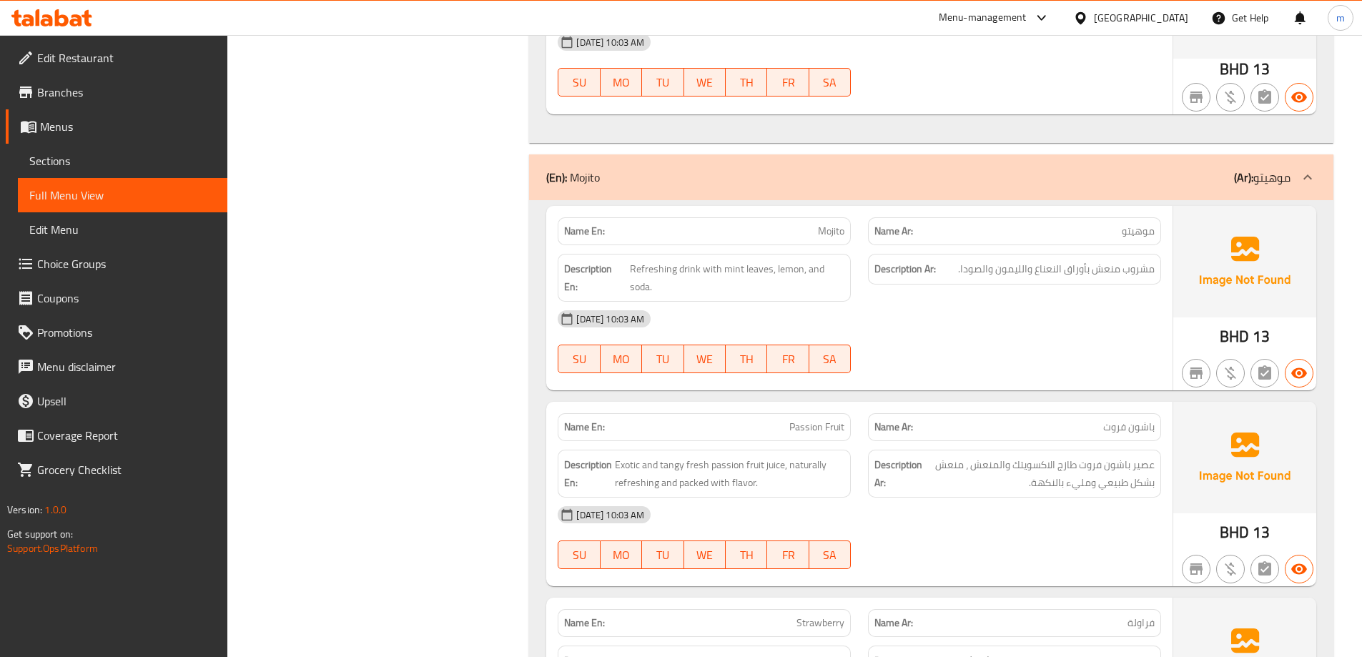
scroll to position [2787, 0]
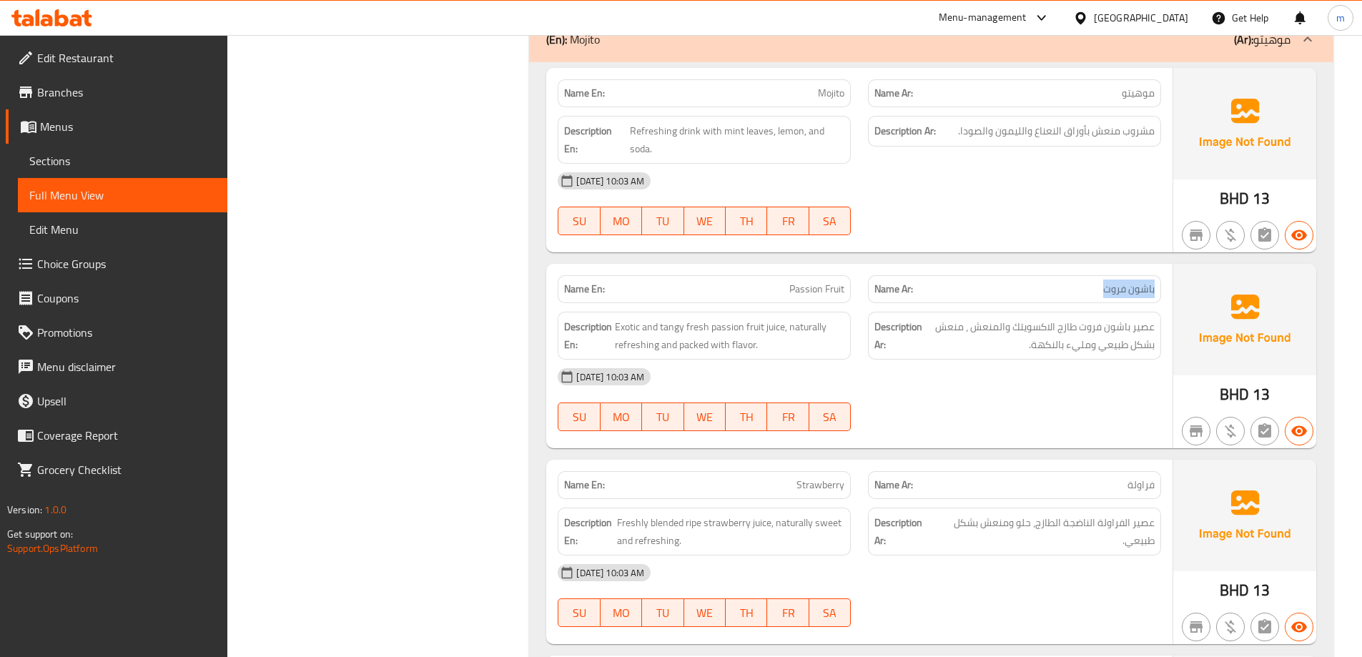
drag, startPoint x: 1104, startPoint y: 297, endPoint x: 1156, endPoint y: 292, distance: 51.6
click at [1156, 292] on div "Name Ar: باشون فروت" at bounding box center [1014, 289] width 293 height 28
copy span "باشون فروت"
click at [1000, 380] on div "[DATE] 10:03 AM" at bounding box center [859, 377] width 620 height 34
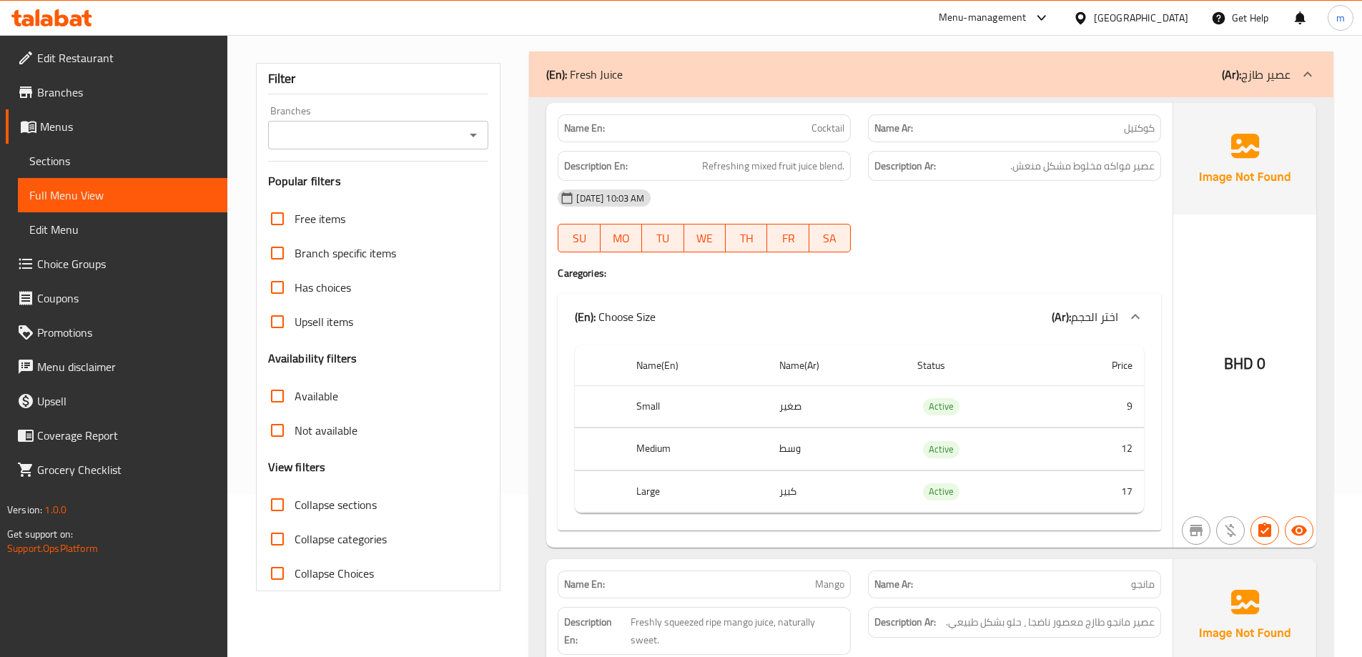
scroll to position [69, 0]
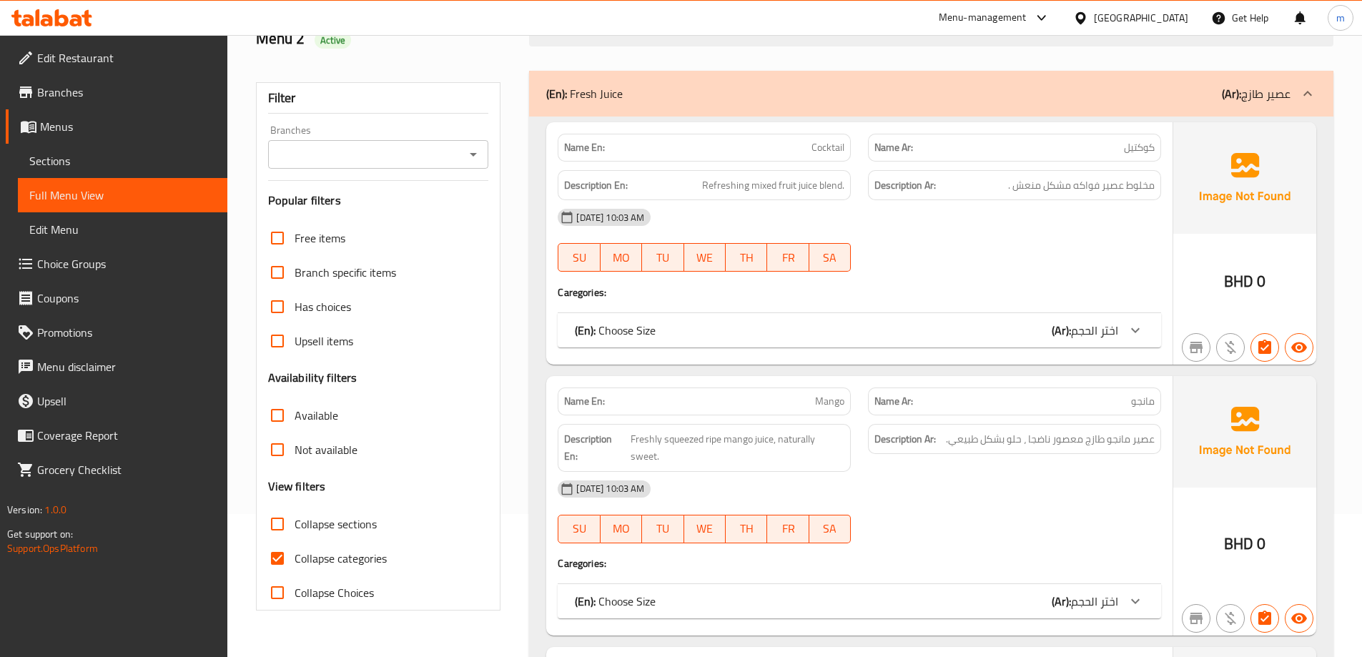
scroll to position [214, 0]
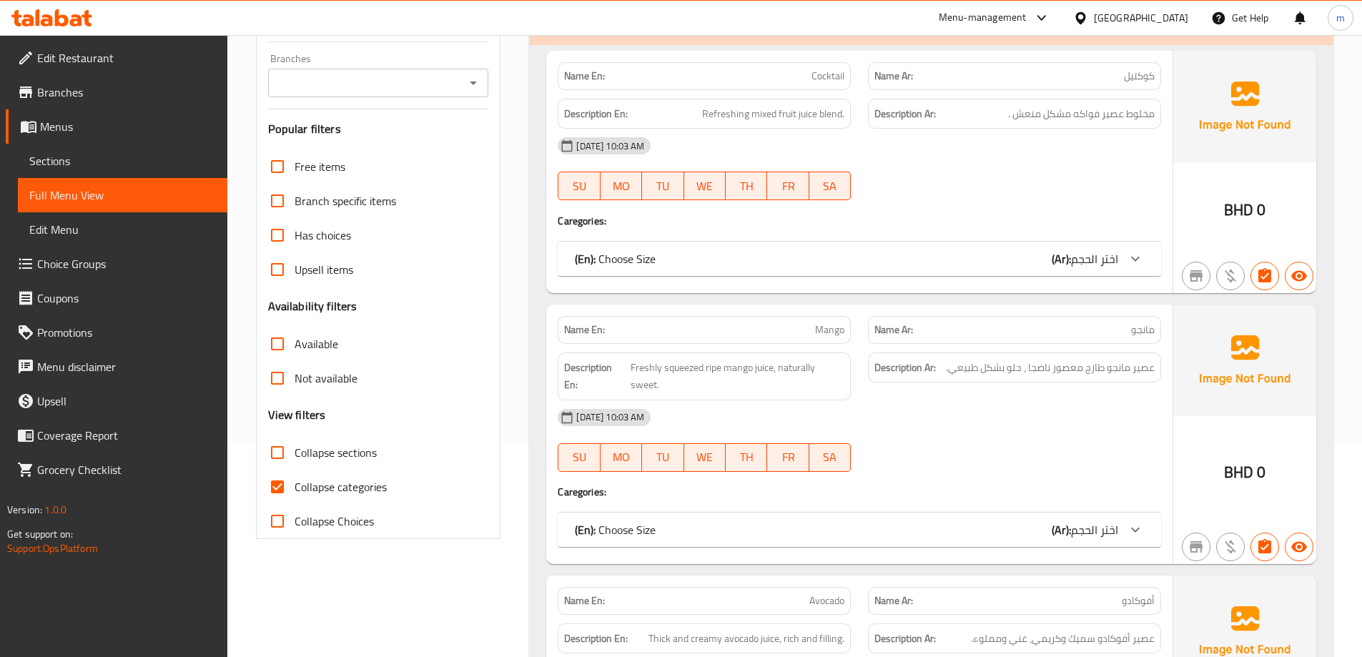
click at [908, 252] on div "(En): Choose Size (Ar): اختر الحجم" at bounding box center [846, 258] width 543 height 17
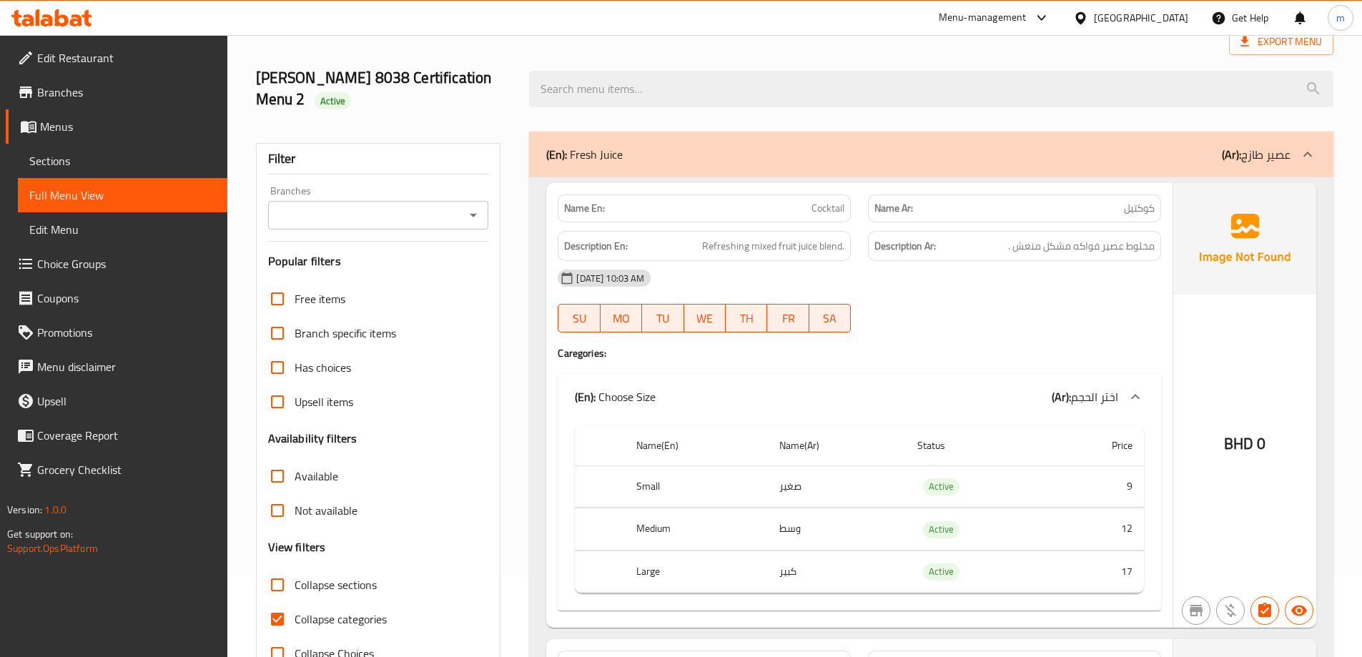
scroll to position [0, 0]
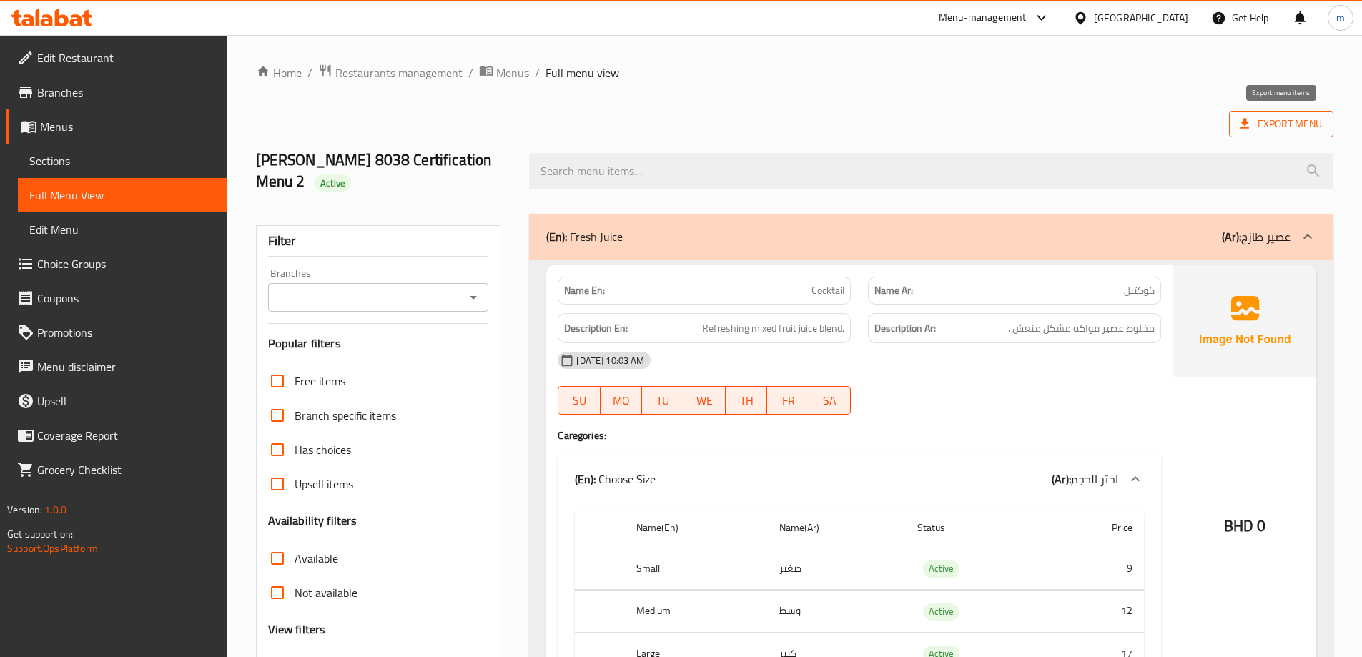
click at [1249, 128] on icon at bounding box center [1244, 124] width 14 height 14
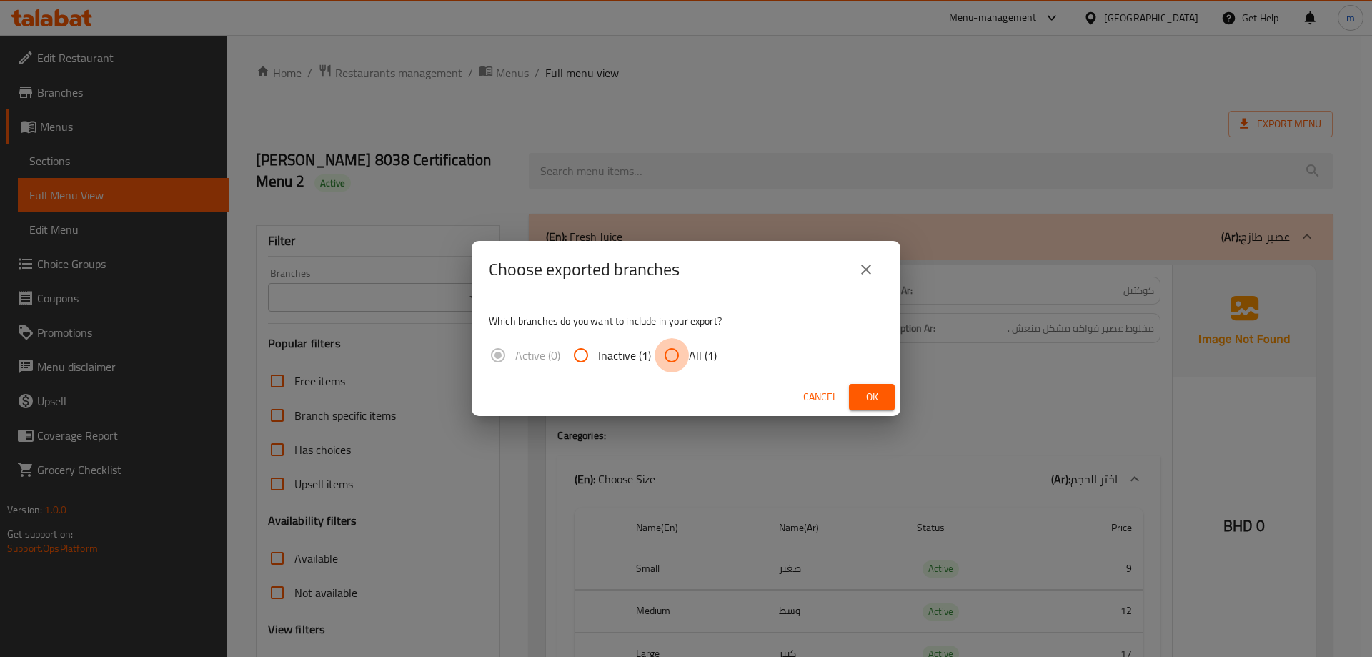
click at [683, 351] on input "All (1)" at bounding box center [672, 355] width 34 height 34
radio input "true"
click at [869, 388] on span "Ok" at bounding box center [872, 397] width 23 height 18
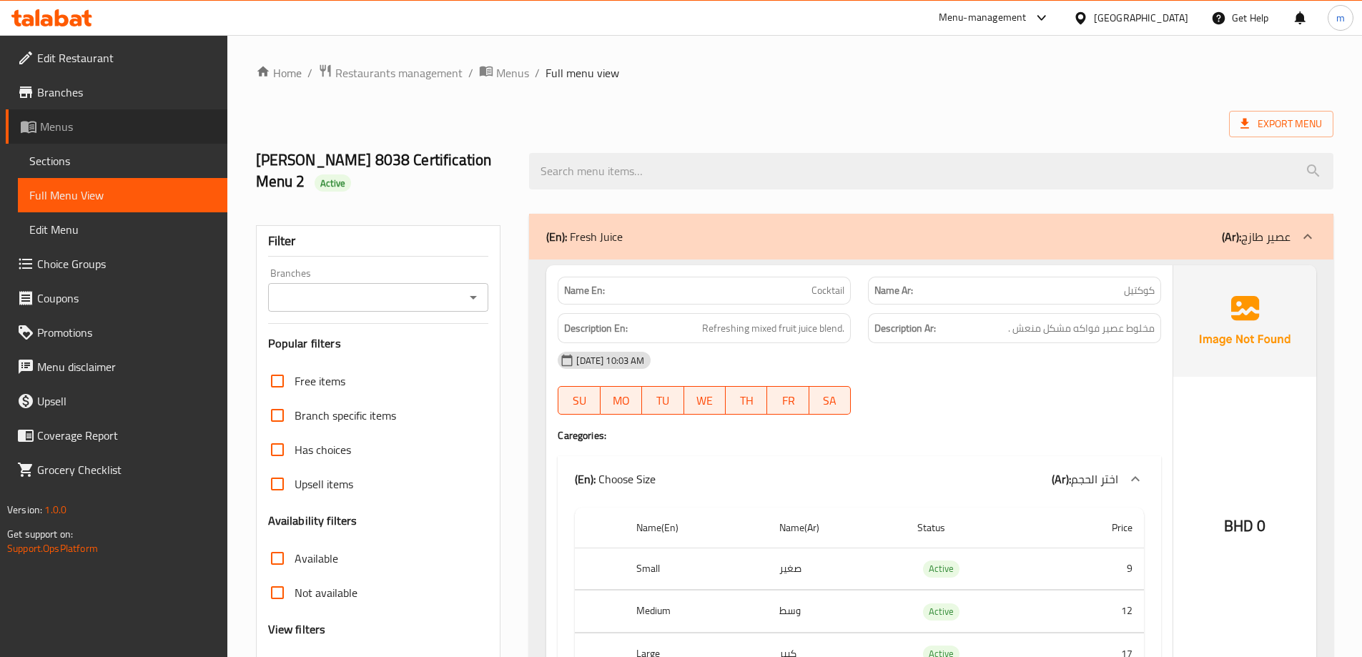
click at [117, 122] on span "Menus" at bounding box center [128, 126] width 176 height 17
